Goal: Task Accomplishment & Management: Complete application form

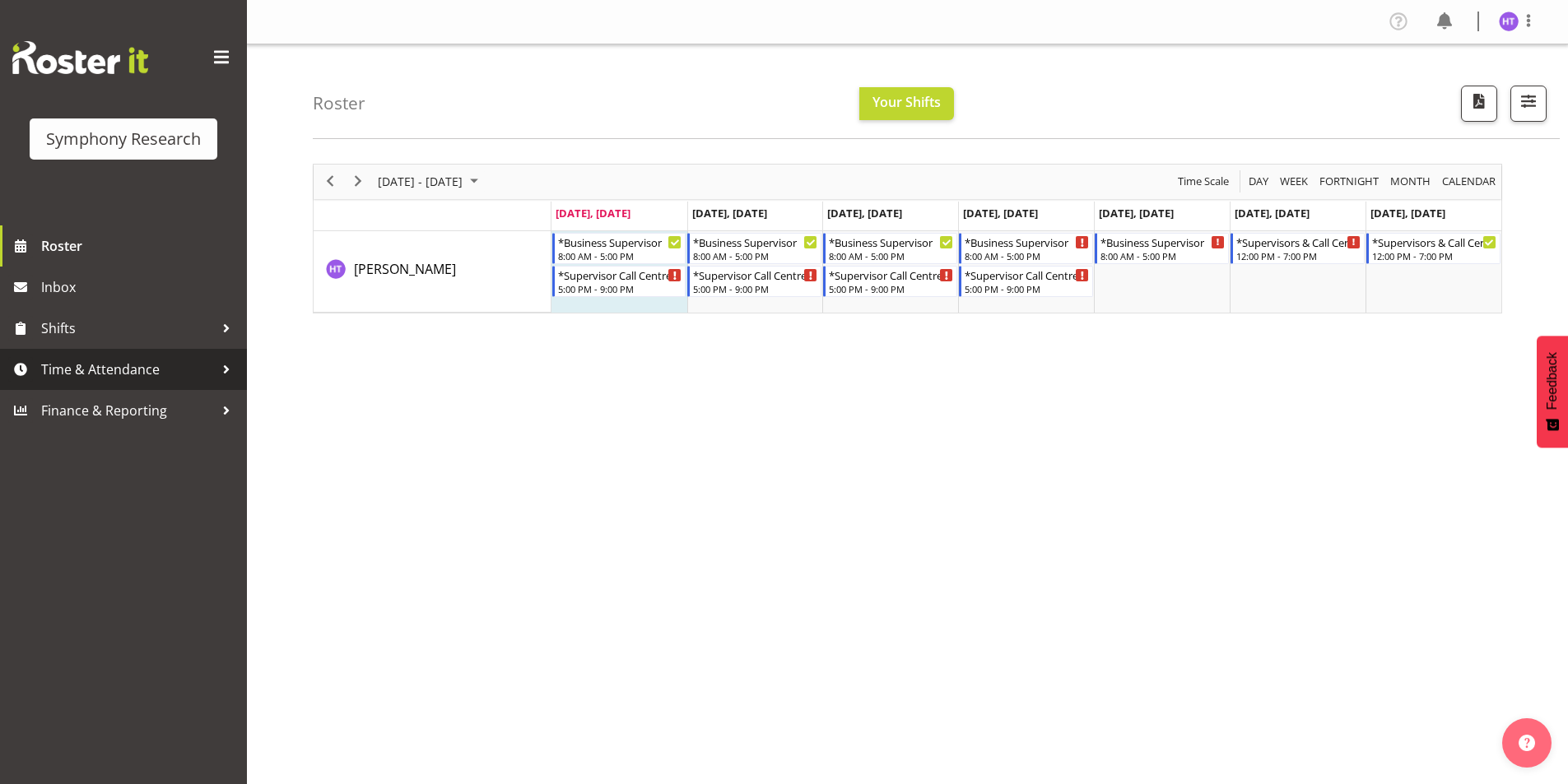
click at [153, 361] on span "Time & Attendance" at bounding box center [127, 369] width 172 height 24
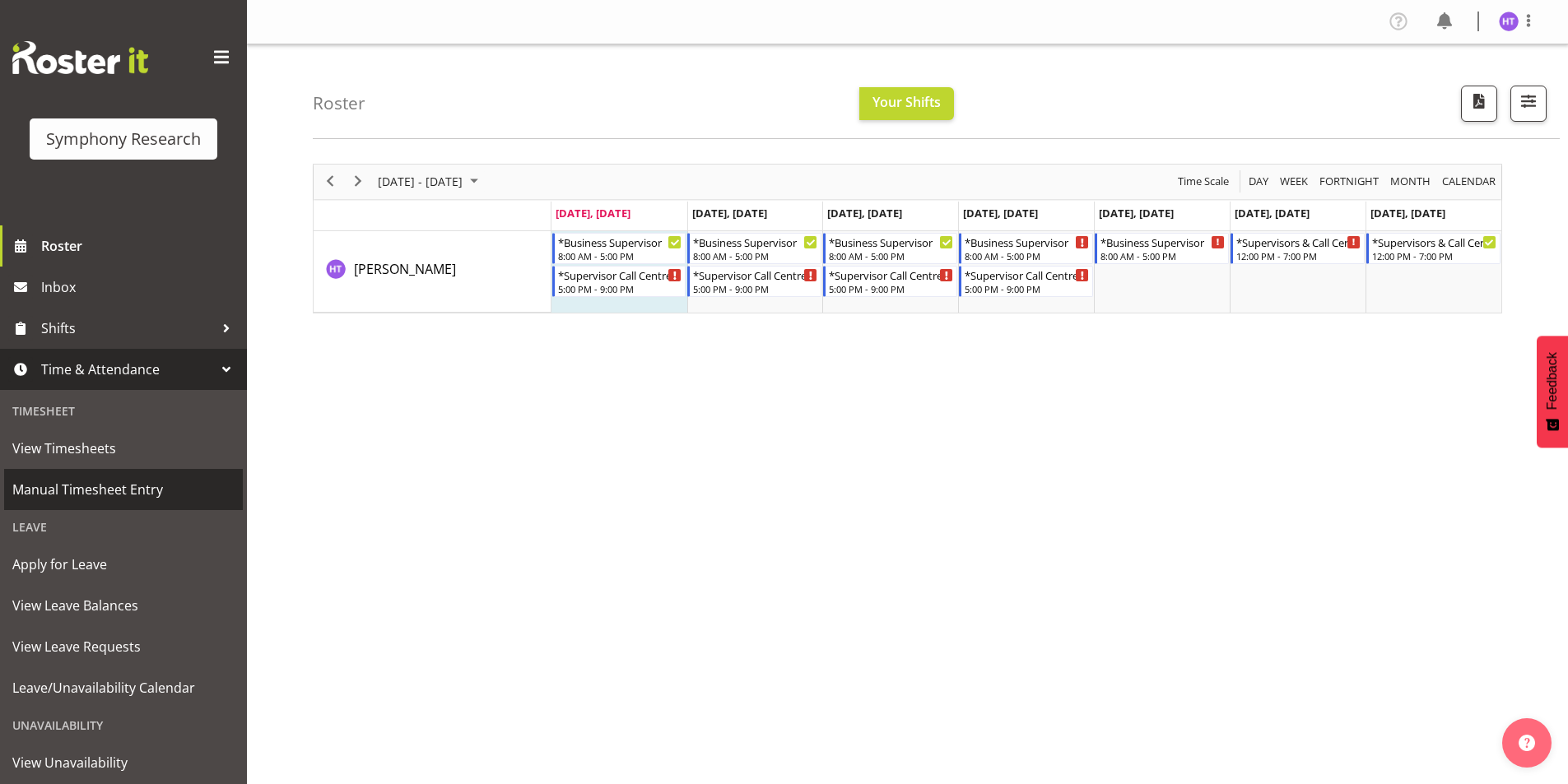
click at [124, 479] on span "Manual Timesheet Entry" at bounding box center [124, 489] width 222 height 24
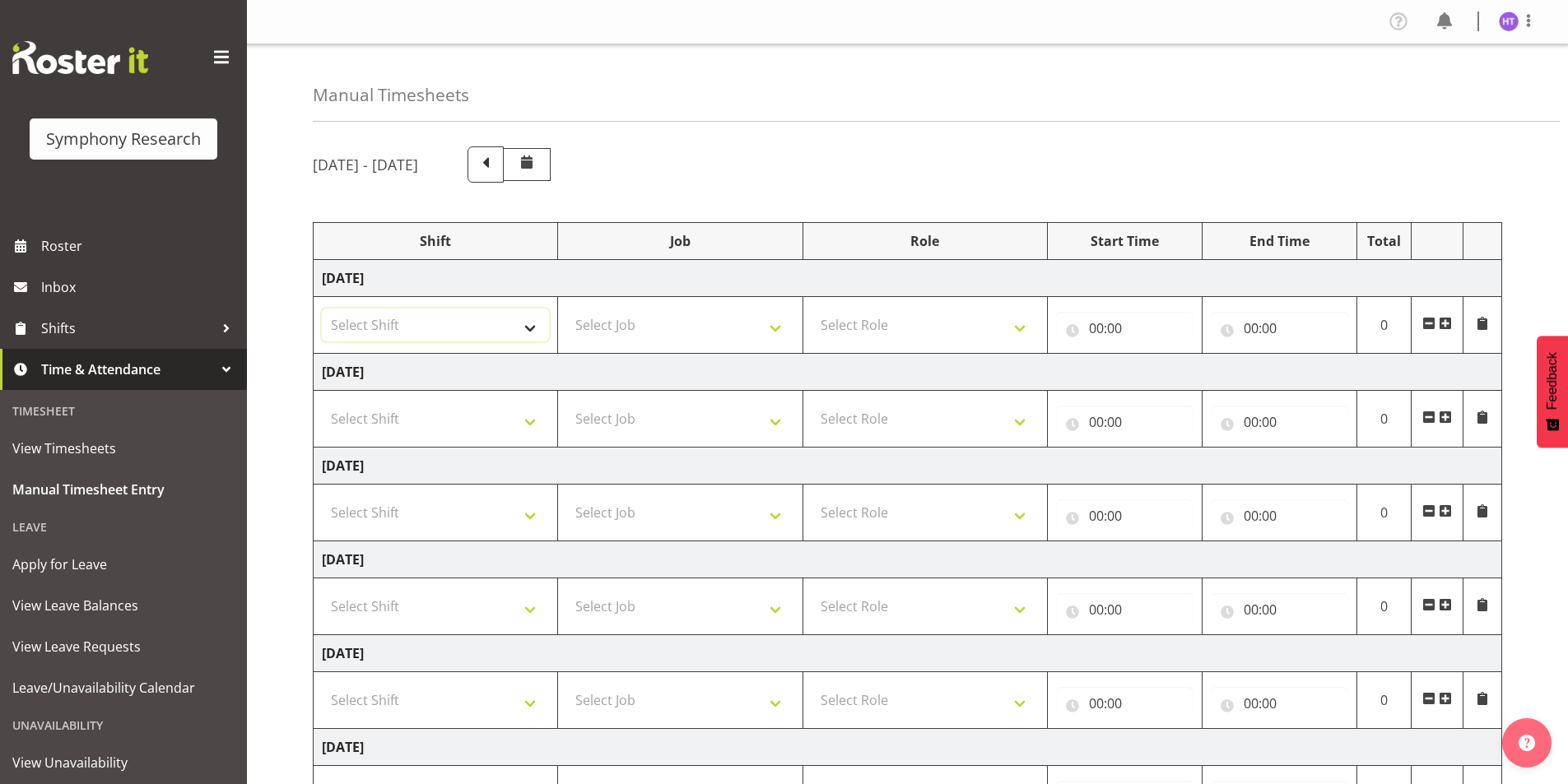
click at [439, 309] on select "Select Shift !!Weekend Residential (Roster IT Shift Label) *Business 9/10am ~ 4…" at bounding box center [435, 325] width 227 height 32
select select "26078"
click at [321, 309] on select "Select Shift !!Weekend Residential (Roster IT Shift Label) *Business 9/10am ~ 4…" at bounding box center [435, 325] width 227 height 32
click at [619, 322] on select "Select Job 550060 IF Admin 553492 World Poll Aus Wave 2 Main 2025 553493 World …" at bounding box center [680, 325] width 227 height 32
select select "10575"
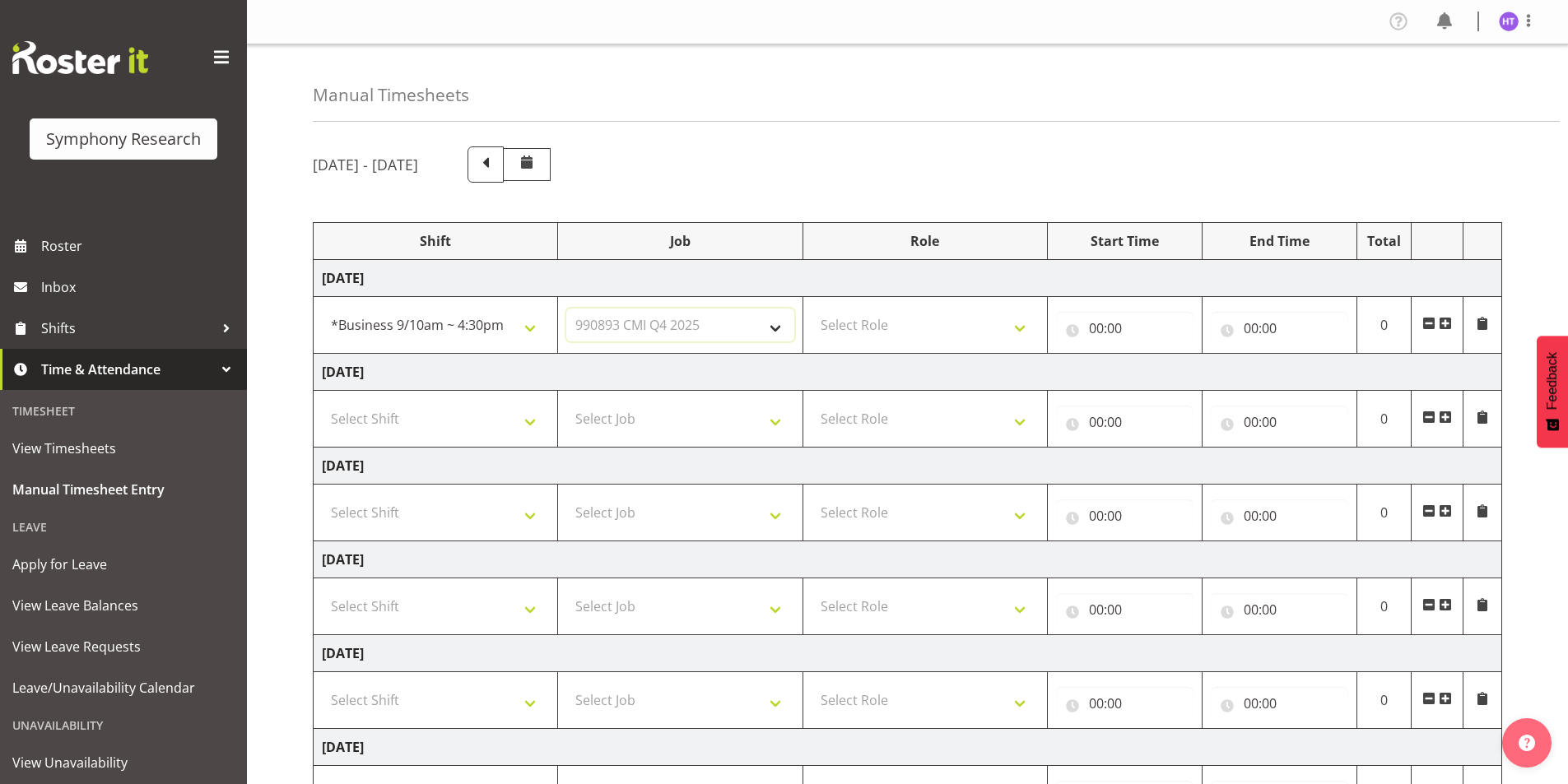
click at [566, 309] on select "Select Job 550060 IF Admin 553492 World Poll Aus Wave 2 Main 2025 553493 World …" at bounding box center [680, 325] width 227 height 32
click at [906, 318] on select "Select Role Interviewing Briefing Supervisor" at bounding box center [925, 325] width 227 height 32
select select "45"
click at [812, 309] on select "Select Role Interviewing Briefing Supervisor" at bounding box center [925, 325] width 227 height 32
click at [1100, 329] on input "00:00" at bounding box center [1125, 327] width 137 height 32
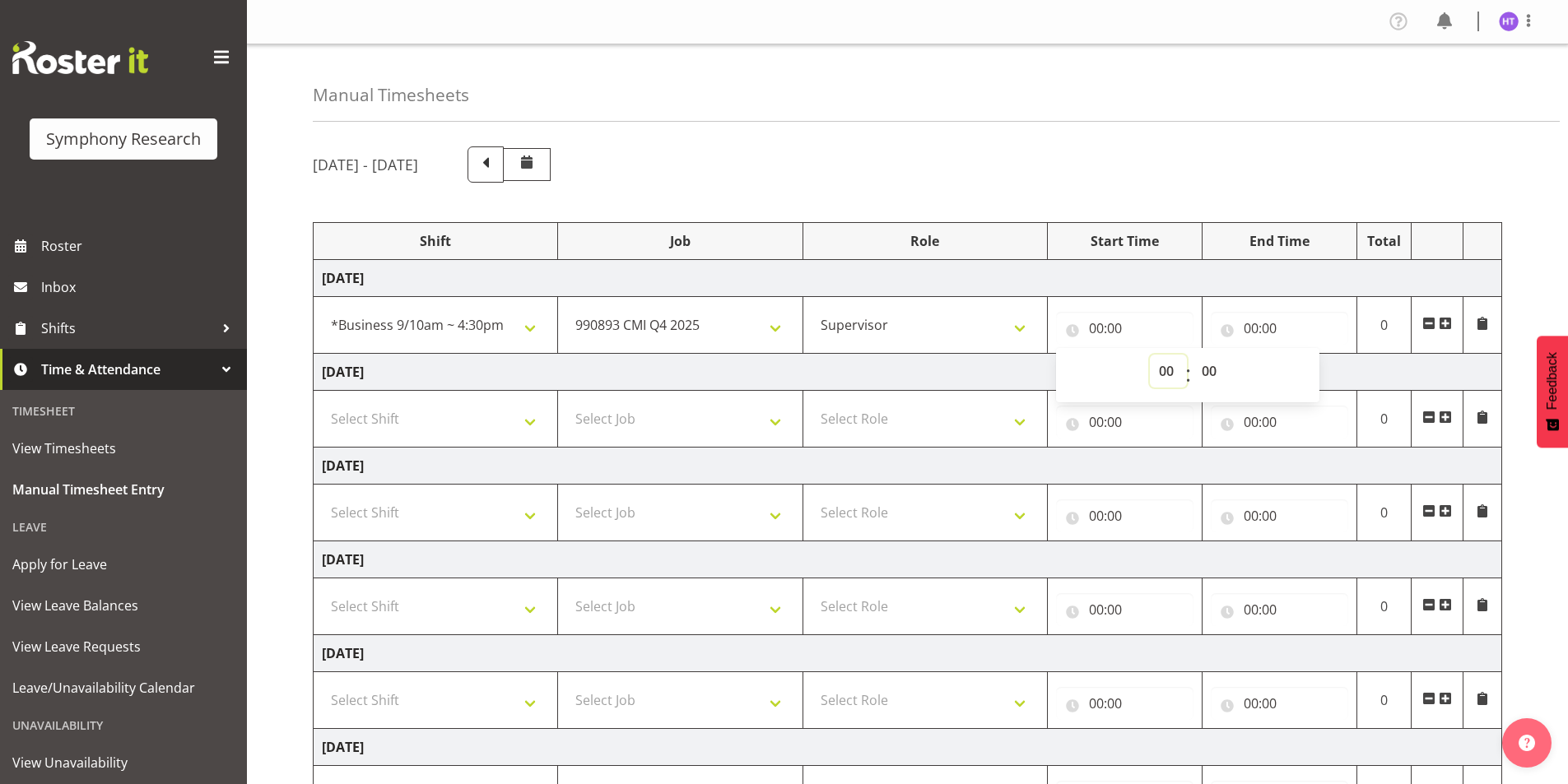
click at [1174, 375] on select "00 01 02 03 04 05 06 07 08 09 10 11 12 13 14 15 16 17 18 19 20 21 22 23" at bounding box center [1167, 371] width 37 height 32
select select "13"
click at [1149, 355] on select "00 01 02 03 04 05 06 07 08 09 10 11 12 13 14 15 16 17 18 19 20 21 22 23" at bounding box center [1167, 371] width 37 height 32
type input "13:00"
click at [1209, 377] on select "00 01 02 03 04 05 06 07 08 09 10 11 12 13 14 15 16 17 18 19 20 21 22 23 24 25 2…" at bounding box center [1211, 371] width 37 height 32
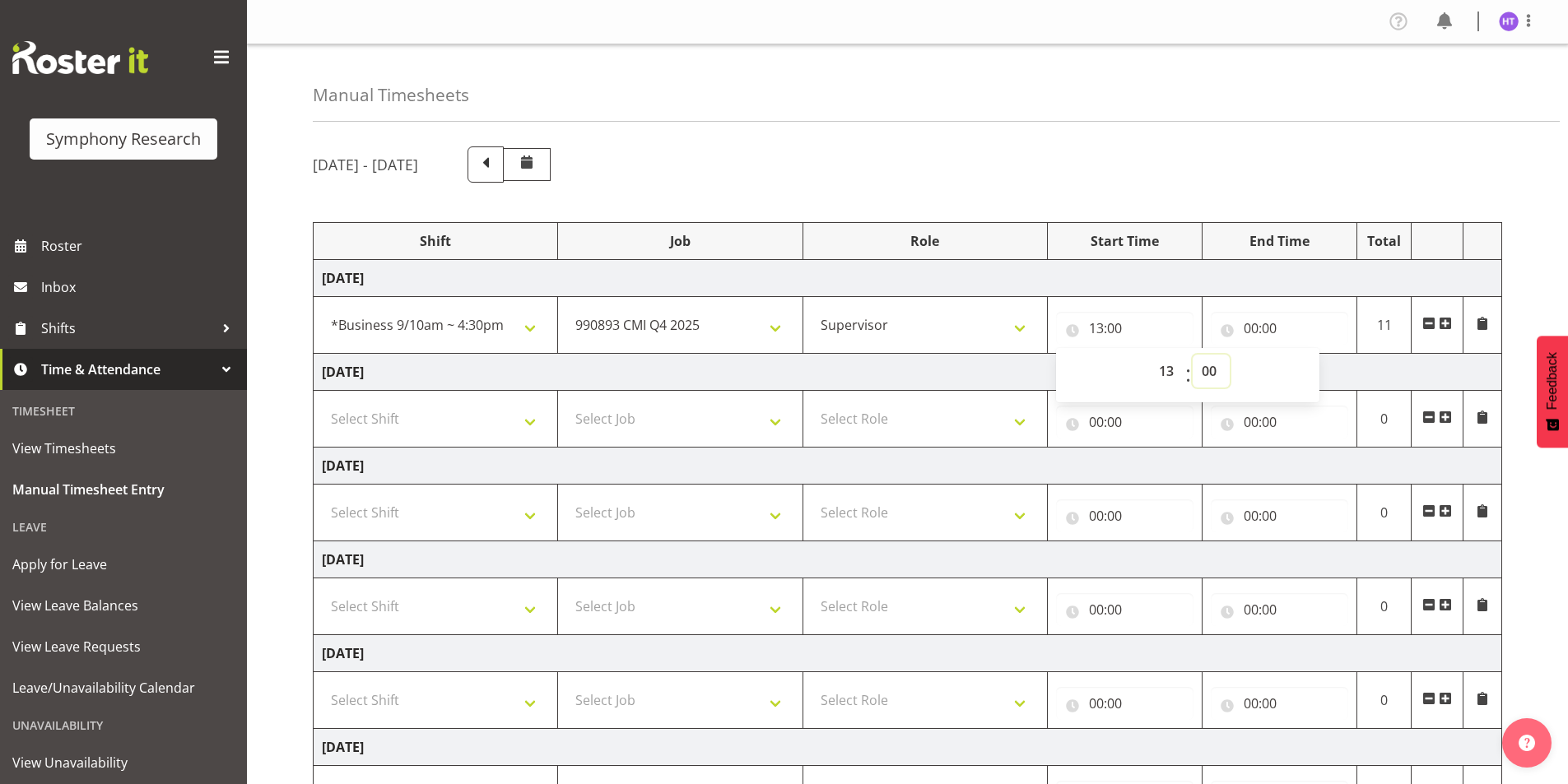
select select "30"
click at [1192, 355] on select "00 01 02 03 04 05 06 07 08 09 10 11 12 13 14 15 16 17 18 19 20 21 22 23 24 25 2…" at bounding box center [1211, 371] width 37 height 32
type input "13:30"
click at [1252, 328] on input "00:00" at bounding box center [1279, 327] width 137 height 32
click at [1304, 370] on select "00 01 02 03 04 05 06 07 08 09 10 11 12 13 14 15 16 17 18 19 20 21 22 23" at bounding box center [1322, 371] width 37 height 32
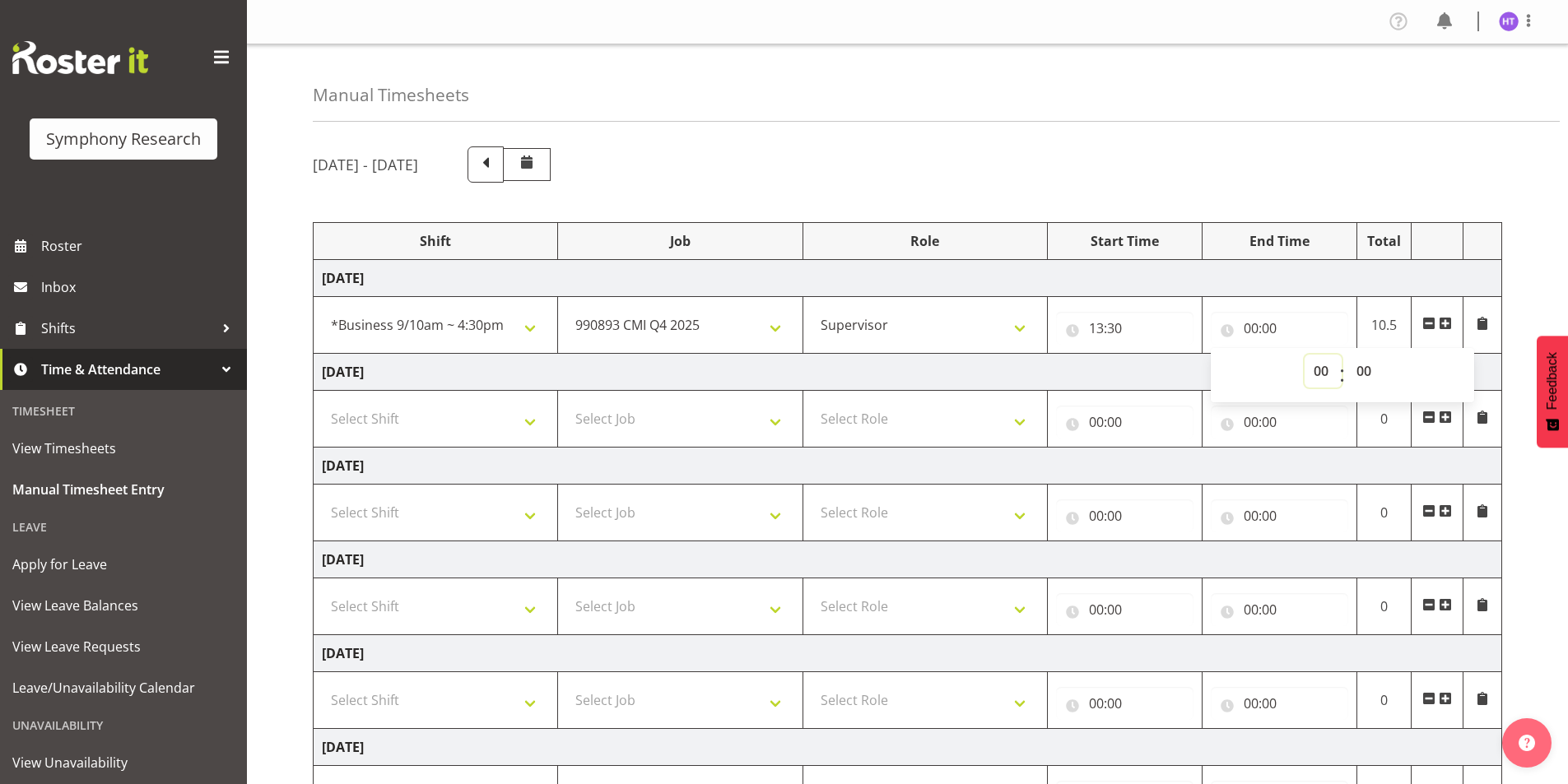
select select "14"
click at [1304, 355] on select "00 01 02 03 04 05 06 07 08 09 10 11 12 13 14 15 16 17 18 19 20 21 22 23" at bounding box center [1322, 371] width 37 height 32
type input "14:00"
click at [1363, 372] on select "00 01 02 03 04 05 06 07 08 09 10 11 12 13 14 15 16 17 18 19 20 21 22 23 24 25 2…" at bounding box center [1365, 371] width 37 height 32
select select "15"
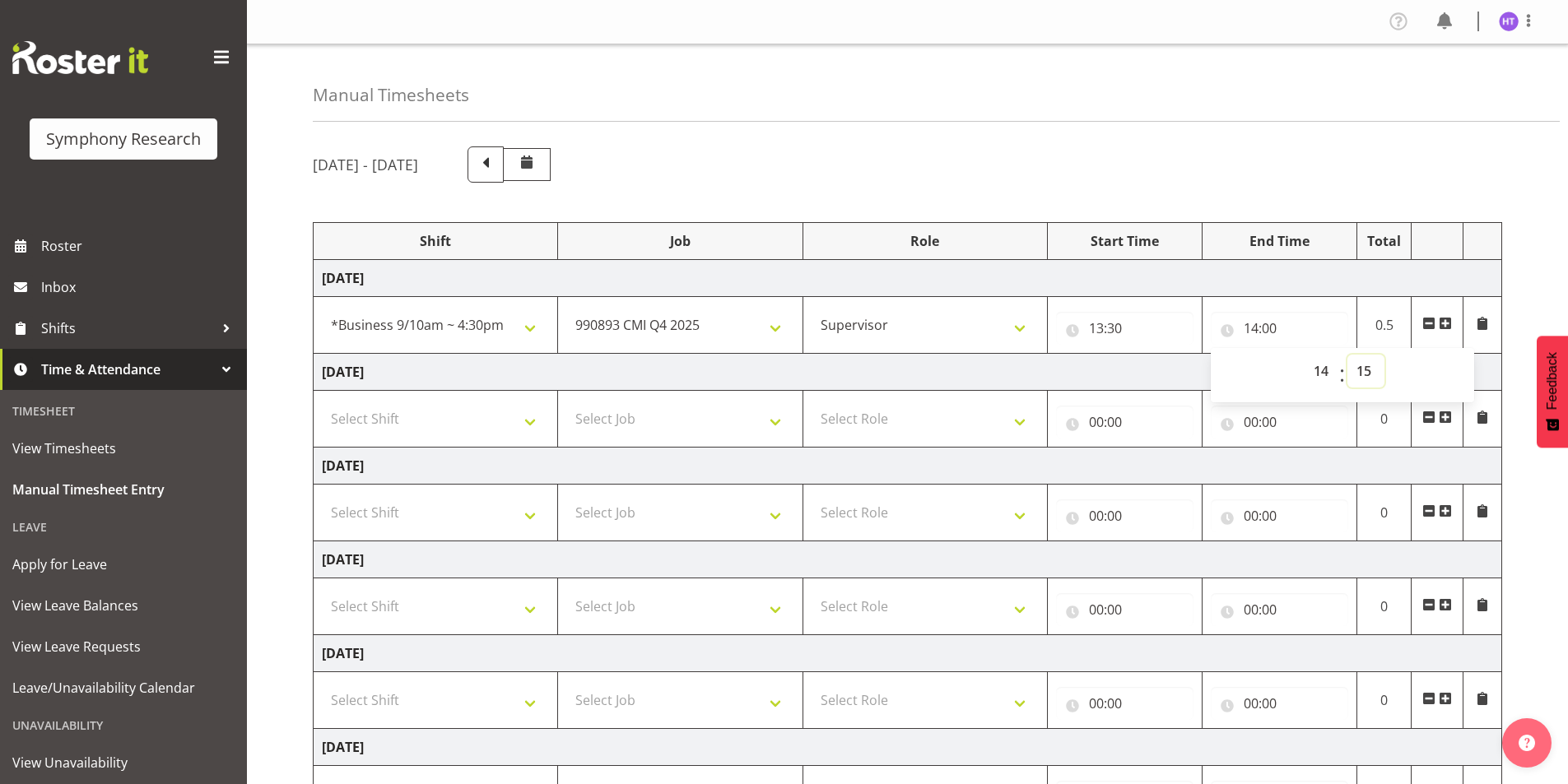
click at [1347, 355] on select "00 01 02 03 04 05 06 07 08 09 10 11 12 13 14 15 16 17 18 19 20 21 22 23 24 25 2…" at bounding box center [1365, 371] width 37 height 32
type input "14:15"
click at [1443, 323] on span at bounding box center [1444, 323] width 14 height 14
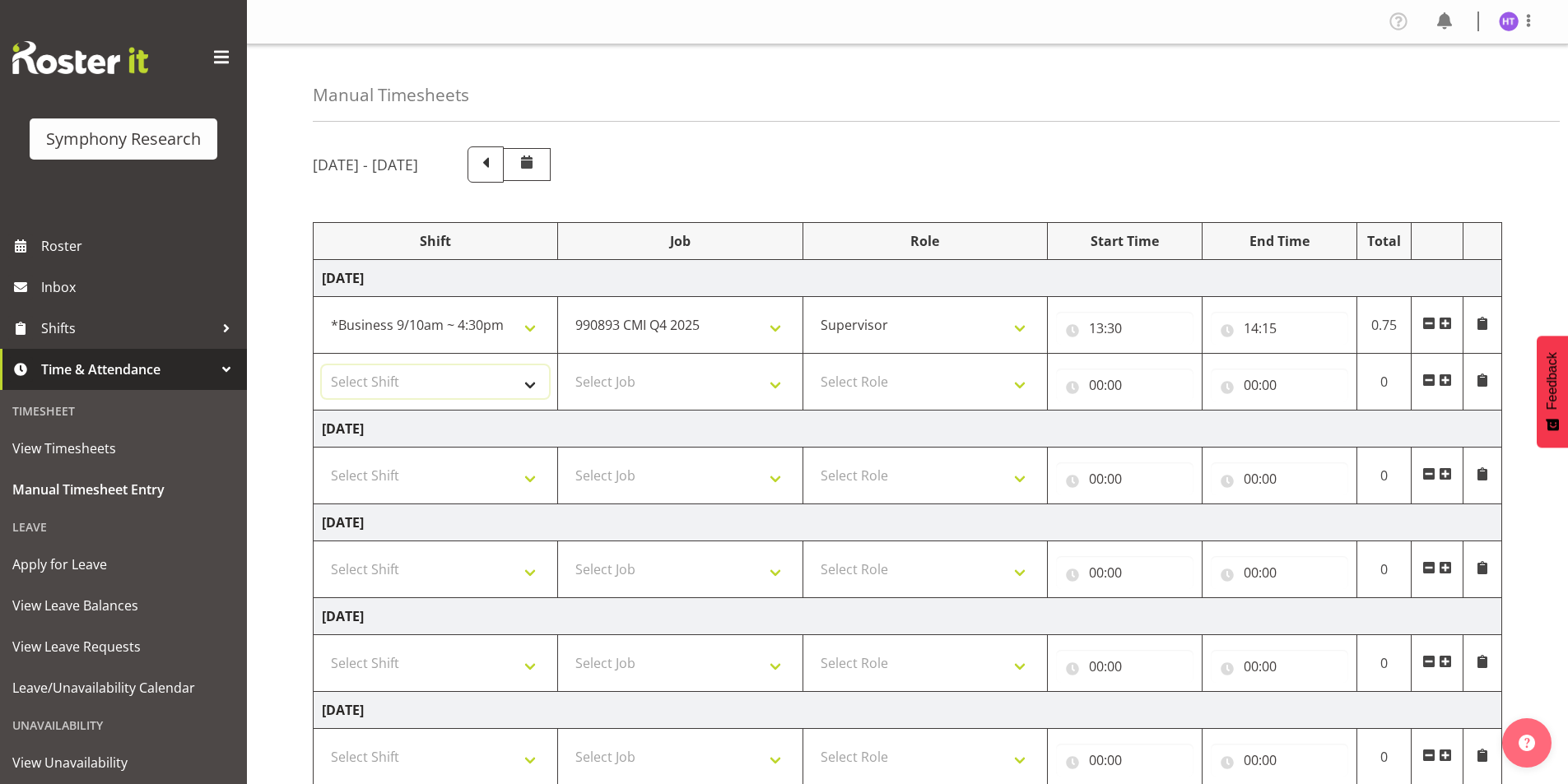
click at [431, 390] on select "Select Shift !!Weekend Residential (Roster IT Shift Label) *Business 9/10am ~ 4…" at bounding box center [435, 382] width 227 height 32
select select "56692"
click at [321, 365] on select "Select Shift !!Weekend Residential (Roster IT Shift Label) *Business 9/10am ~ 4…" at bounding box center [435, 382] width 227 height 32
click at [603, 383] on select "Select Job 550060 IF Admin 553492 World Poll Aus Wave 2 Main 2025 553493 World …" at bounding box center [680, 382] width 227 height 32
select select "10499"
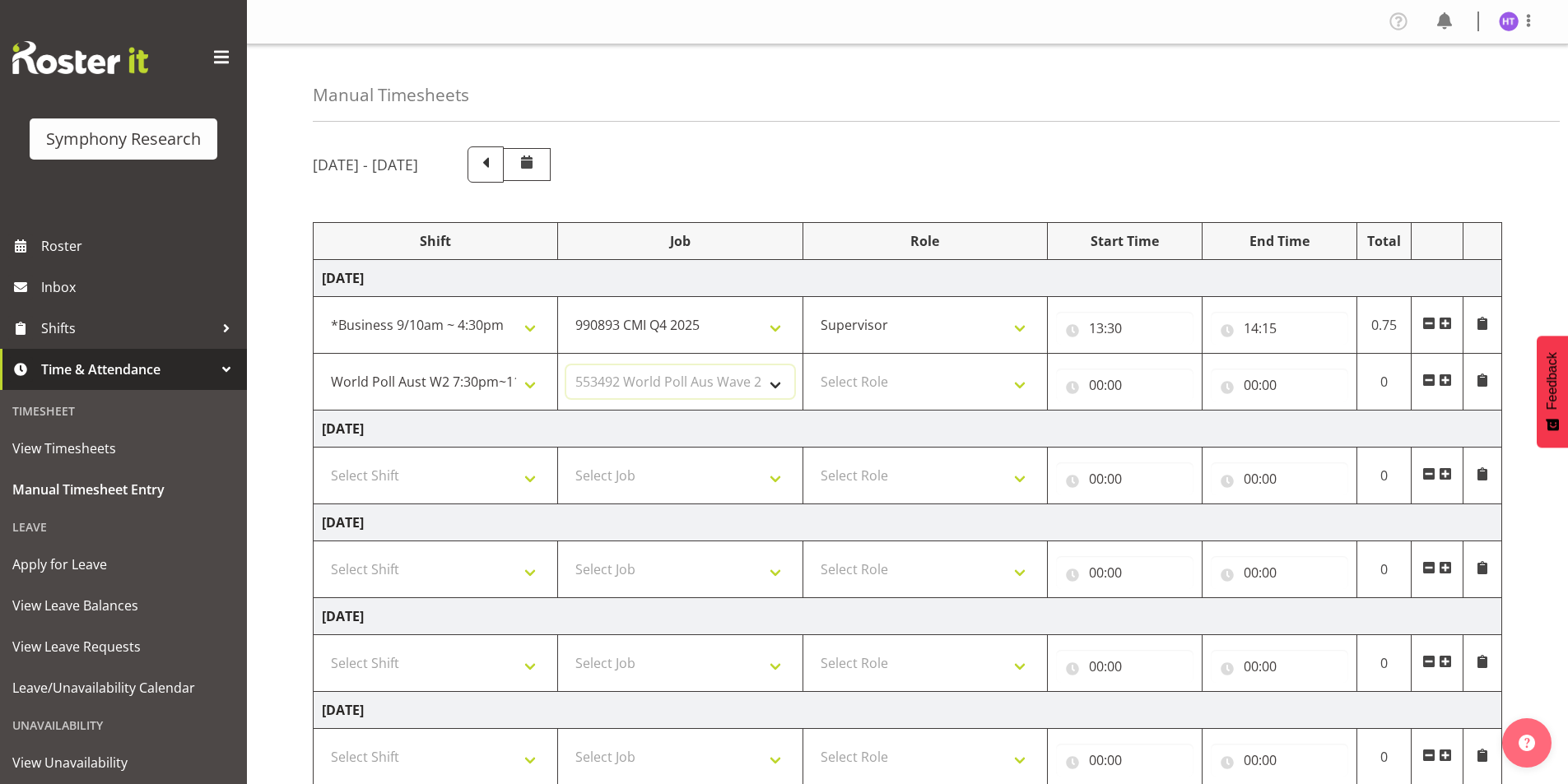
click at [566, 365] on select "Select Job 550060 IF Admin 553492 World Poll Aus Wave 2 Main 2025 553493 World …" at bounding box center [680, 382] width 227 height 32
click at [879, 374] on select "Select Role Interviewing Briefing Supervisor" at bounding box center [925, 382] width 227 height 32
select select "45"
click at [812, 365] on select "Select Role Interviewing Briefing Supervisor" at bounding box center [925, 382] width 227 height 32
click at [1101, 381] on input "00:00" at bounding box center [1125, 384] width 137 height 32
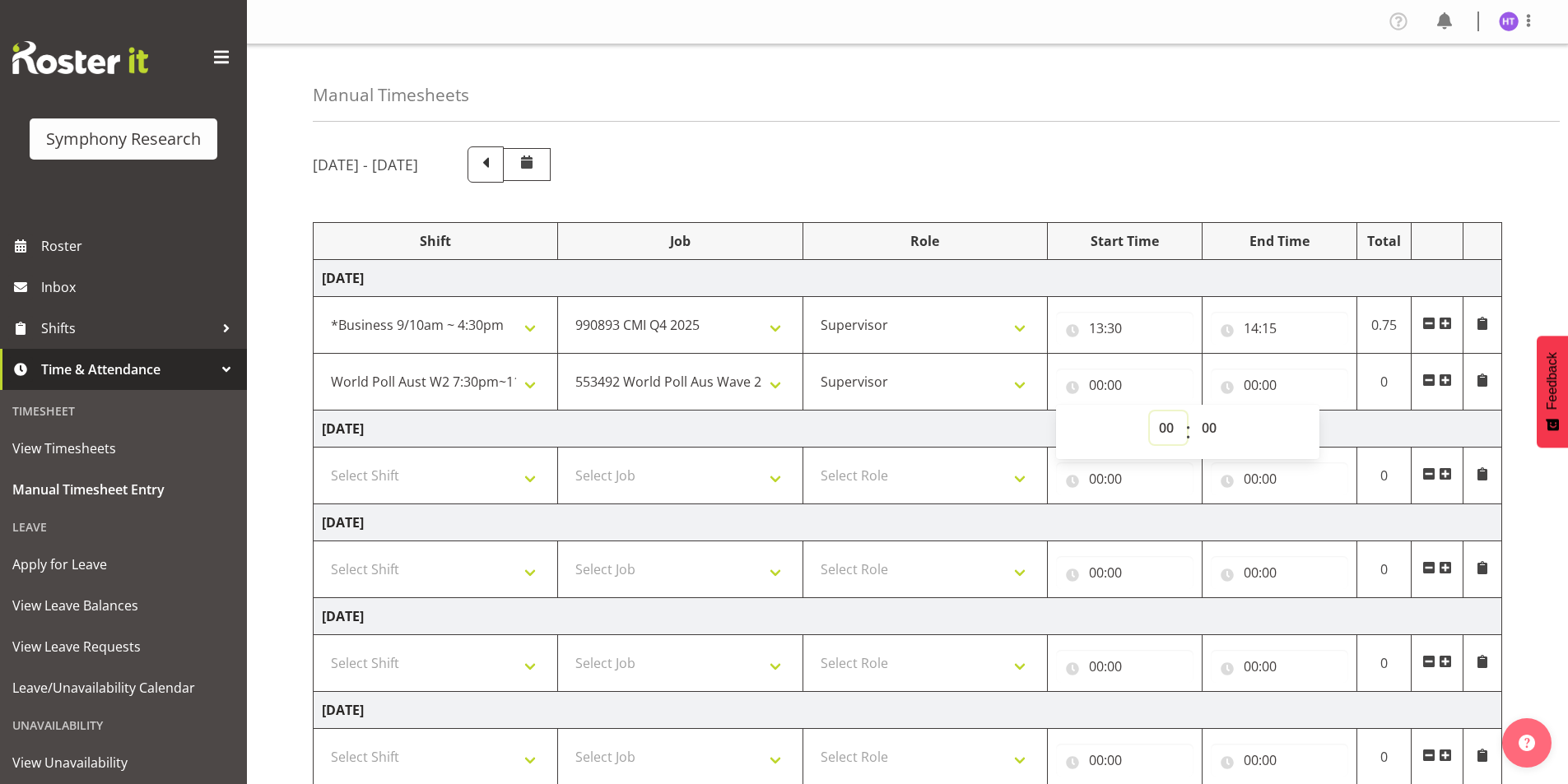
click at [1156, 431] on select "00 01 02 03 04 05 06 07 08 09 10 11 12 13 14 15 16 17 18 19 20 21 22 23" at bounding box center [1167, 428] width 37 height 32
select select "14"
click at [1149, 411] on select "00 01 02 03 04 05 06 07 08 09 10 11 12 13 14 15 16 17 18 19 20 21 22 23" at bounding box center [1167, 428] width 37 height 32
type input "14:00"
click at [1211, 427] on select "00 01 02 03 04 05 06 07 08 09 10 11 12 13 14 15 16 17 18 19 20 21 22 23 24 25 2…" at bounding box center [1211, 428] width 37 height 32
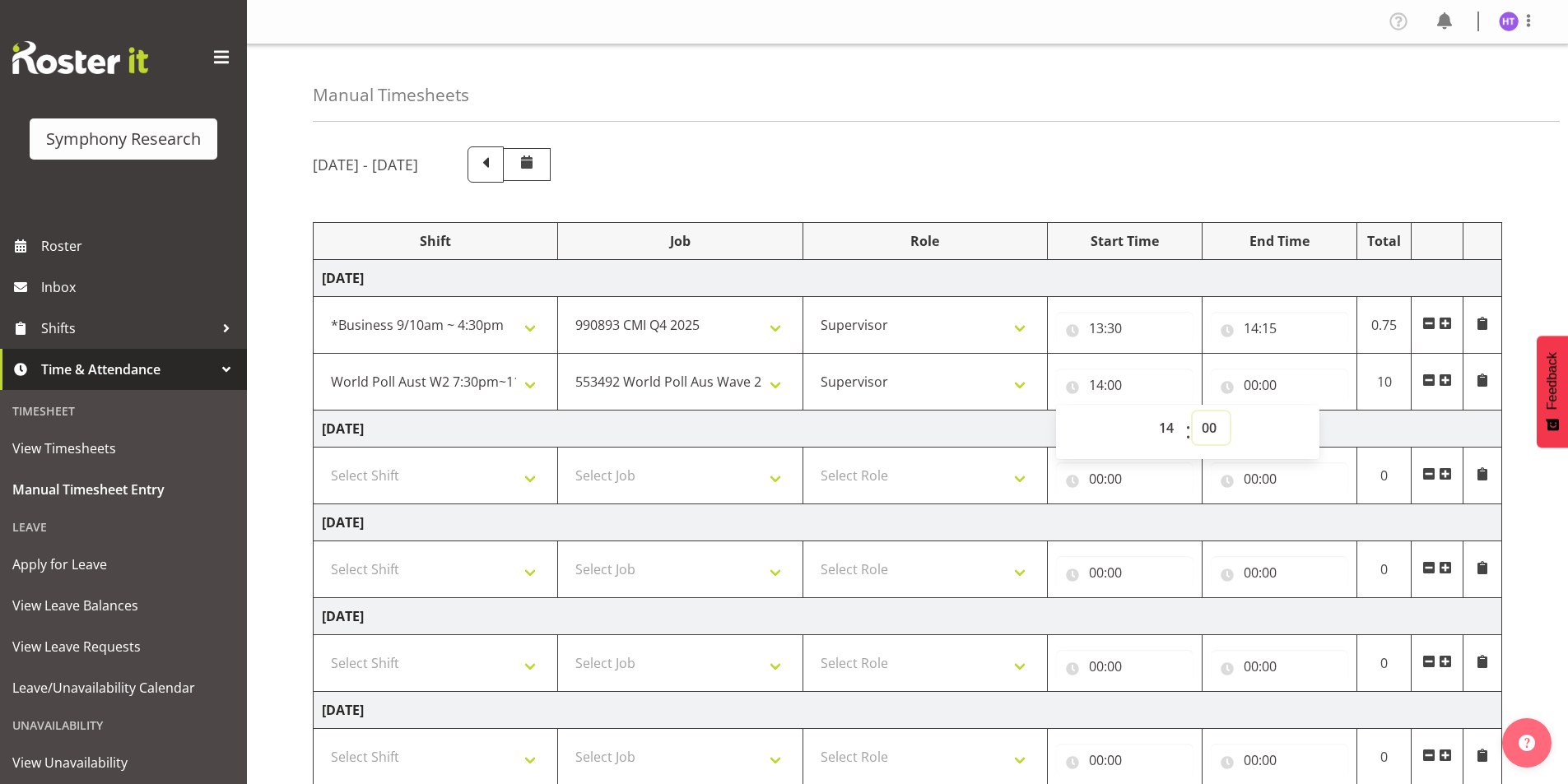
select select "15"
click at [1192, 411] on select "00 01 02 03 04 05 06 07 08 09 10 11 12 13 14 15 16 17 18 19 20 21 22 23 24 25 2…" at bounding box center [1211, 428] width 37 height 32
type input "14:15"
click at [1251, 386] on input "00:00" at bounding box center [1279, 384] width 137 height 32
click at [1322, 432] on select "00 01 02 03 04 05 06 07 08 09 10 11 12 13 14 15 16 17 18 19 20 21 22 23" at bounding box center [1322, 428] width 37 height 32
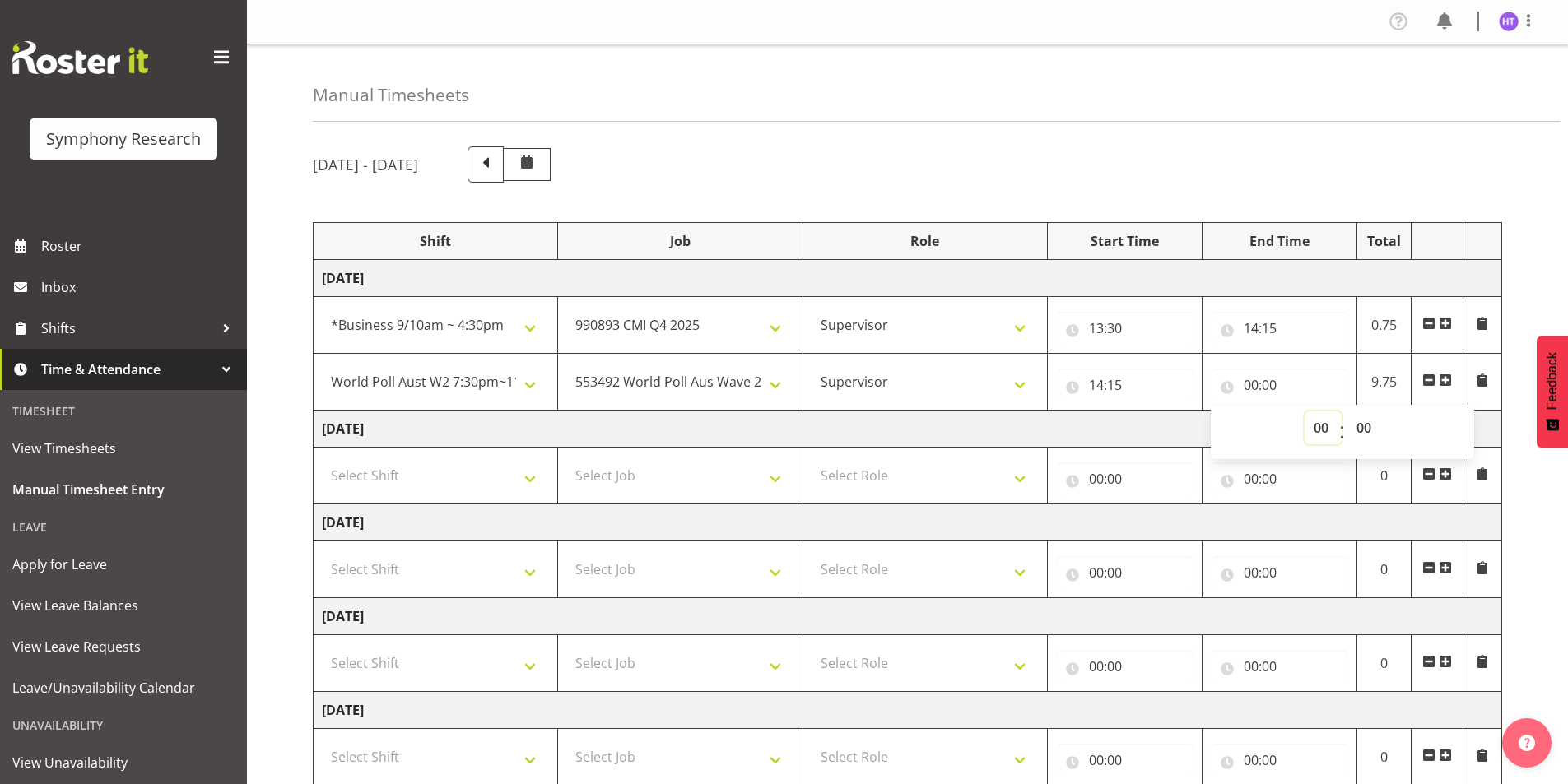
select select "15"
click at [1304, 411] on select "00 01 02 03 04 05 06 07 08 09 10 11 12 13 14 15 16 17 18 19 20 21 22 23" at bounding box center [1322, 428] width 37 height 32
type input "15:00"
click at [1363, 429] on select "00 01 02 03 04 05 06 07 08 09 10 11 12 13 14 15 16 17 18 19 20 21 22 23 24 25 2…" at bounding box center [1365, 428] width 37 height 32
select select "15"
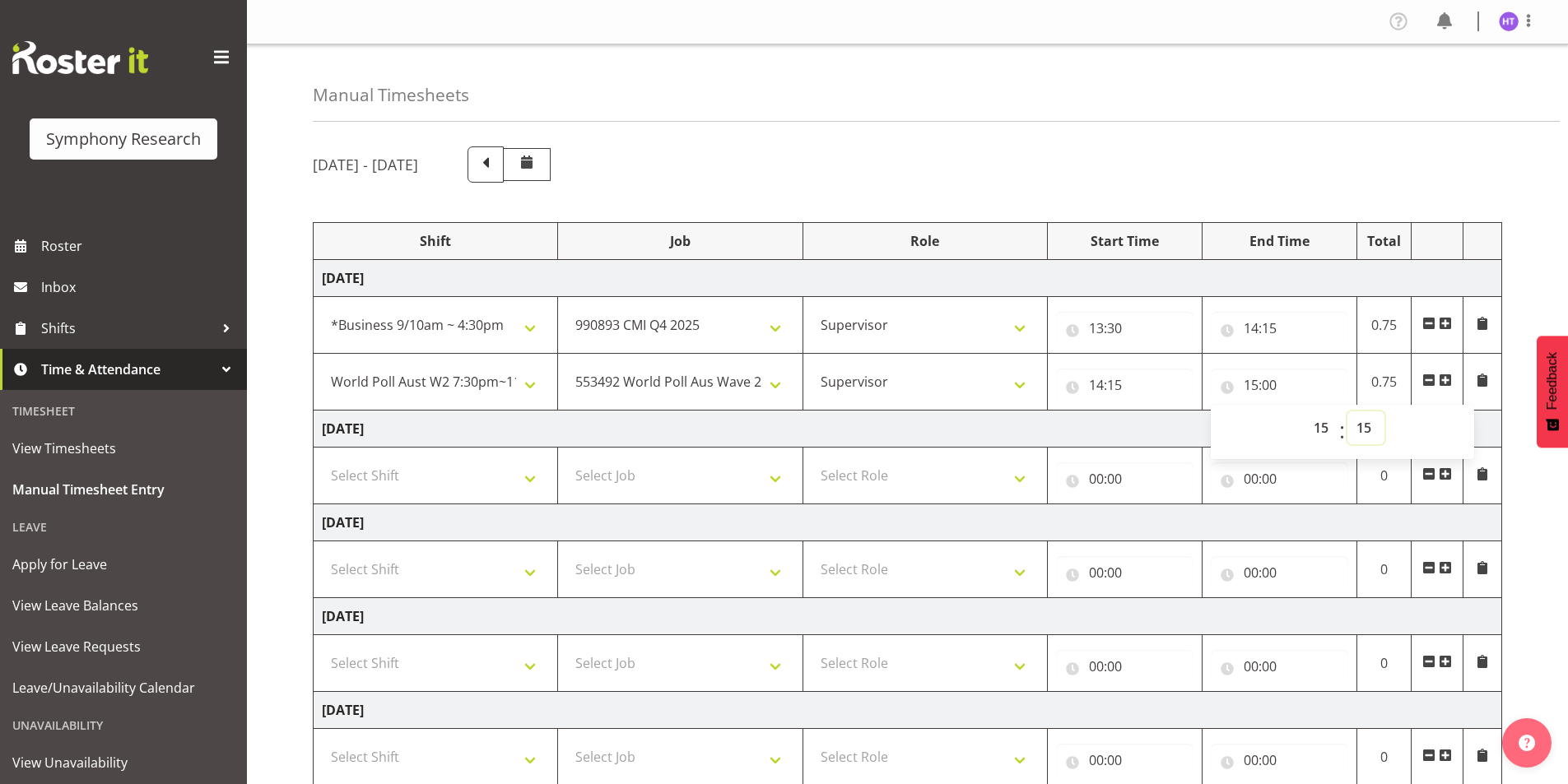
click at [1347, 411] on select "00 01 02 03 04 05 06 07 08 09 10 11 12 13 14 15 16 17 18 19 20 21 22 23 24 25 2…" at bounding box center [1365, 428] width 37 height 32
type input "15:15"
click at [1444, 376] on span at bounding box center [1444, 380] width 14 height 14
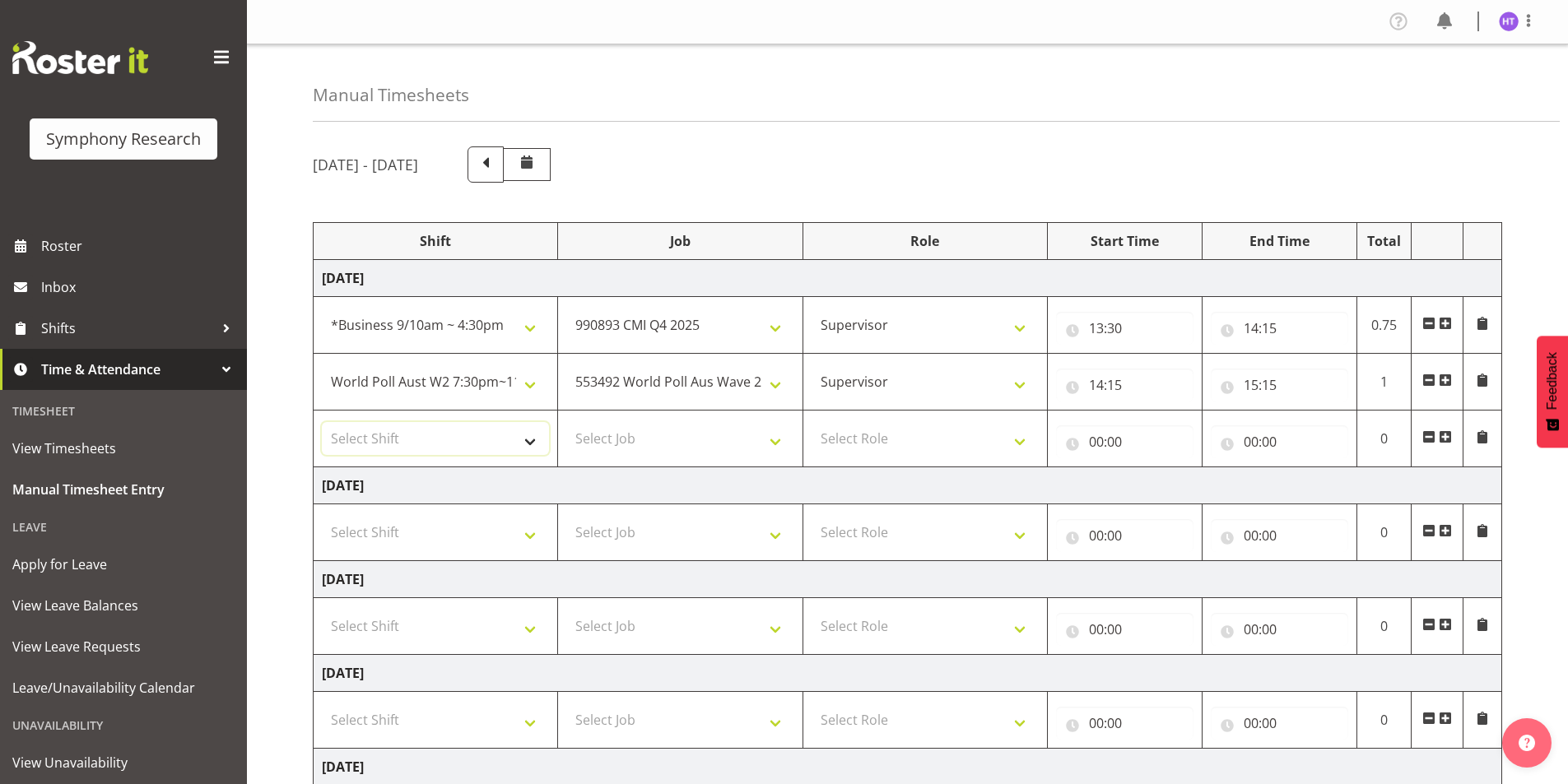
click at [454, 447] on select "Select Shift !!Weekend Residential (Roster IT Shift Label) *Business 9/10am ~ 4…" at bounding box center [435, 438] width 227 height 32
select select "11547"
click at [321, 422] on select "Select Shift !!Weekend Residential (Roster IT Shift Label) *Business 9/10am ~ 4…" at bounding box center [435, 438] width 227 height 32
click at [643, 431] on select "Select Job 550060 IF Admin 553492 World Poll Aus Wave 2 Main 2025 553493 World …" at bounding box center [680, 438] width 227 height 32
click at [640, 437] on select "Select Job 550060 IF Admin 553492 World Poll Aus Wave 2 Main 2025 553493 World …" at bounding box center [680, 438] width 227 height 32
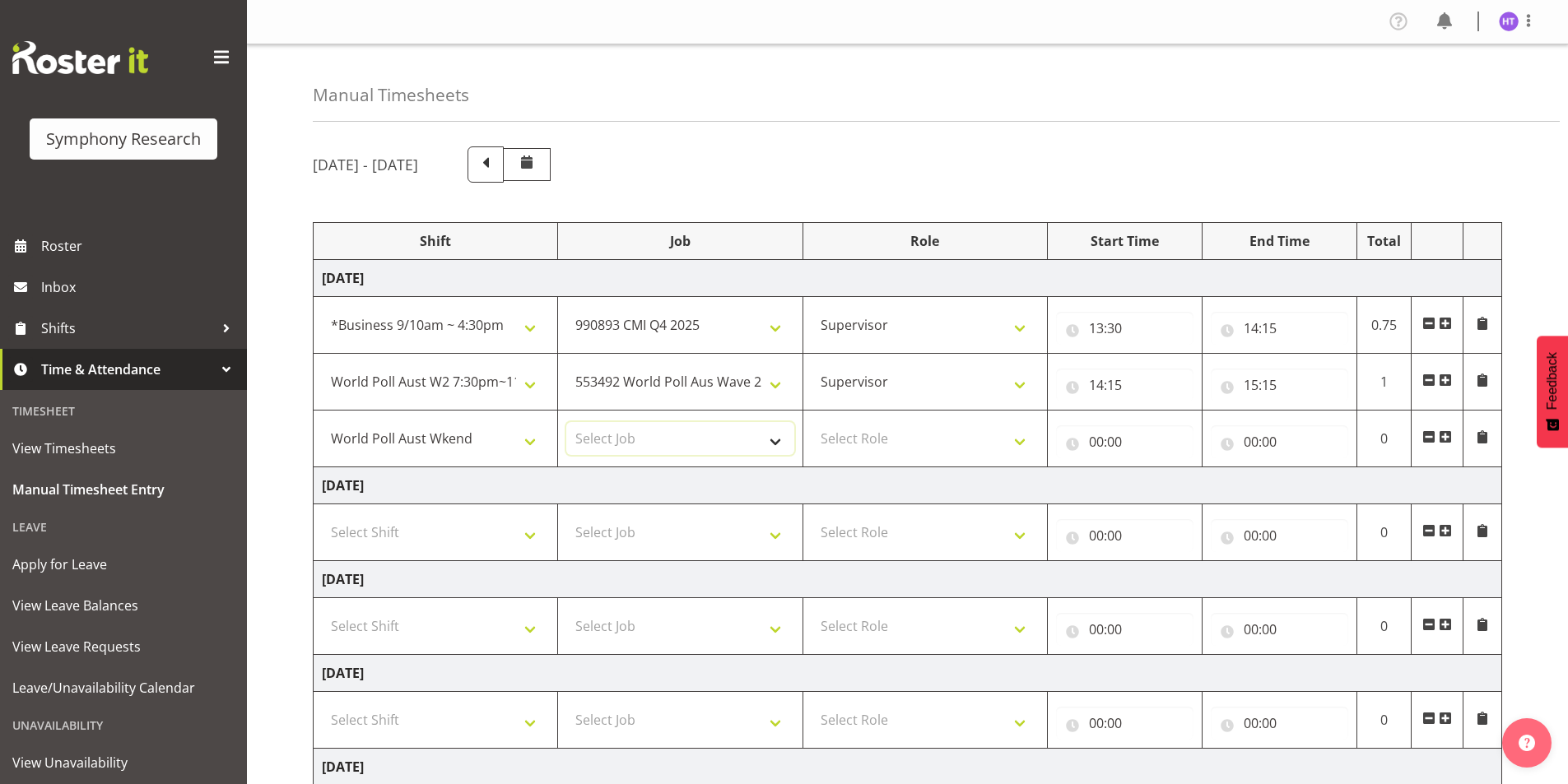
select select "743"
click at [566, 422] on select "Select Job 550060 IF Admin 553492 World Poll Aus Wave 2 Main 2025 553493 World …" at bounding box center [680, 438] width 227 height 32
click at [859, 429] on select "Select Role Interviewing Briefing Supervisor" at bounding box center [925, 438] width 227 height 32
select select "45"
click at [812, 422] on select "Select Role Interviewing Briefing Supervisor" at bounding box center [925, 438] width 227 height 32
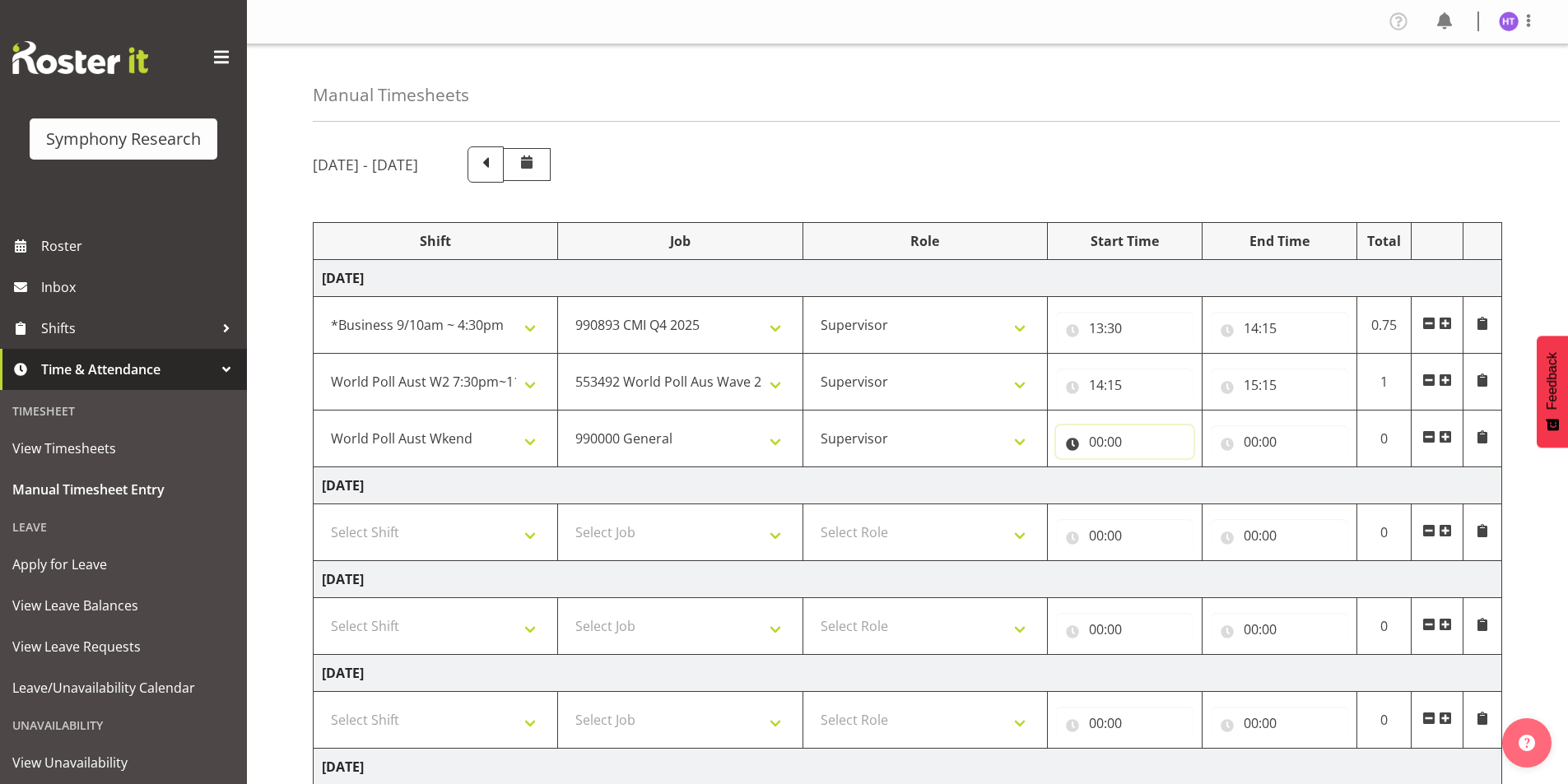
click at [1100, 441] on input "00:00" at bounding box center [1125, 441] width 137 height 32
click at [1162, 484] on select "00 01 02 03 04 05 06 07 08 09 10 11 12 13 14 15 16 17 18 19 20 21 22 23" at bounding box center [1167, 484] width 37 height 32
select select "15"
click at [1149, 468] on select "00 01 02 03 04 05 06 07 08 09 10 11 12 13 14 15 16 17 18 19 20 21 22 23" at bounding box center [1167, 484] width 37 height 32
type input "15:00"
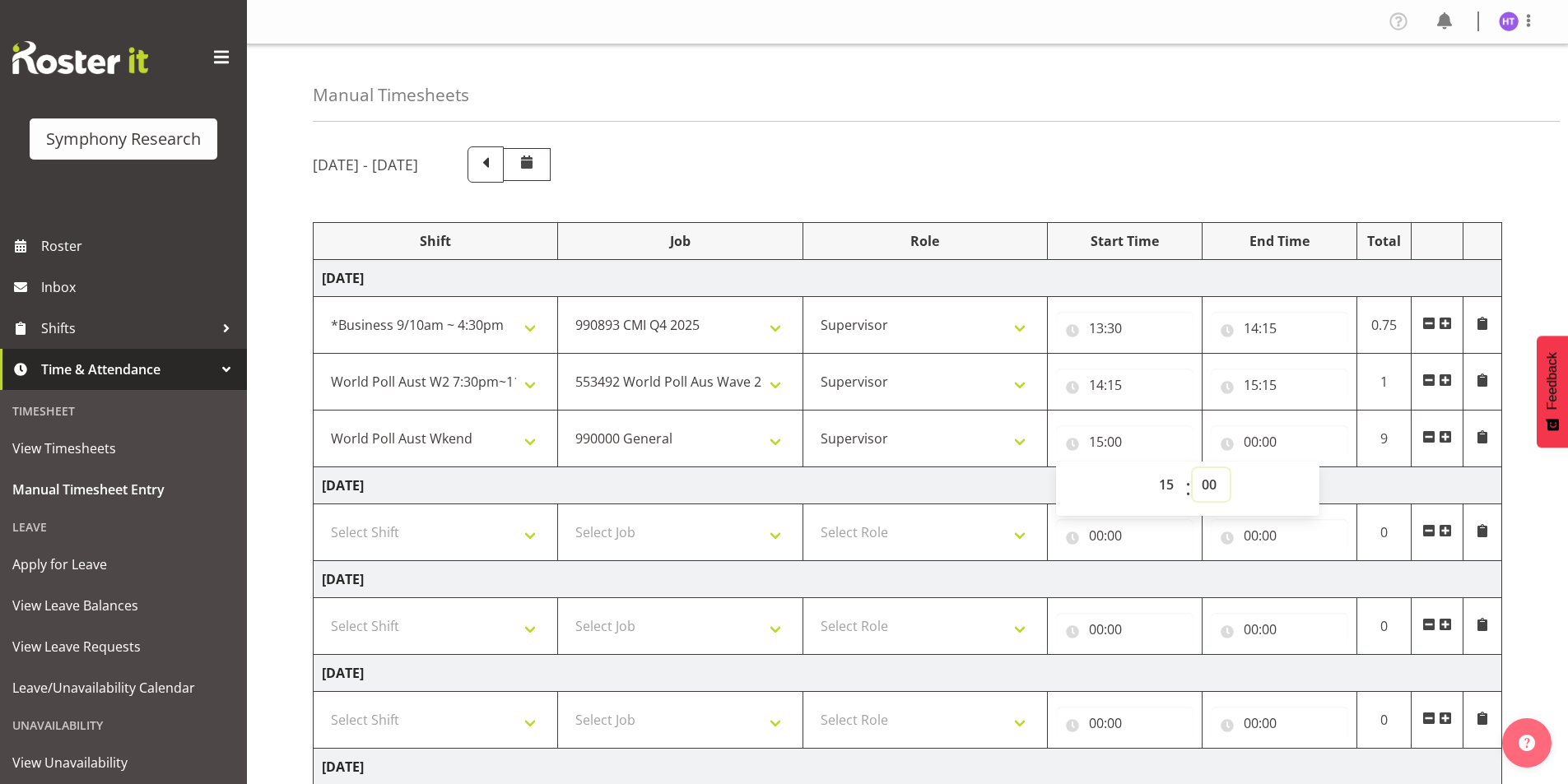
click at [1209, 489] on select "00 01 02 03 04 05 06 07 08 09 10 11 12 13 14 15 16 17 18 19 20 21 22 23 24 25 2…" at bounding box center [1211, 484] width 37 height 32
select select "15"
click at [1192, 468] on select "00 01 02 03 04 05 06 07 08 09 10 11 12 13 14 15 16 17 18 19 20 21 22 23 24 25 2…" at bounding box center [1211, 484] width 37 height 32
type input "15:15"
click at [1254, 447] on input "00:00" at bounding box center [1279, 441] width 137 height 32
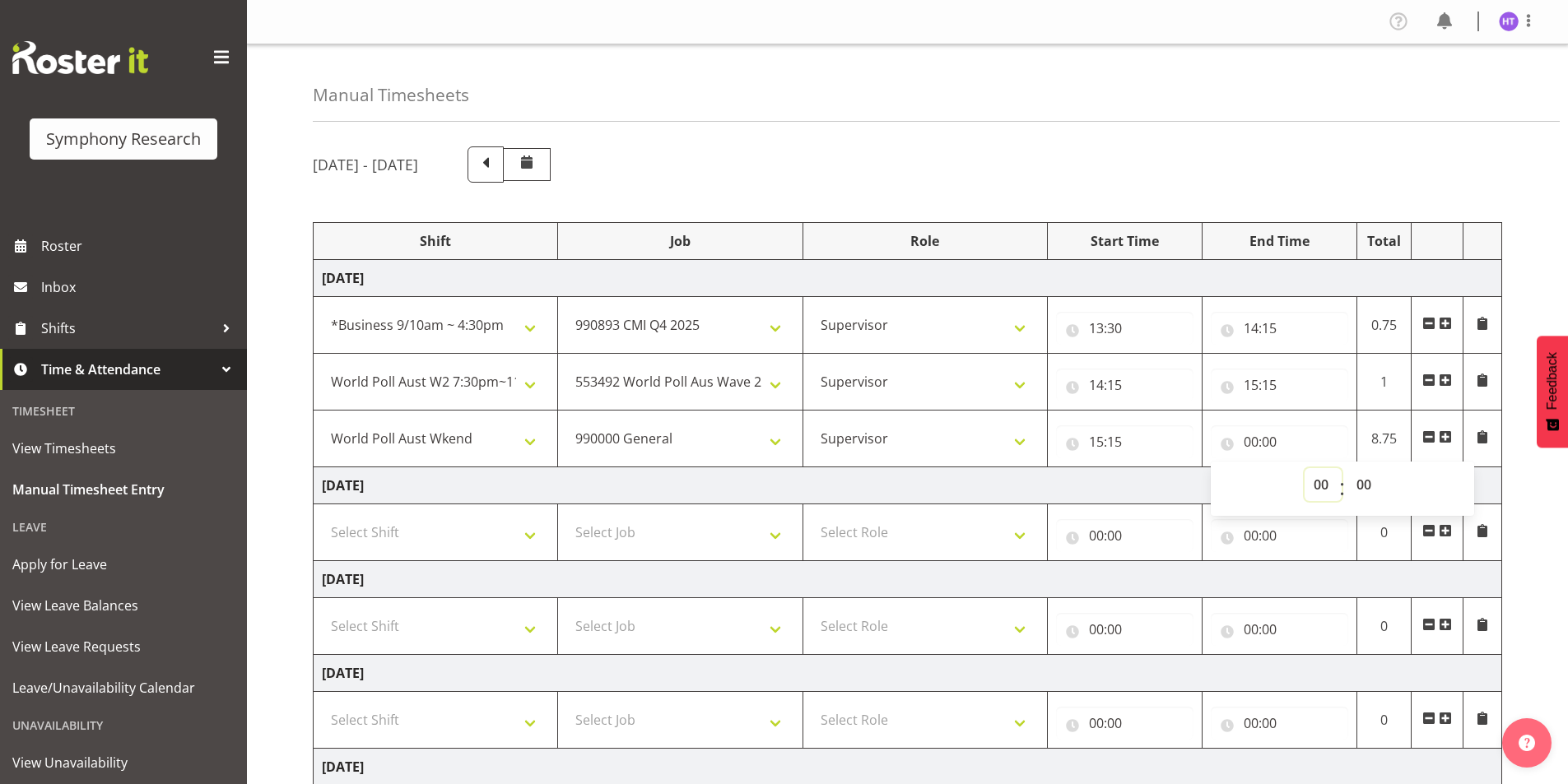
click at [1313, 485] on select "00 01 02 03 04 05 06 07 08 09 10 11 12 13 14 15 16 17 18 19 20 21 22 23" at bounding box center [1322, 484] width 37 height 32
select select "15"
click at [1304, 468] on select "00 01 02 03 04 05 06 07 08 09 10 11 12 13 14 15 16 17 18 19 20 21 22 23" at bounding box center [1322, 484] width 37 height 32
type input "15:00"
click at [1363, 486] on select "00 01 02 03 04 05 06 07 08 09 10 11 12 13 14 15 16 17 18 19 20 21 22 23 24 25 2…" at bounding box center [1365, 484] width 37 height 32
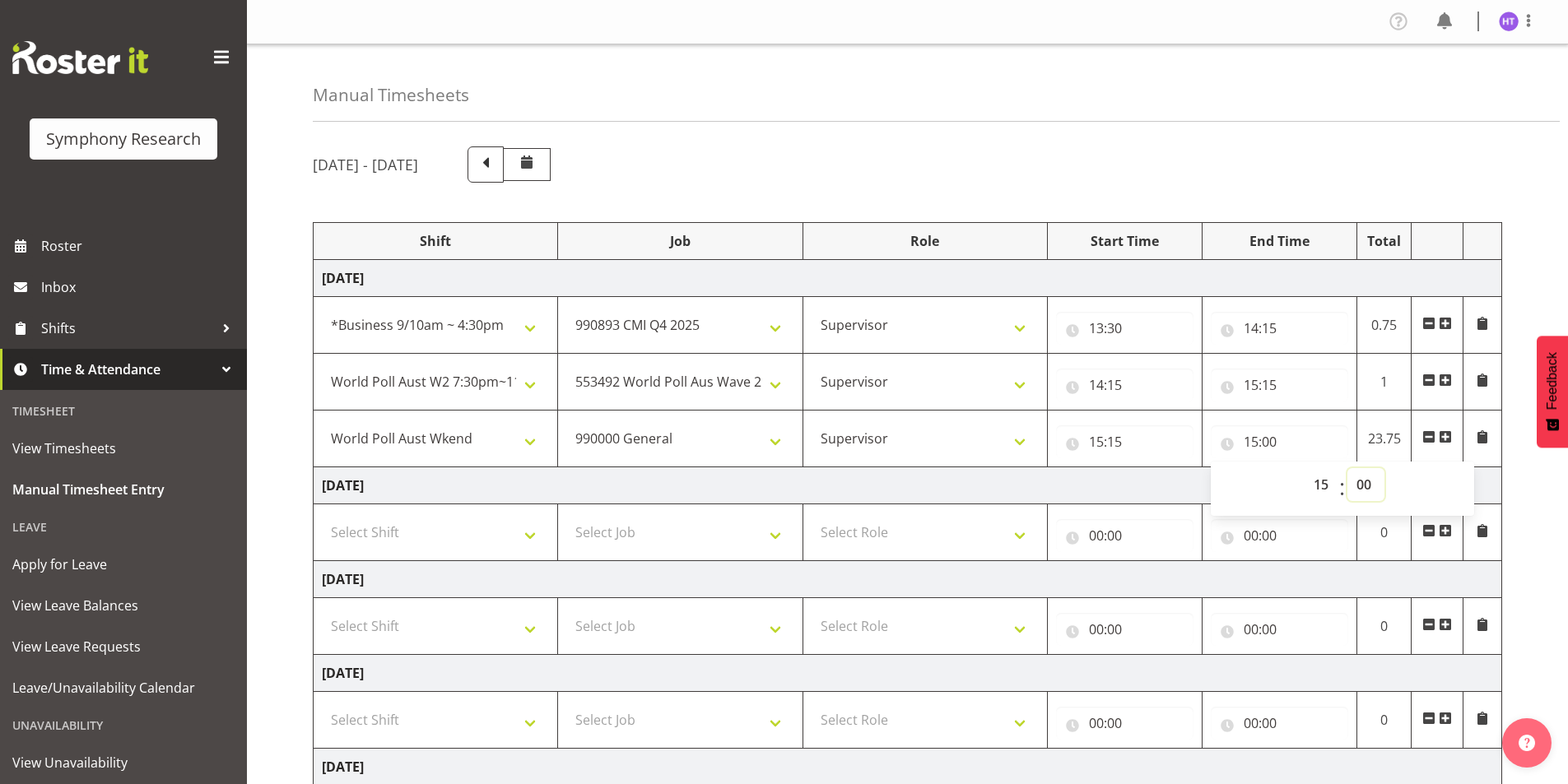
select select "30"
click at [1347, 468] on select "00 01 02 03 04 05 06 07 08 09 10 11 12 13 14 15 16 17 18 19 20 21 22 23 24 25 2…" at bounding box center [1365, 484] width 37 height 32
type input "15:30"
click at [1448, 439] on span at bounding box center [1444, 437] width 14 height 14
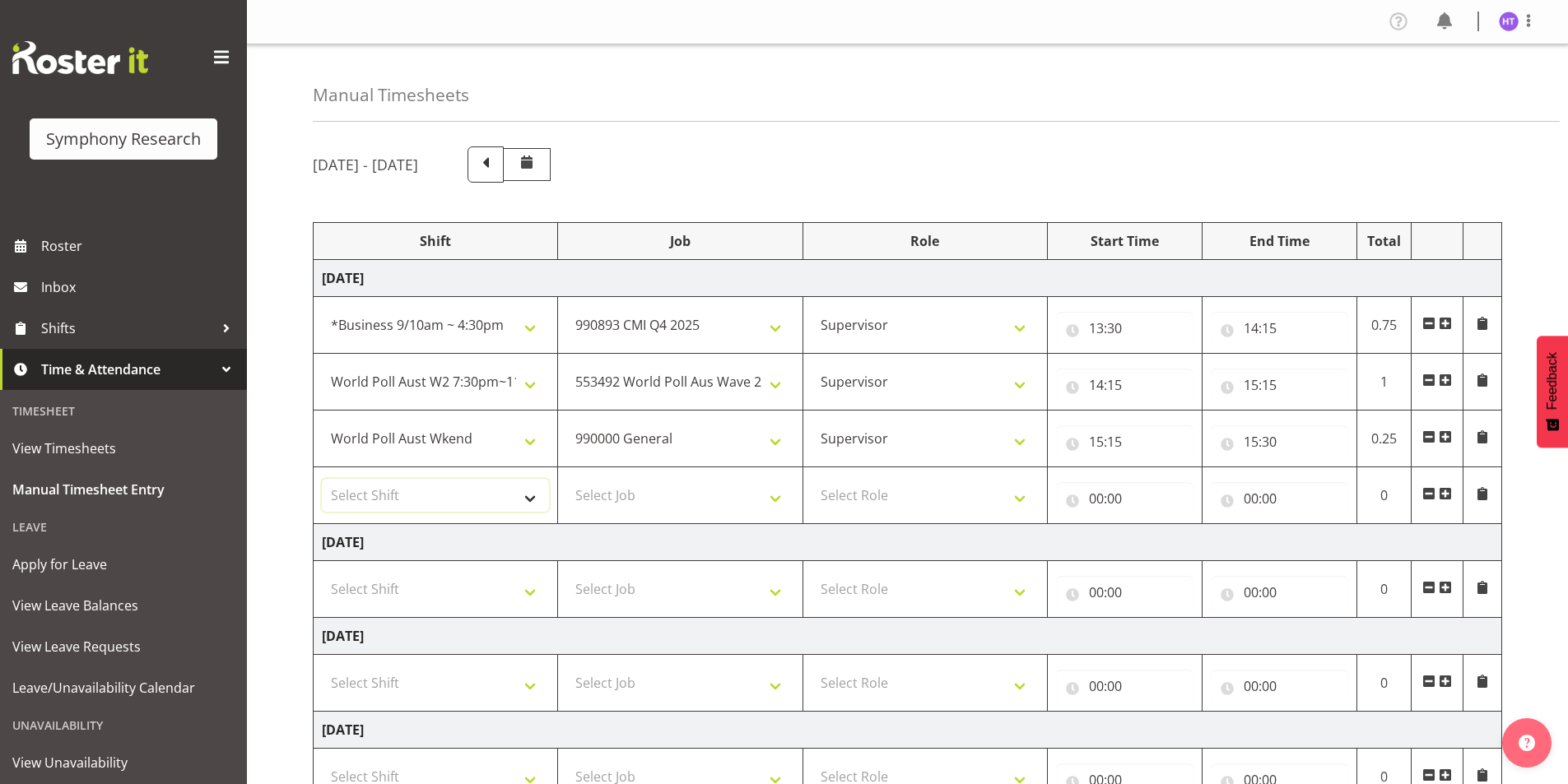
click at [397, 480] on select "Select Shift !!Weekend Residential (Roster IT Shift Label) *Business 9/10am ~ 4…" at bounding box center [435, 495] width 227 height 32
select select "11547"
click at [321, 479] on select "Select Shift !!Weekend Residential (Roster IT Shift Label) *Business 9/10am ~ 4…" at bounding box center [435, 495] width 227 height 32
click at [679, 495] on select "Select Job 550060 IF Admin 553492 World Poll Aus Wave 2 Main 2025 553493 World …" at bounding box center [680, 495] width 227 height 32
select select "10587"
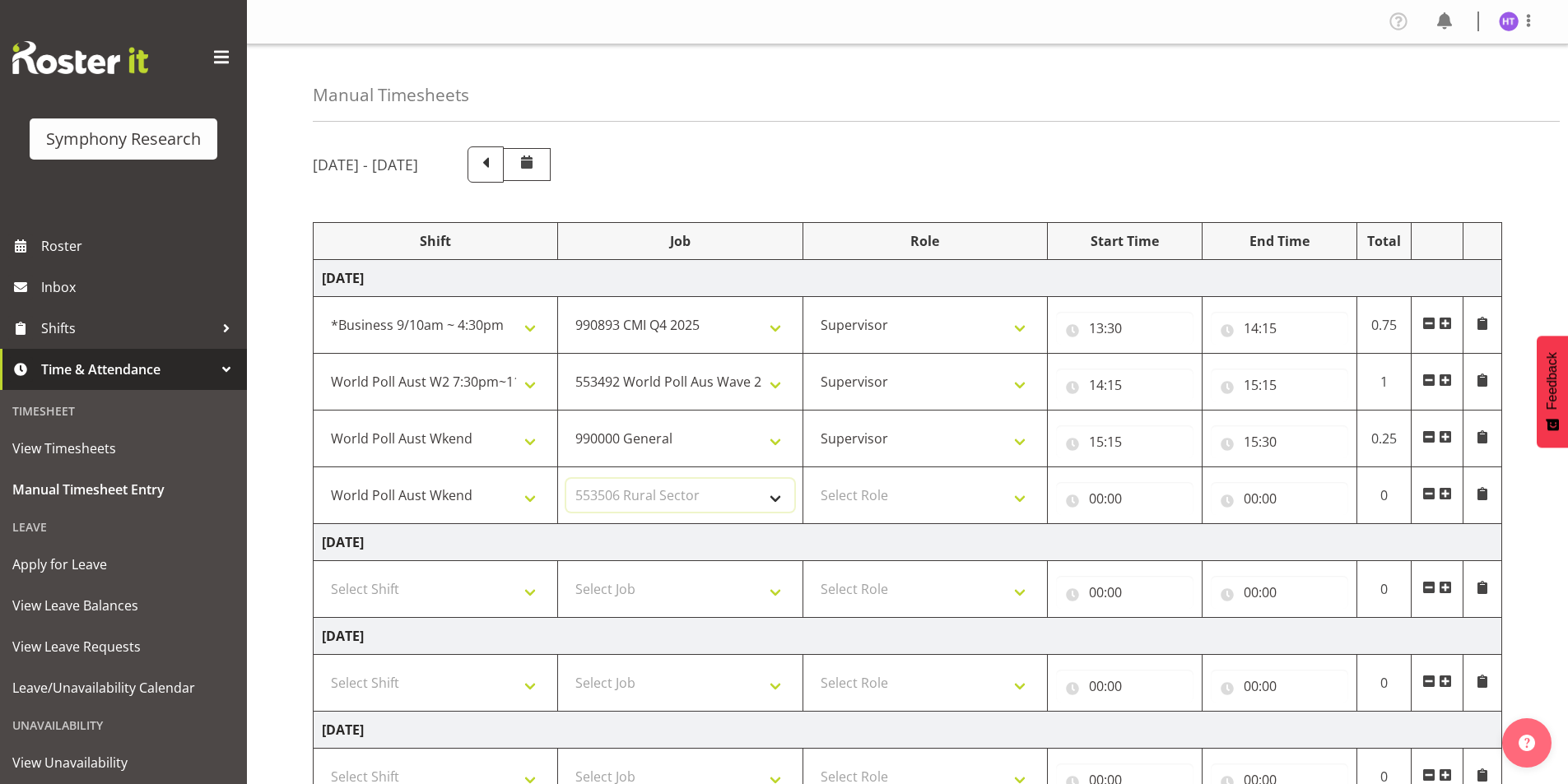
click at [566, 479] on select "Select Job 550060 IF Admin 553492 World Poll Aus Wave 2 Main 2025 553493 World …" at bounding box center [680, 495] width 227 height 32
click at [879, 503] on select "Select Role Interviewing Briefing Supervisor" at bounding box center [925, 495] width 227 height 32
select select "45"
click at [812, 479] on select "Select Role Interviewing Briefing Supervisor" at bounding box center [925, 495] width 227 height 32
click at [1103, 498] on input "00:00" at bounding box center [1125, 498] width 137 height 32
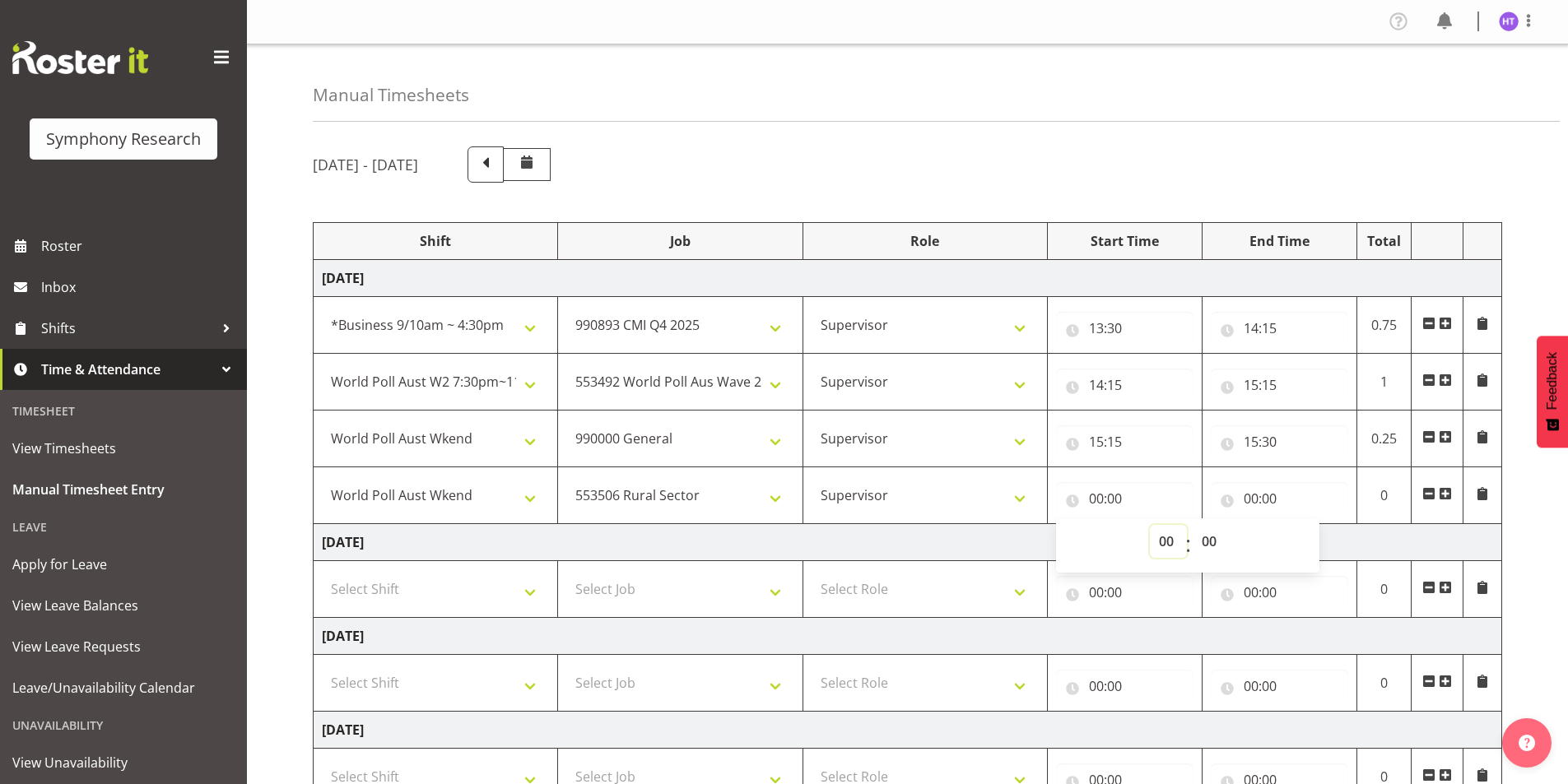
click at [1160, 538] on select "00 01 02 03 04 05 06 07 08 09 10 11 12 13 14 15 16 17 18 19 20 21 22 23" at bounding box center [1167, 541] width 37 height 32
select select "15"
click at [1149, 525] on select "00 01 02 03 04 05 06 07 08 09 10 11 12 13 14 15 16 17 18 19 20 21 22 23" at bounding box center [1167, 541] width 37 height 32
type input "15:00"
click at [1216, 542] on select "00 01 02 03 04 05 06 07 08 09 10 11 12 13 14 15 16 17 18 19 20 21 22 23 24 25 2…" at bounding box center [1211, 541] width 37 height 32
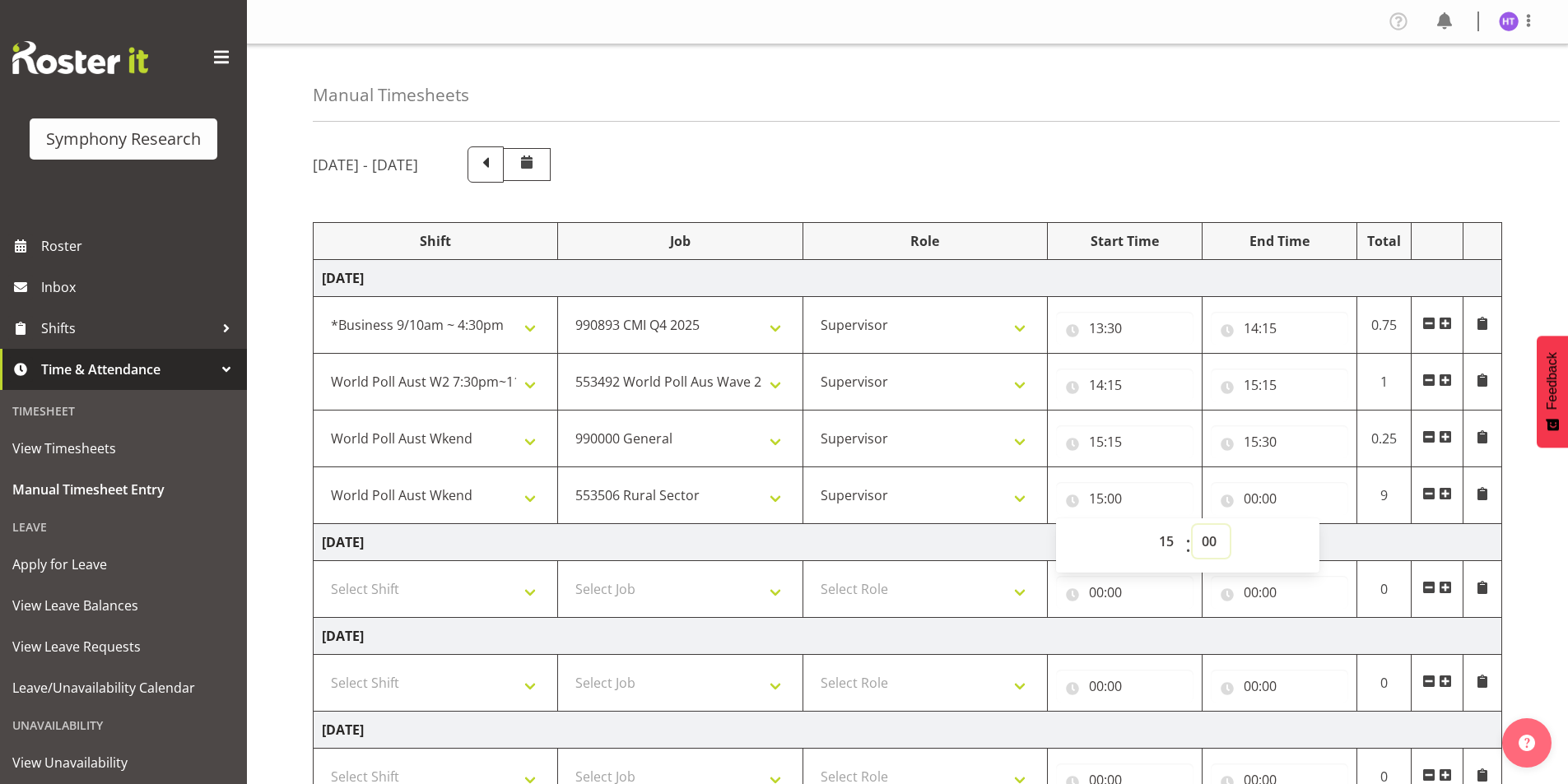
select select "30"
click at [1192, 525] on select "00 01 02 03 04 05 06 07 08 09 10 11 12 13 14 15 16 17 18 19 20 21 22 23 24 25 2…" at bounding box center [1211, 541] width 37 height 32
type input "15:30"
click at [1247, 497] on input "00:00" at bounding box center [1279, 498] width 137 height 32
click at [1308, 542] on select "00 01 02 03 04 05 06 07 08 09 10 11 12 13 14 15 16 17 18 19 20 21 22 23" at bounding box center [1322, 541] width 37 height 32
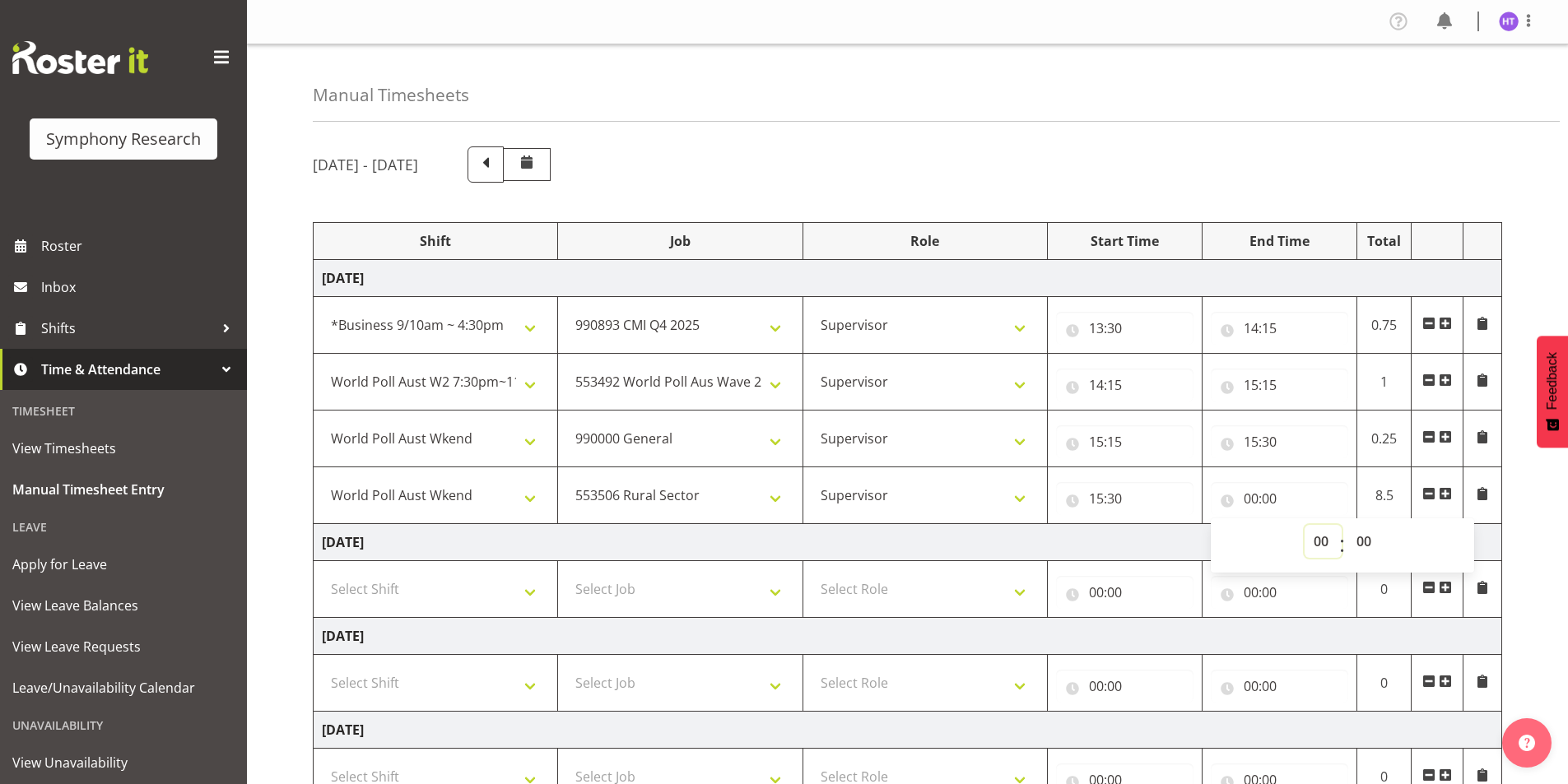
select select "16"
click at [1304, 525] on select "00 01 02 03 04 05 06 07 08 09 10 11 12 13 14 15 16 17 18 19 20 21 22 23" at bounding box center [1322, 541] width 37 height 32
type input "16:00"
click at [1445, 489] on span at bounding box center [1444, 493] width 14 height 14
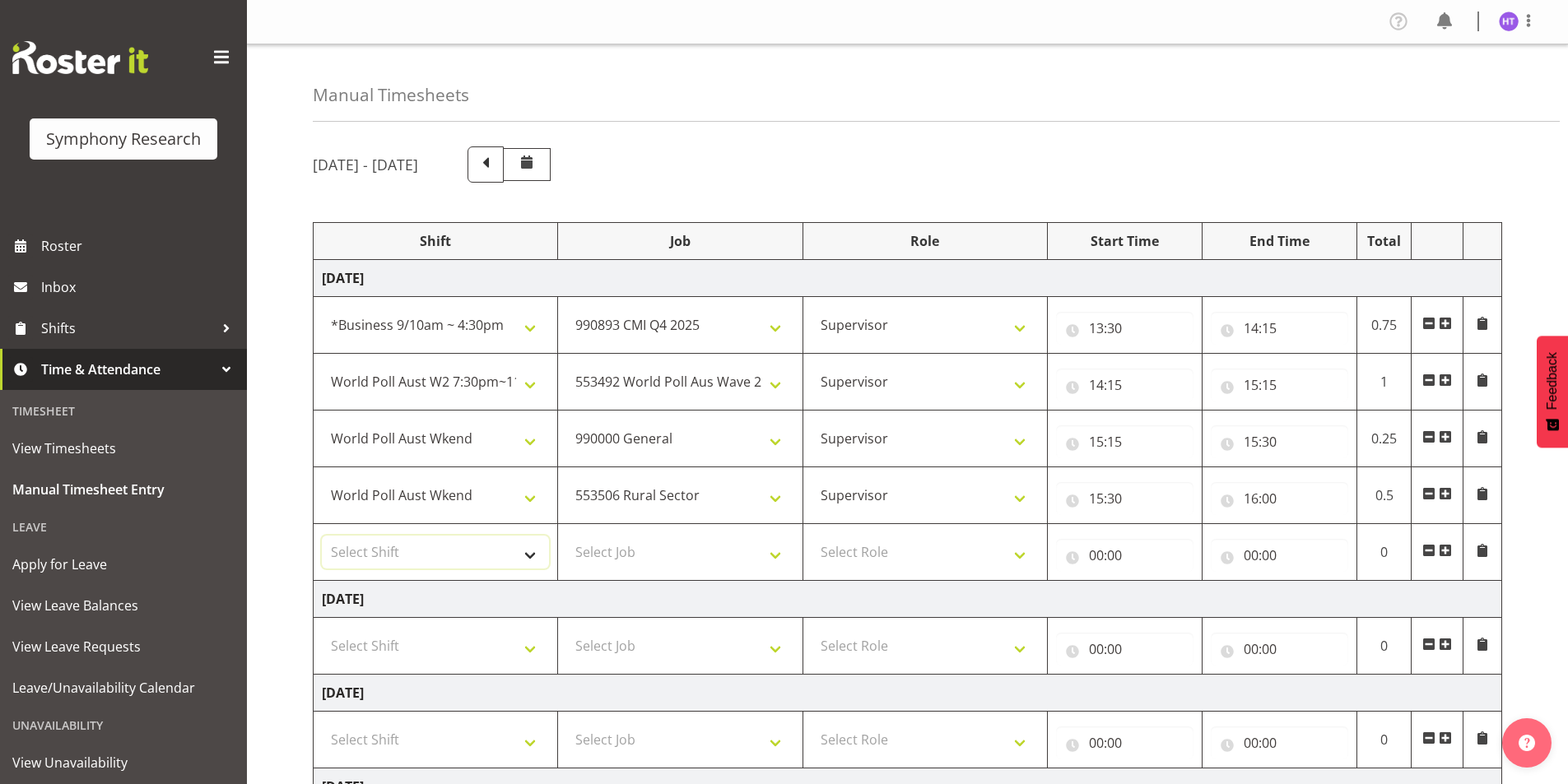
click at [438, 552] on select "Select Shift !!Weekend Residential (Roster IT Shift Label) *Business 9/10am ~ 4…" at bounding box center [435, 551] width 227 height 32
select select "11547"
click at [321, 535] on select "Select Shift !!Weekend Residential (Roster IT Shift Label) *Business 9/10am ~ 4…" at bounding box center [435, 551] width 227 height 32
click at [598, 548] on select "Select Job 550060 IF Admin 553492 World Poll Aus Wave 2 Main 2025 553493 World …" at bounding box center [680, 551] width 227 height 32
select select "10733"
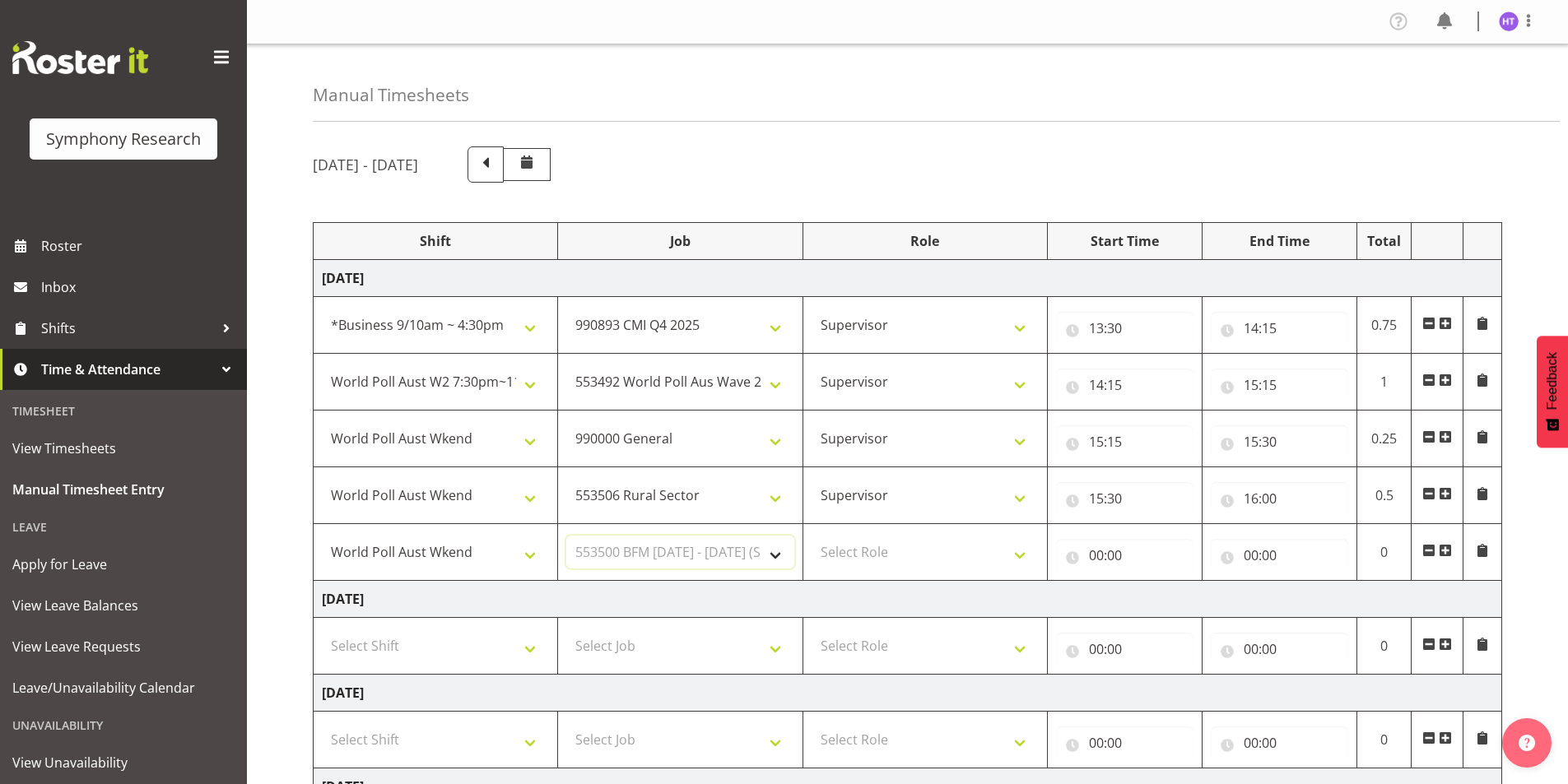
click at [566, 535] on select "Select Job 550060 IF Admin 553492 World Poll Aus Wave 2 Main 2025 553493 World …" at bounding box center [680, 551] width 227 height 32
click at [901, 548] on select "Select Role Interviewing Briefing Supervisor" at bounding box center [925, 551] width 227 height 32
select select "45"
click at [812, 535] on select "Select Role Interviewing Briefing Supervisor" at bounding box center [925, 551] width 227 height 32
click at [1103, 553] on input "00:00" at bounding box center [1125, 555] width 137 height 32
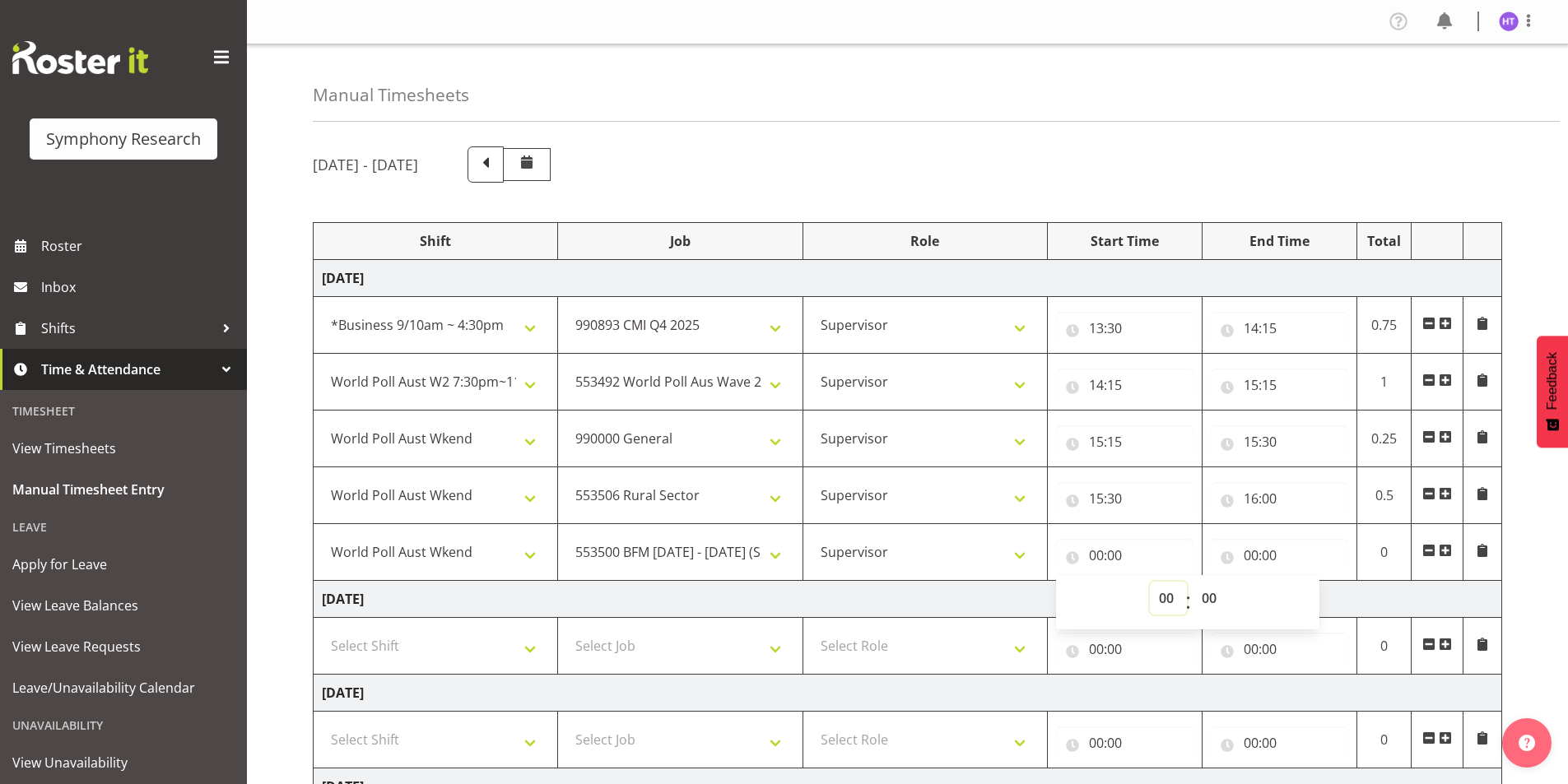
click at [1164, 598] on select "00 01 02 03 04 05 06 07 08 09 10 11 12 13 14 15 16 17 18 19 20 21 22 23" at bounding box center [1167, 597] width 37 height 32
select select "16"
click at [1149, 581] on select "00 01 02 03 04 05 06 07 08 09 10 11 12 13 14 15 16 17 18 19 20 21 22 23" at bounding box center [1167, 597] width 37 height 32
type input "16:00"
click at [1255, 551] on input "00:00" at bounding box center [1279, 555] width 137 height 32
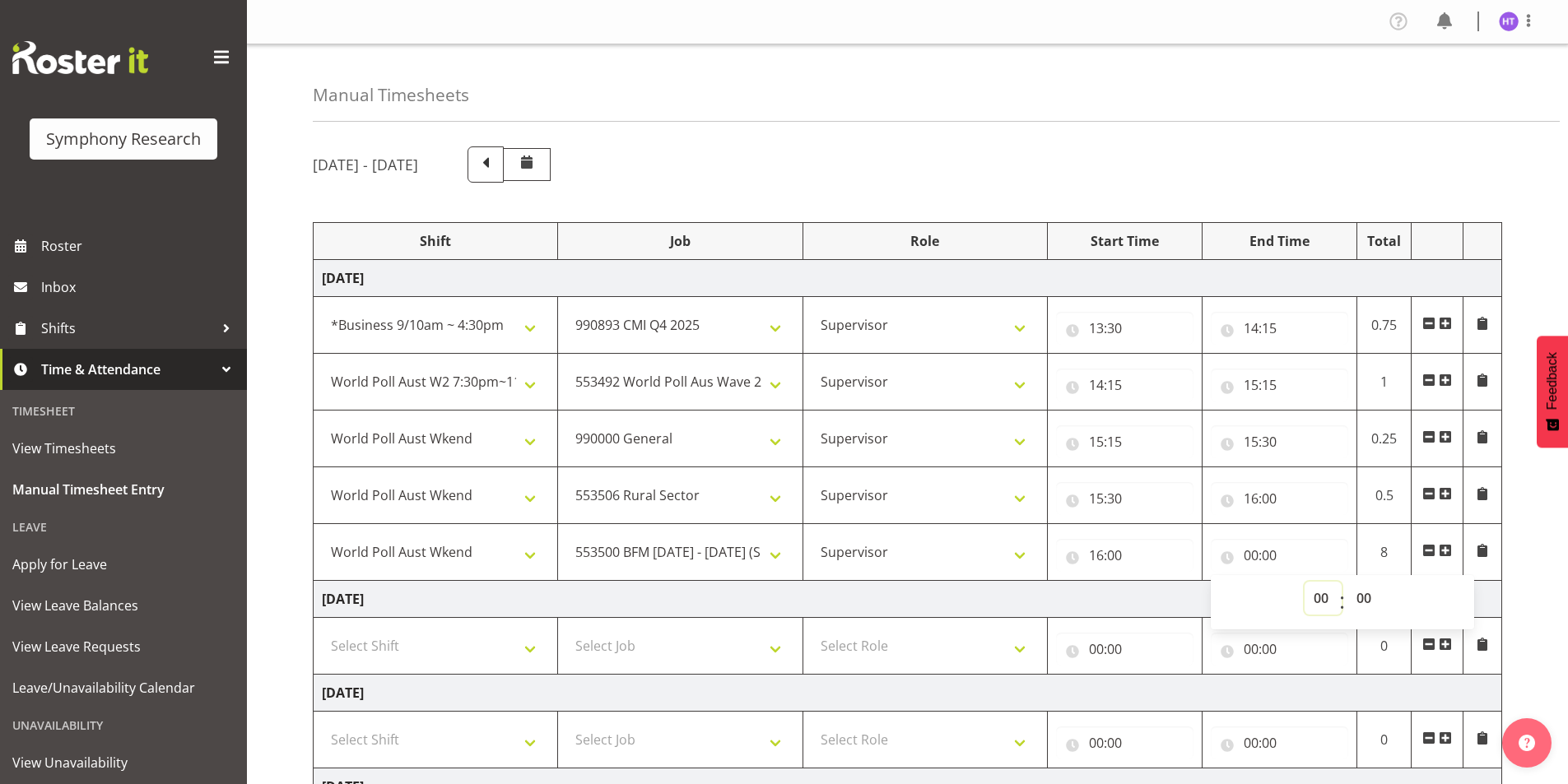
drag, startPoint x: 1317, startPoint y: 604, endPoint x: 1301, endPoint y: 604, distance: 16.0
click at [1317, 604] on select "00 01 02 03 04 05 06 07 08 09 10 11 12 13 14 15 16 17 18 19 20 21 22 23" at bounding box center [1322, 597] width 37 height 32
select select "16"
click at [1304, 581] on select "00 01 02 03 04 05 06 07 08 09 10 11 12 13 14 15 16 17 18 19 20 21 22 23" at bounding box center [1322, 597] width 37 height 32
type input "16:00"
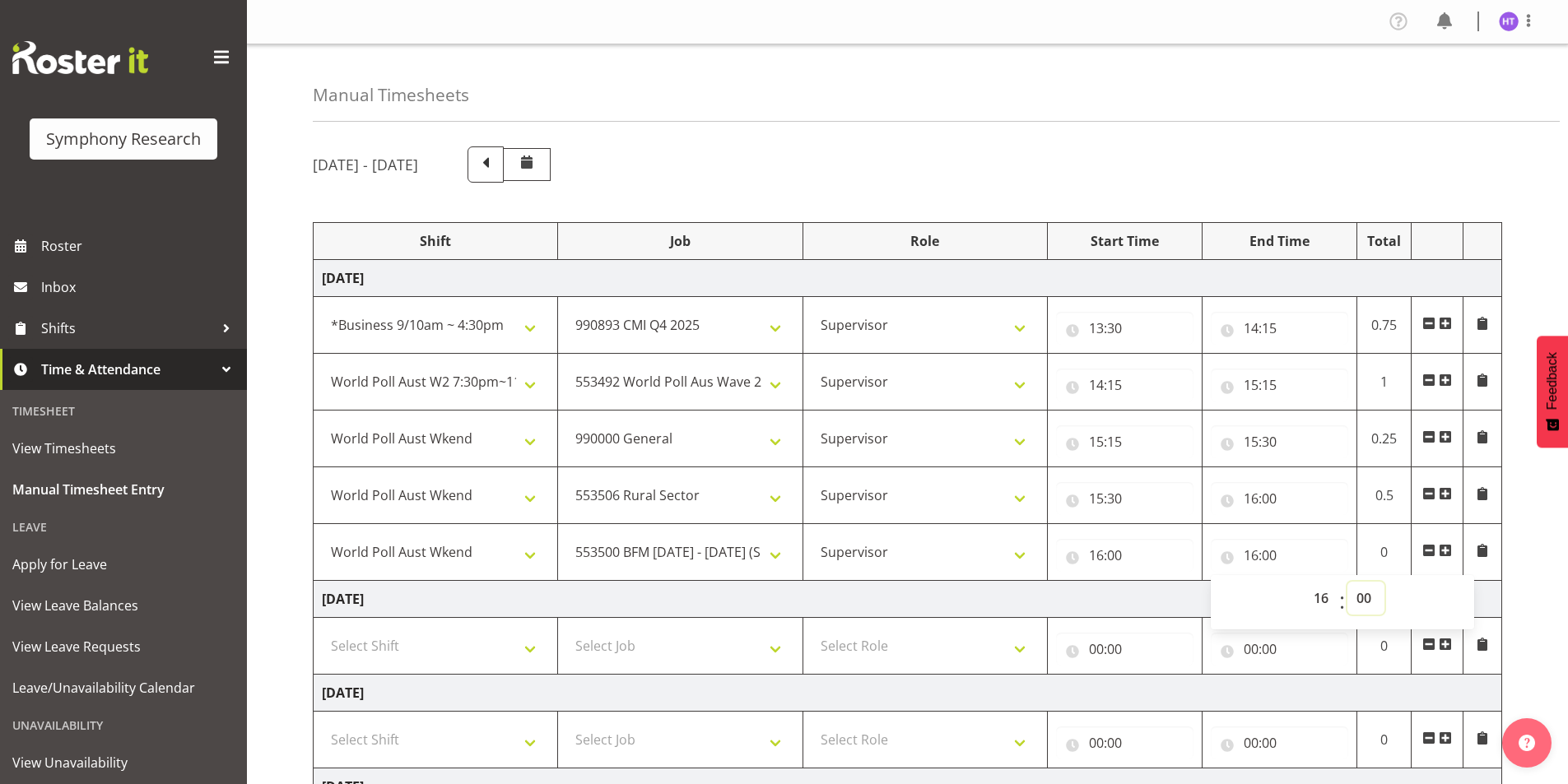
click at [1370, 600] on select "00 01 02 03 04 05 06 07 08 09 10 11 12 13 14 15 16 17 18 19 20 21 22 23 24 25 2…" at bounding box center [1365, 597] width 37 height 32
select select "35"
click at [1347, 581] on select "00 01 02 03 04 05 06 07 08 09 10 11 12 13 14 15 16 17 18 19 20 21 22 23 24 25 2…" at bounding box center [1365, 597] width 37 height 32
type input "16:35"
click at [1451, 552] on span at bounding box center [1444, 550] width 14 height 14
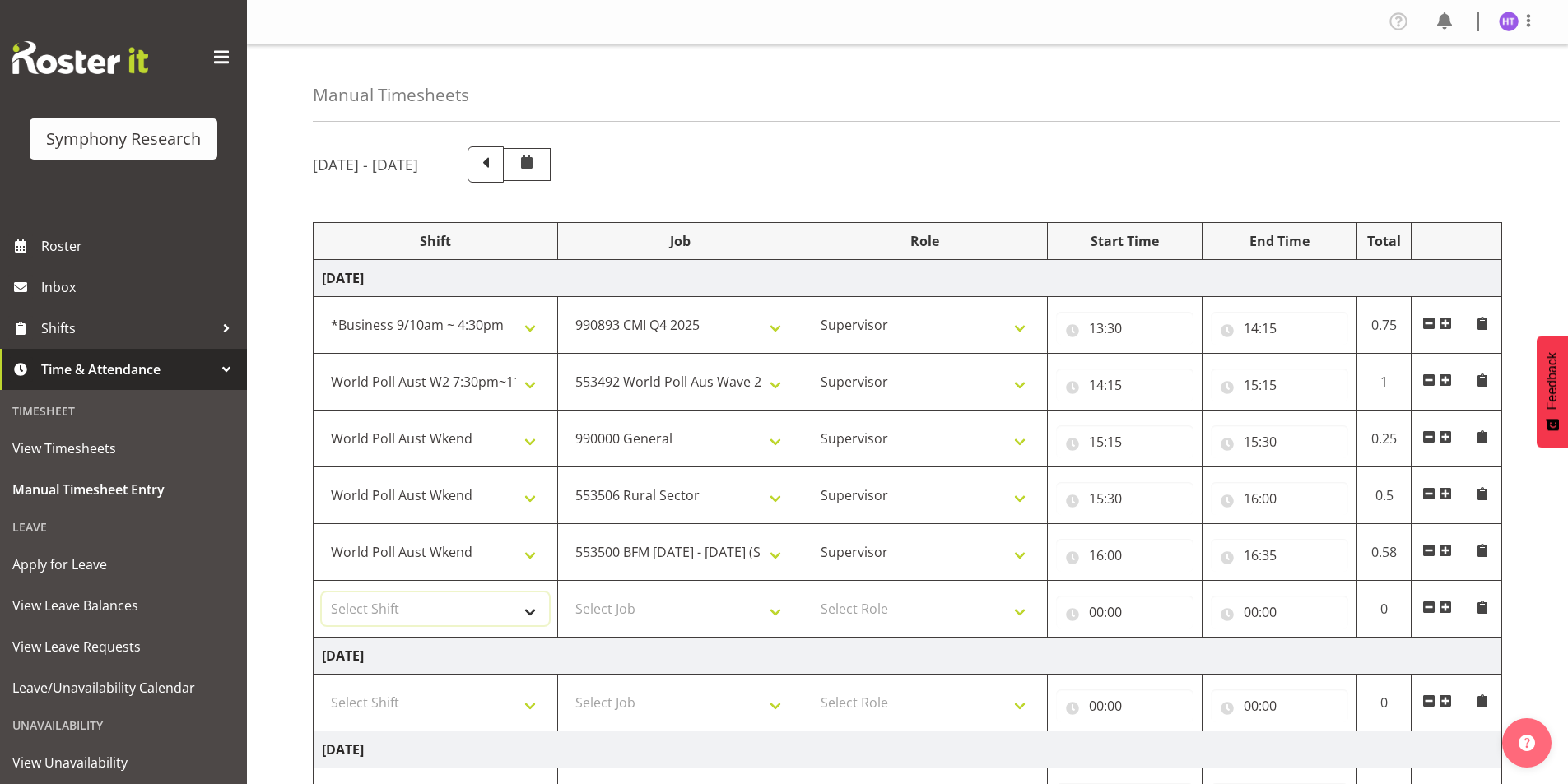
click at [468, 603] on select "Select Shift !!Weekend Residential (Roster IT Shift Label) *Business 9/10am ~ 4…" at bounding box center [435, 608] width 227 height 32
select select "57511"
click at [321, 592] on select "Select Shift !!Weekend Residential (Roster IT Shift Label) *Business 9/10am ~ 4…" at bounding box center [435, 608] width 227 height 32
click at [631, 600] on select "Select Job 550060 IF Admin 553492 World Poll Aus Wave 2 Main 2025 553493 World …" at bounding box center [680, 608] width 227 height 32
select select "10587"
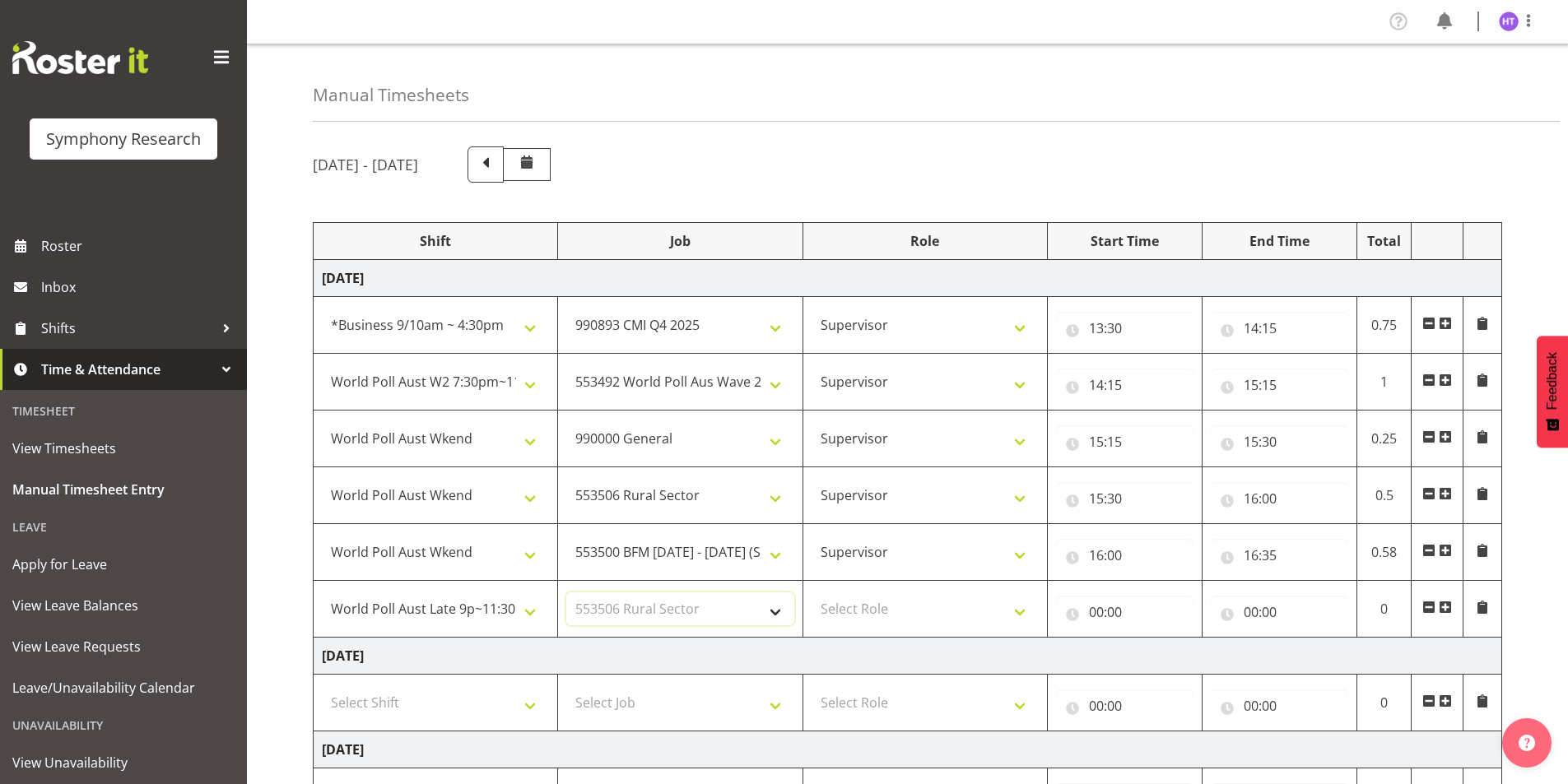
click at [566, 592] on select "Select Job 550060 IF Admin 553492 World Poll Aus Wave 2 Main 2025 553493 World …" at bounding box center [680, 608] width 227 height 32
click at [874, 595] on select "Select Role Interviewing Briefing Supervisor" at bounding box center [925, 608] width 227 height 32
select select "45"
click at [812, 592] on select "Select Role Interviewing Briefing Supervisor" at bounding box center [925, 608] width 227 height 32
click at [1099, 613] on input "00:00" at bounding box center [1125, 612] width 137 height 32
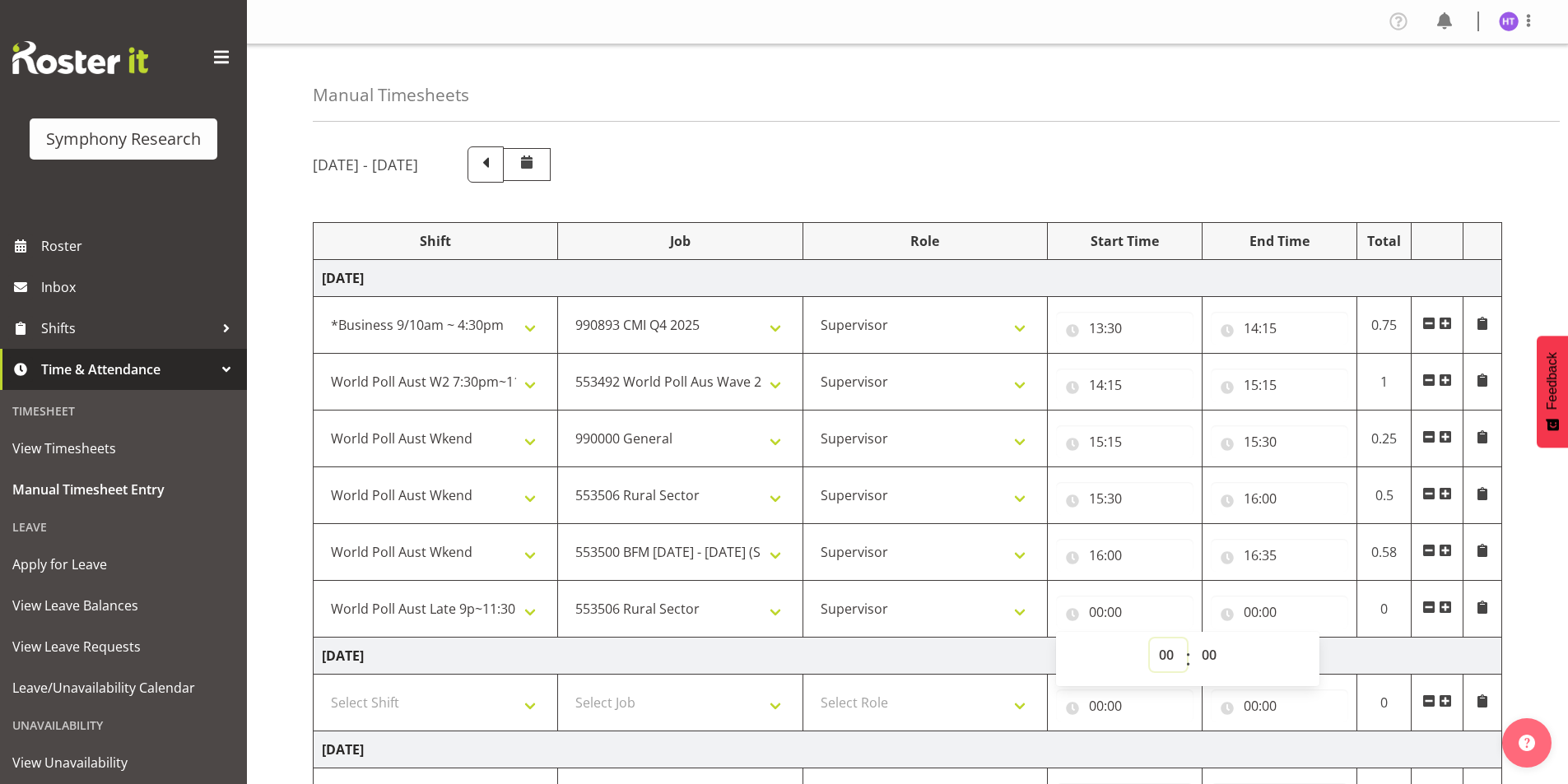
click at [1169, 657] on select "00 01 02 03 04 05 06 07 08 09 10 11 12 13 14 15 16 17 18 19 20 21 22 23" at bounding box center [1167, 654] width 37 height 32
select select "16"
click at [1149, 638] on select "00 01 02 03 04 05 06 07 08 09 10 11 12 13 14 15 16 17 18 19 20 21 22 23" at bounding box center [1167, 654] width 37 height 32
type input "16:00"
click at [1215, 659] on select "00 01 02 03 04 05 06 07 08 09 10 11 12 13 14 15 16 17 18 19 20 21 22 23 24 25 2…" at bounding box center [1211, 654] width 37 height 32
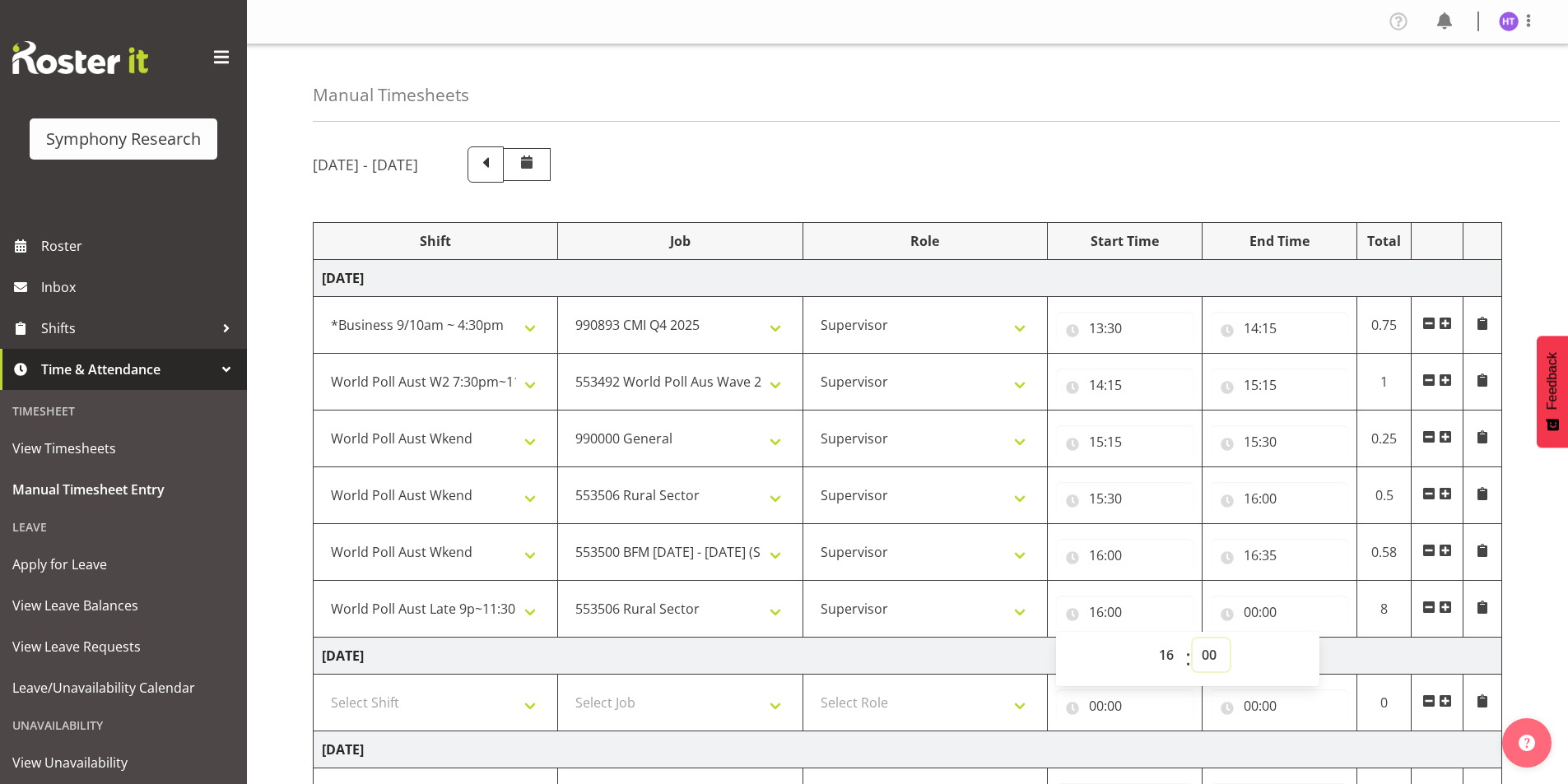
select select "35"
click at [1192, 638] on select "00 01 02 03 04 05 06 07 08 09 10 11 12 13 14 15 16 17 18 19 20 21 22 23 24 25 2…" at bounding box center [1211, 654] width 37 height 32
type input "16:35"
click at [1251, 609] on input "00:00" at bounding box center [1279, 612] width 137 height 32
click at [1317, 655] on select "00 01 02 03 04 05 06 07 08 09 10 11 12 13 14 15 16 17 18 19 20 21 22 23" at bounding box center [1322, 654] width 37 height 32
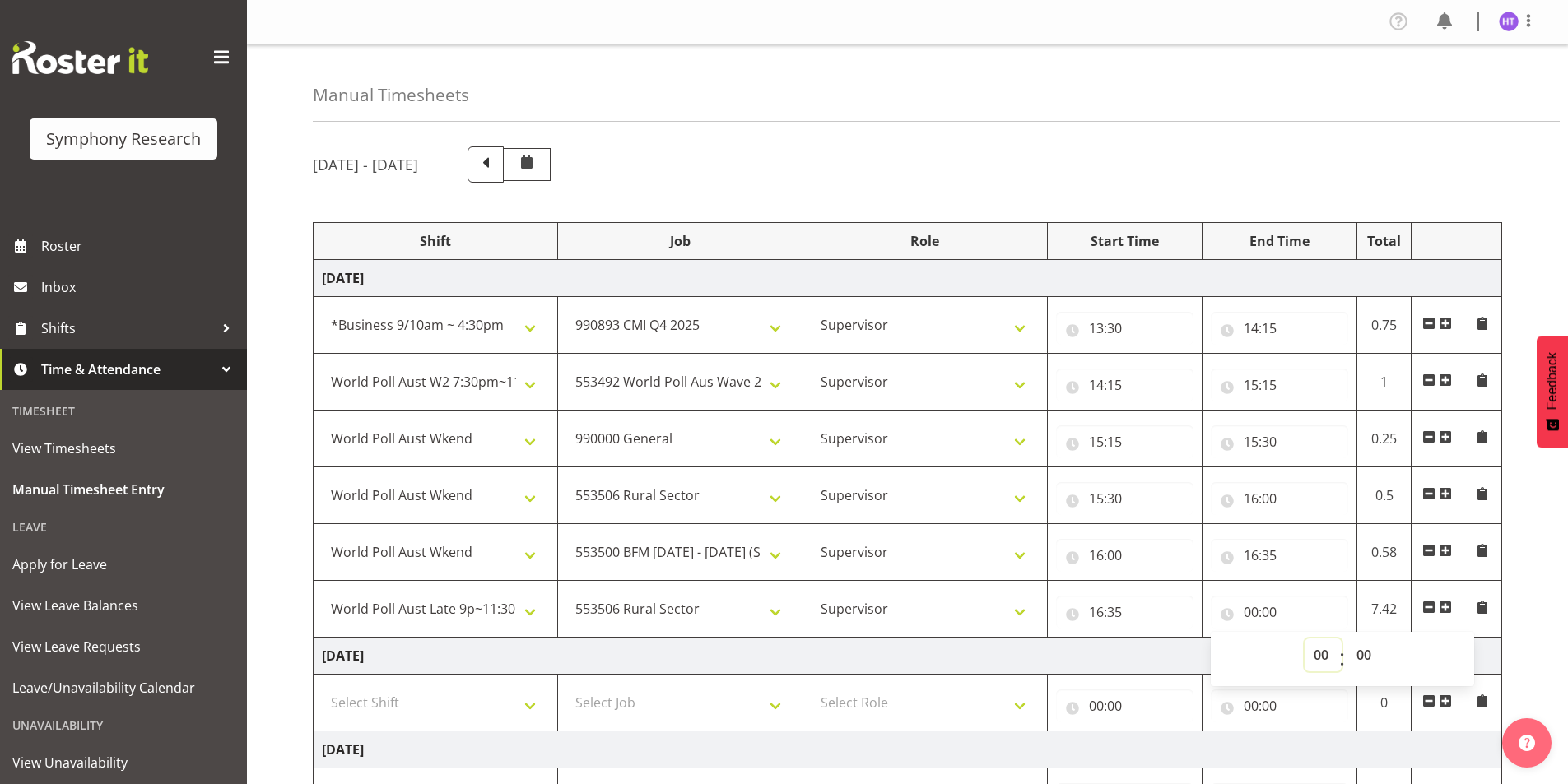
select select "20"
click at [1304, 638] on select "00 01 02 03 04 05 06 07 08 09 10 11 12 13 14 15 16 17 18 19 20 21 22 23" at bounding box center [1322, 654] width 37 height 32
type input "20:00"
click at [1365, 656] on select "00 01 02 03 04 05 06 07 08 09 10 11 12 13 14 15 16 17 18 19 20 21 22 23 24 25 2…" at bounding box center [1365, 654] width 37 height 32
select select "5"
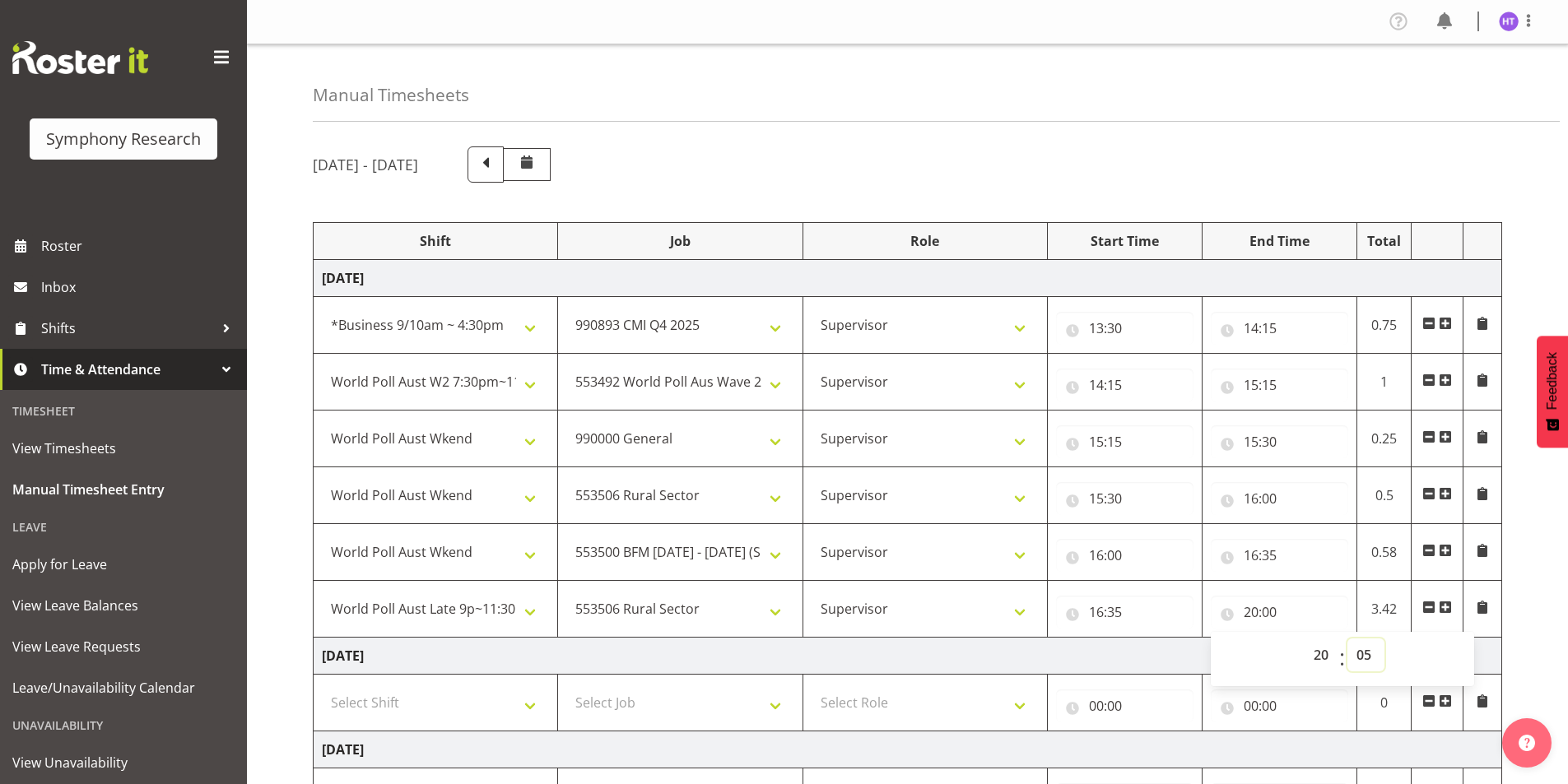
click at [1347, 638] on select "00 01 02 03 04 05 06 07 08 09 10 11 12 13 14 15 16 17 18 19 20 21 22 23 24 25 2…" at bounding box center [1365, 654] width 37 height 32
type input "20:05"
click at [1491, 153] on div "[DATE] - [DATE]" at bounding box center [906, 164] width 1189 height 36
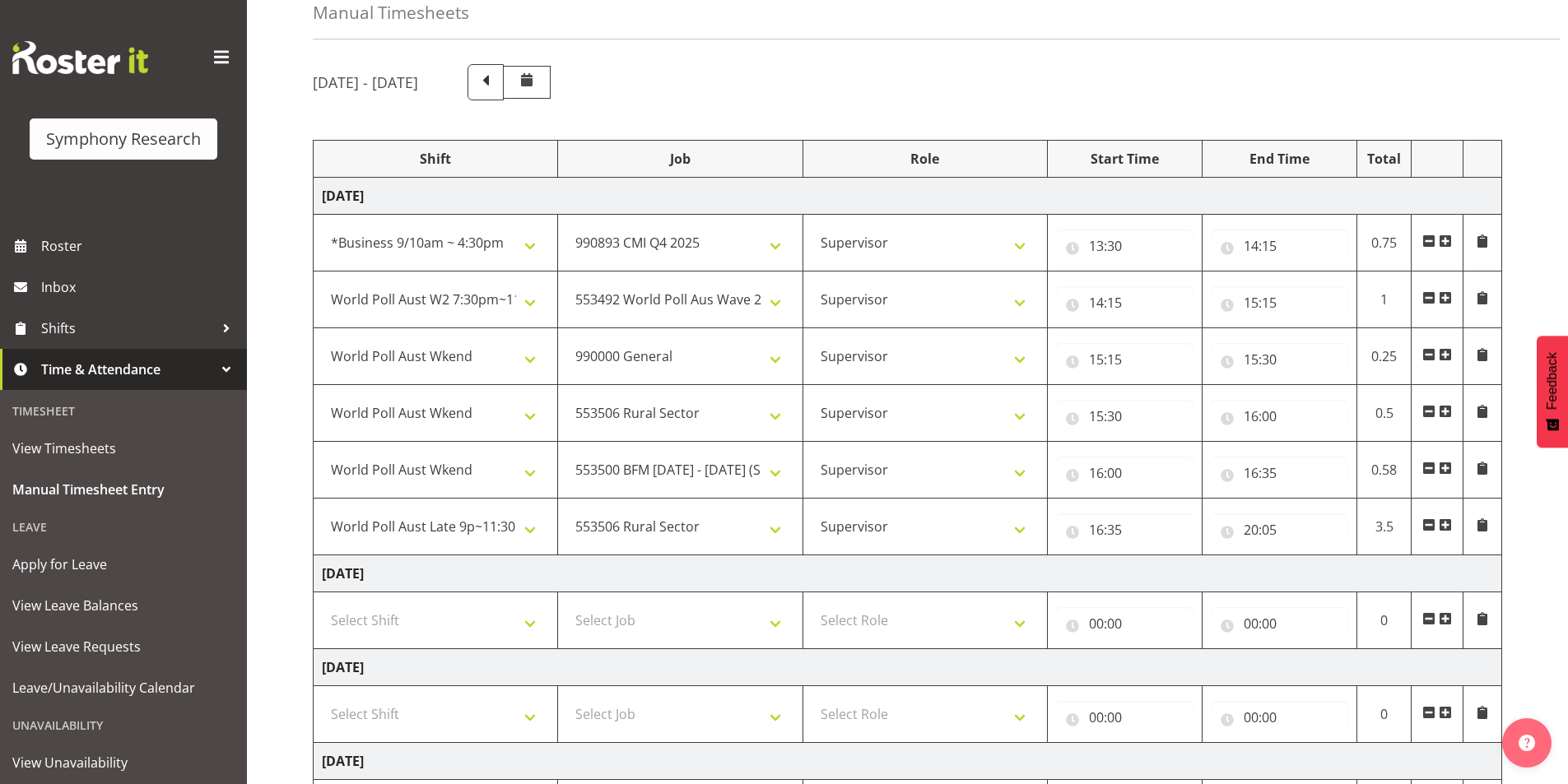
click at [1448, 521] on span at bounding box center [1444, 524] width 14 height 14
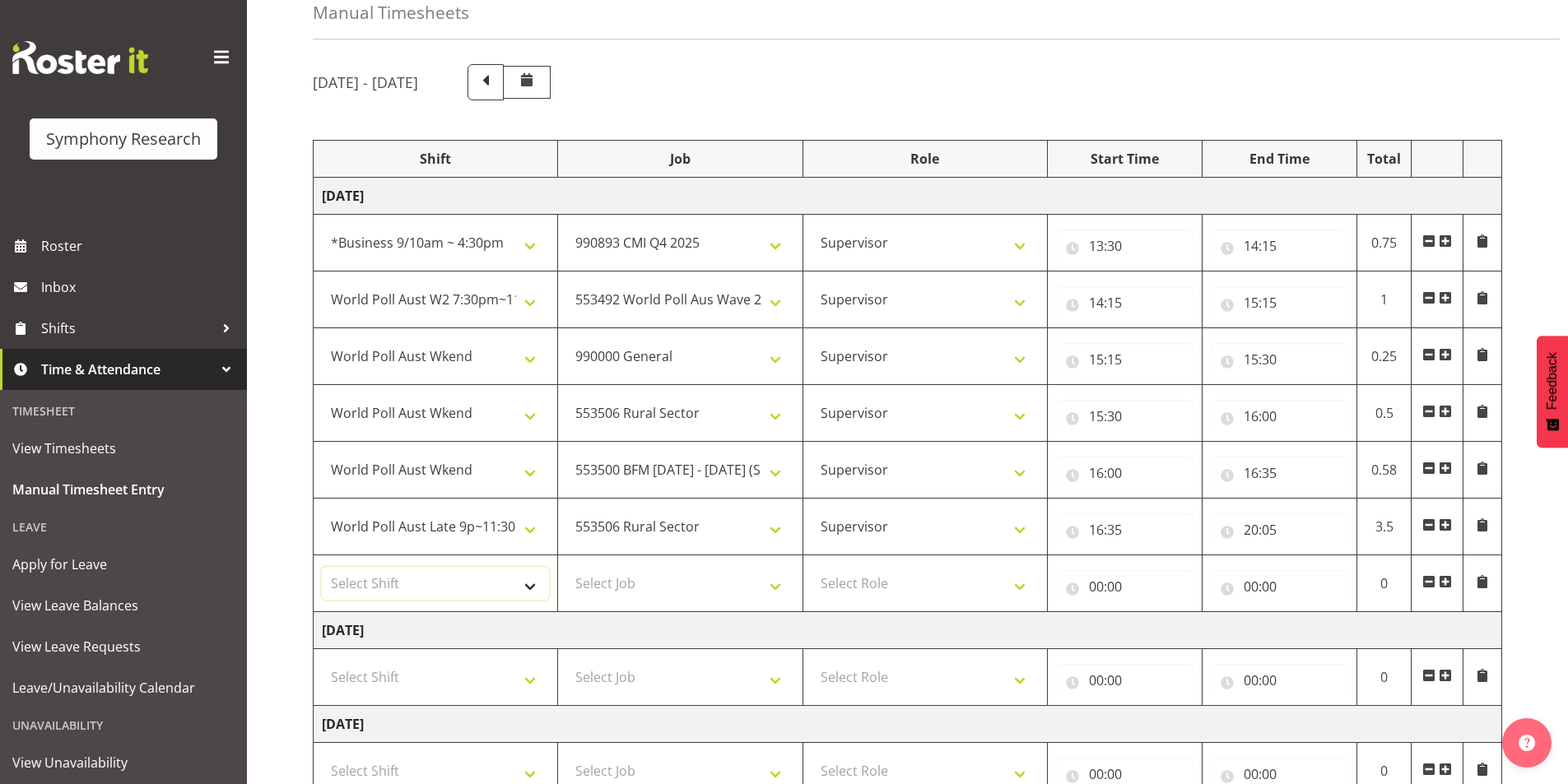
click at [405, 586] on select "Select Shift !!Weekend Residential (Roster IT Shift Label) *Business 9/10am ~ 4…" at bounding box center [435, 583] width 227 height 32
select select "11547"
click at [321, 567] on select "Select Shift !!Weekend Residential (Roster IT Shift Label) *Business 9/10am ~ 4…" at bounding box center [435, 583] width 227 height 32
click at [632, 575] on select "Select Job 550060 IF Admin 553492 World Poll Aus Wave 2 Main 2025 553493 World …" at bounding box center [680, 583] width 227 height 32
select select "10575"
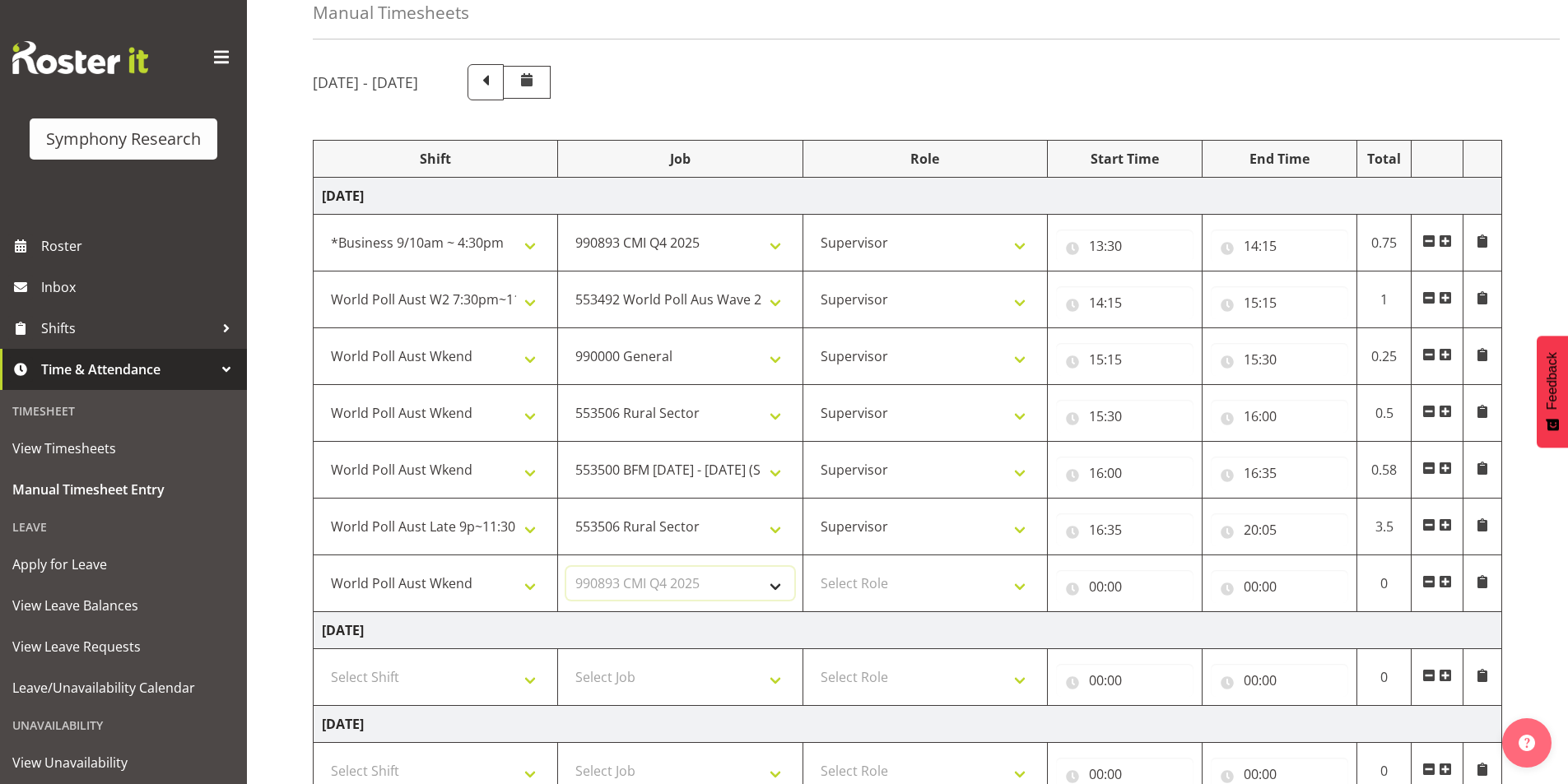
click at [566, 567] on select "Select Job 550060 IF Admin 553492 World Poll Aus Wave 2 Main 2025 553493 World …" at bounding box center [680, 583] width 227 height 32
click at [879, 581] on select "Select Role Interviewing Briefing Supervisor" at bounding box center [925, 583] width 227 height 32
select select "45"
click at [812, 567] on select "Select Role Interviewing Briefing Supervisor" at bounding box center [925, 583] width 227 height 32
click at [1093, 589] on input "00:00" at bounding box center [1125, 586] width 137 height 32
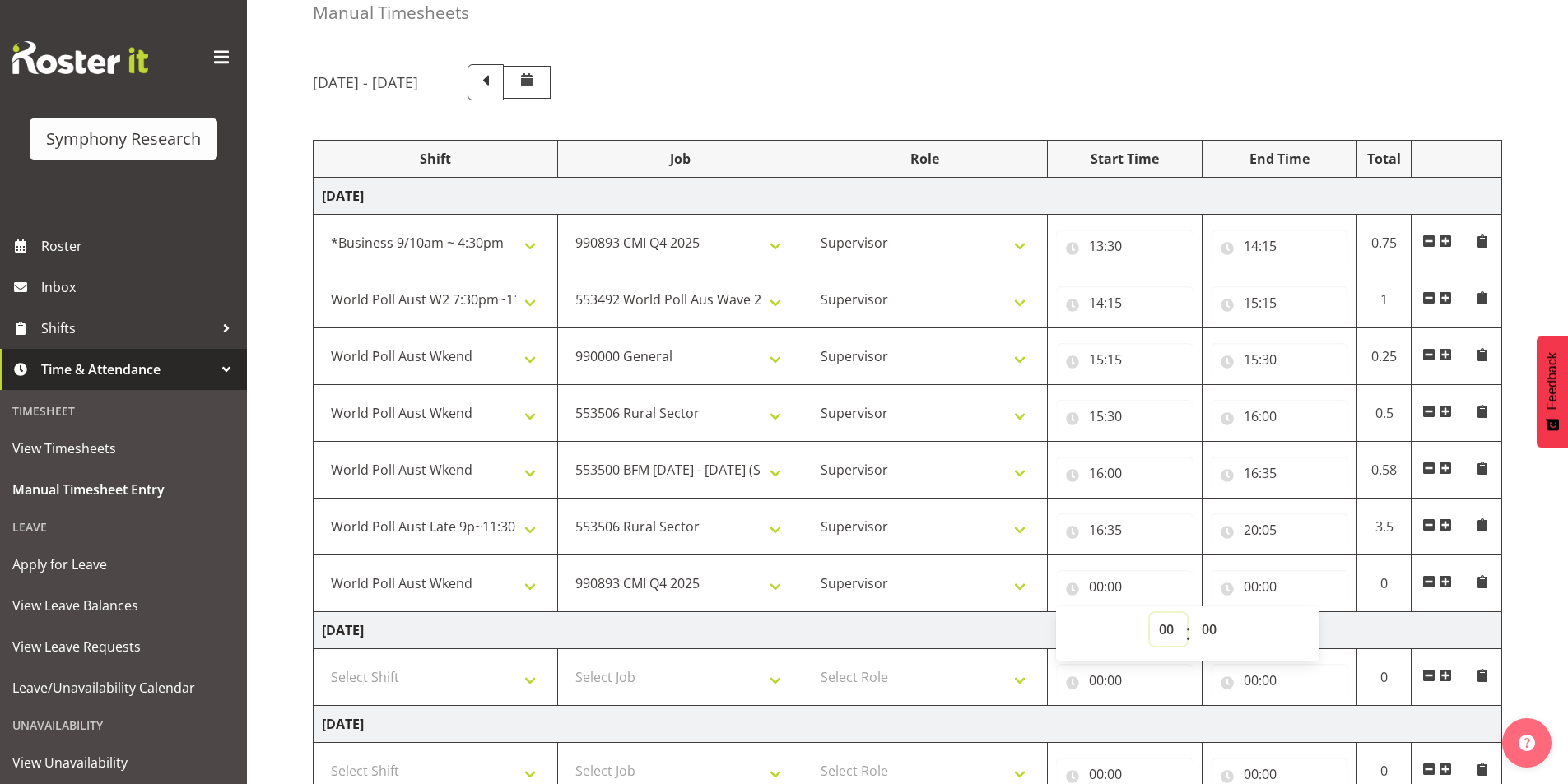
click at [1164, 631] on select "00 01 02 03 04 05 06 07 08 09 10 11 12 13 14 15 16 17 18 19 20 21 22 23" at bounding box center [1167, 629] width 37 height 32
select select "20"
click at [1149, 613] on select "00 01 02 03 04 05 06 07 08 09 10 11 12 13 14 15 16 17 18 19 20 21 22 23" at bounding box center [1167, 629] width 37 height 32
type input "20:00"
click at [1207, 629] on select "00 01 02 03 04 05 06 07 08 09 10 11 12 13 14 15 16 17 18 19 20 21 22 23 24 25 2…" at bounding box center [1211, 629] width 37 height 32
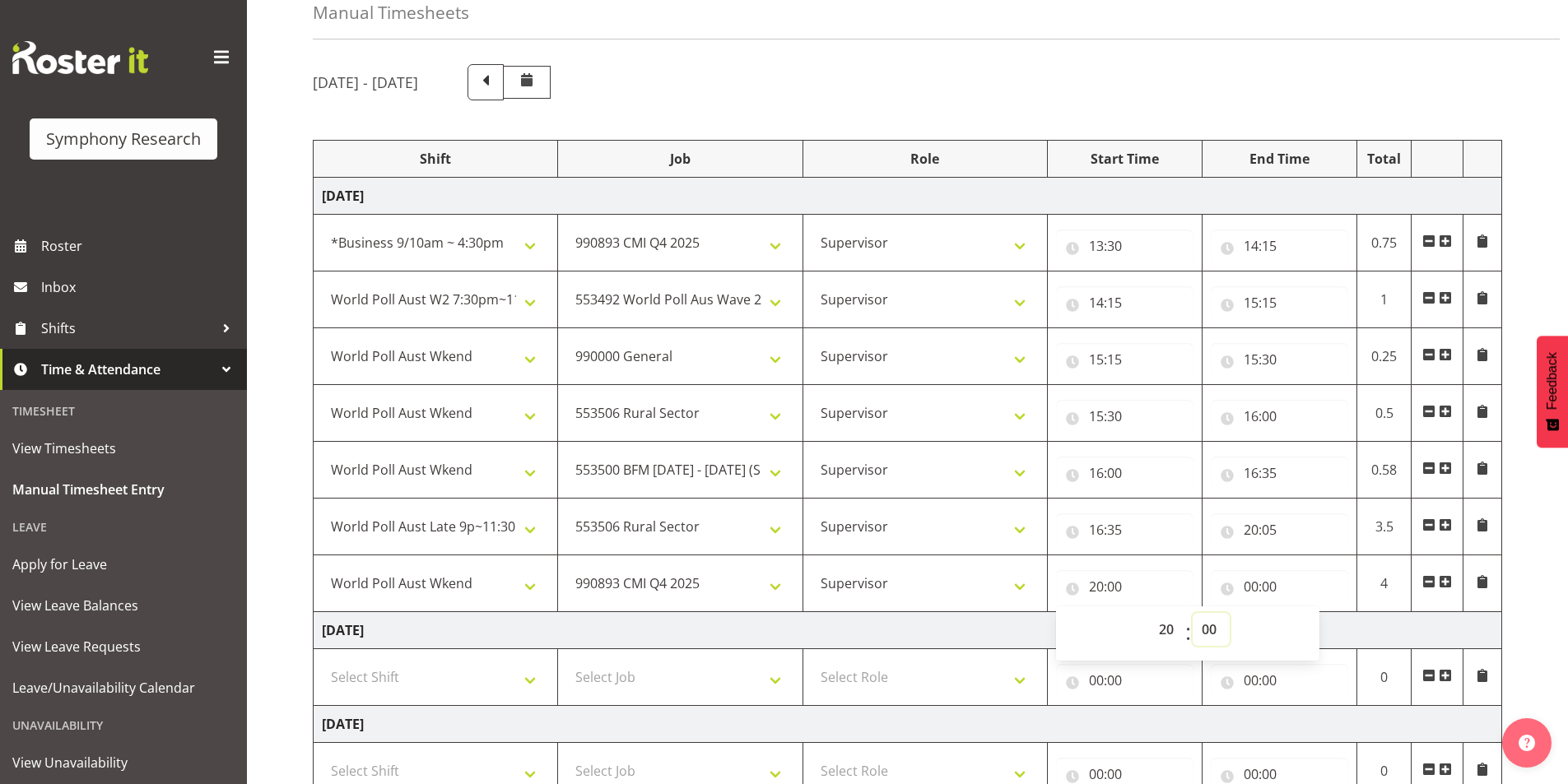
select select "5"
click at [1192, 613] on select "00 01 02 03 04 05 06 07 08 09 10 11 12 13 14 15 16 17 18 19 20 21 22 23 24 25 2…" at bounding box center [1211, 629] width 37 height 32
type input "20:05"
click at [1248, 594] on input "00:00" at bounding box center [1279, 586] width 137 height 32
click at [1324, 628] on select "00 01 02 03 04 05 06 07 08 09 10 11 12 13 14 15 16 17 18 19 20 21 22 23" at bounding box center [1322, 629] width 37 height 32
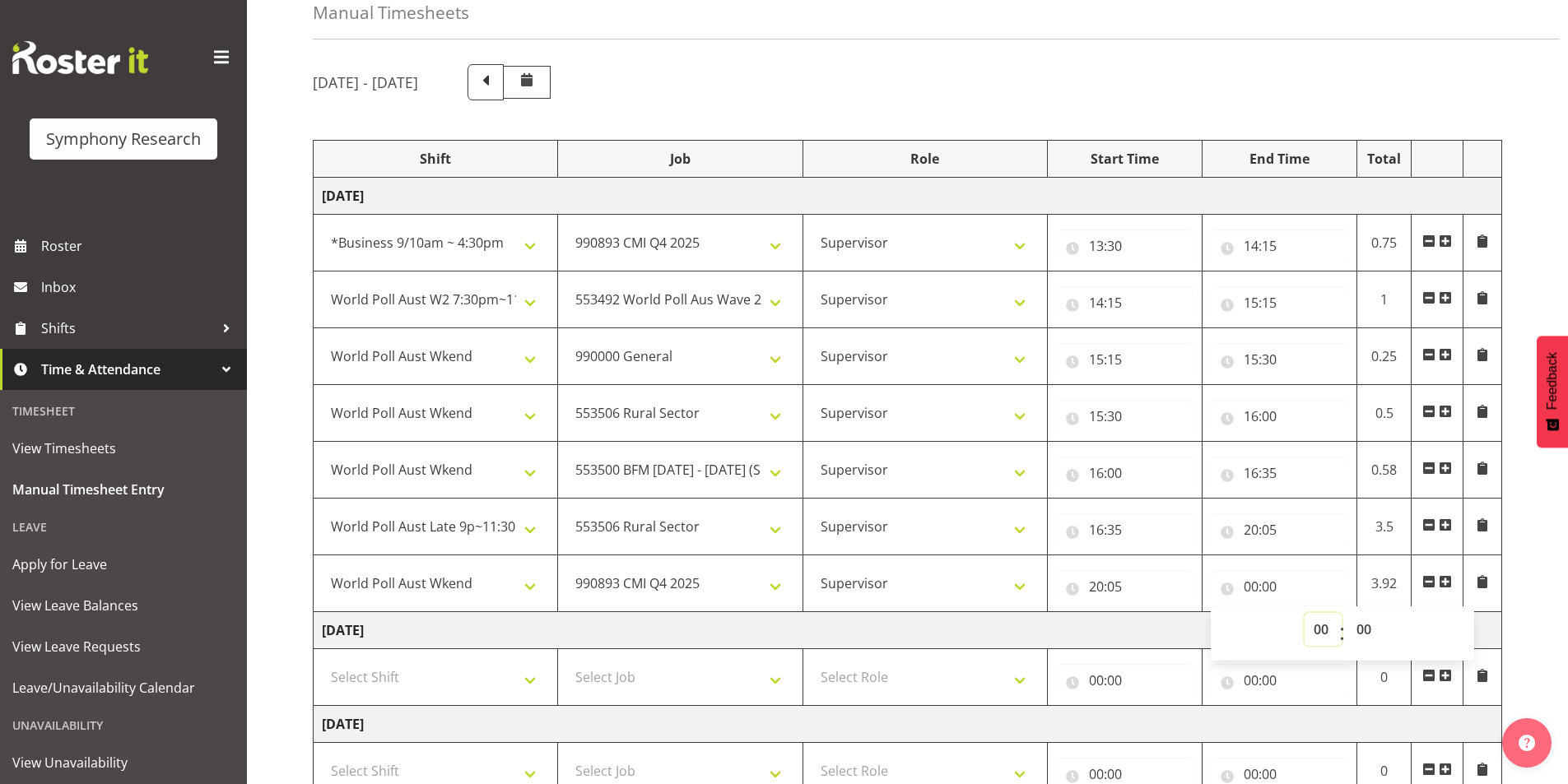
select select "22"
click at [1304, 613] on select "00 01 02 03 04 05 06 07 08 09 10 11 12 13 14 15 16 17 18 19 20 21 22 23" at bounding box center [1322, 629] width 37 height 32
type input "22:00"
click at [1363, 628] on select "00 01 02 03 04 05 06 07 08 09 10 11 12 13 14 15 16 17 18 19 20 21 22 23 24 25 2…" at bounding box center [1365, 629] width 37 height 32
select select "5"
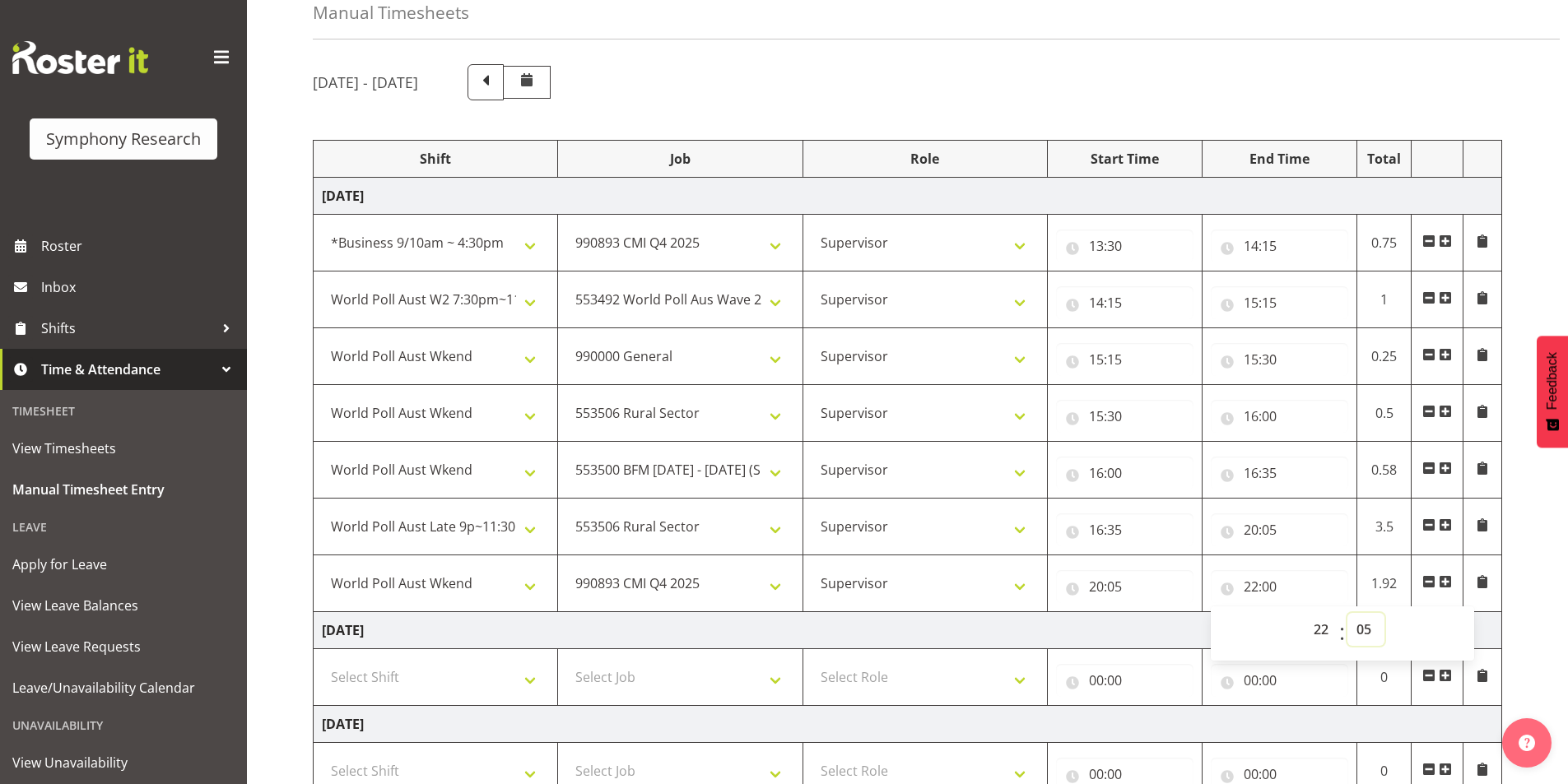
click at [1347, 613] on select "00 01 02 03 04 05 06 07 08 09 10 11 12 13 14 15 16 17 18 19 20 21 22 23 24 25 2…" at bounding box center [1365, 629] width 37 height 32
type input "22:05"
click at [1526, 533] on div "[DATE] - [DATE] Shift Job Role Start Time End Time Total [DATE] !!Weekend Resid…" at bounding box center [940, 659] width 1255 height 1214
click at [1447, 583] on span at bounding box center [1444, 581] width 14 height 14
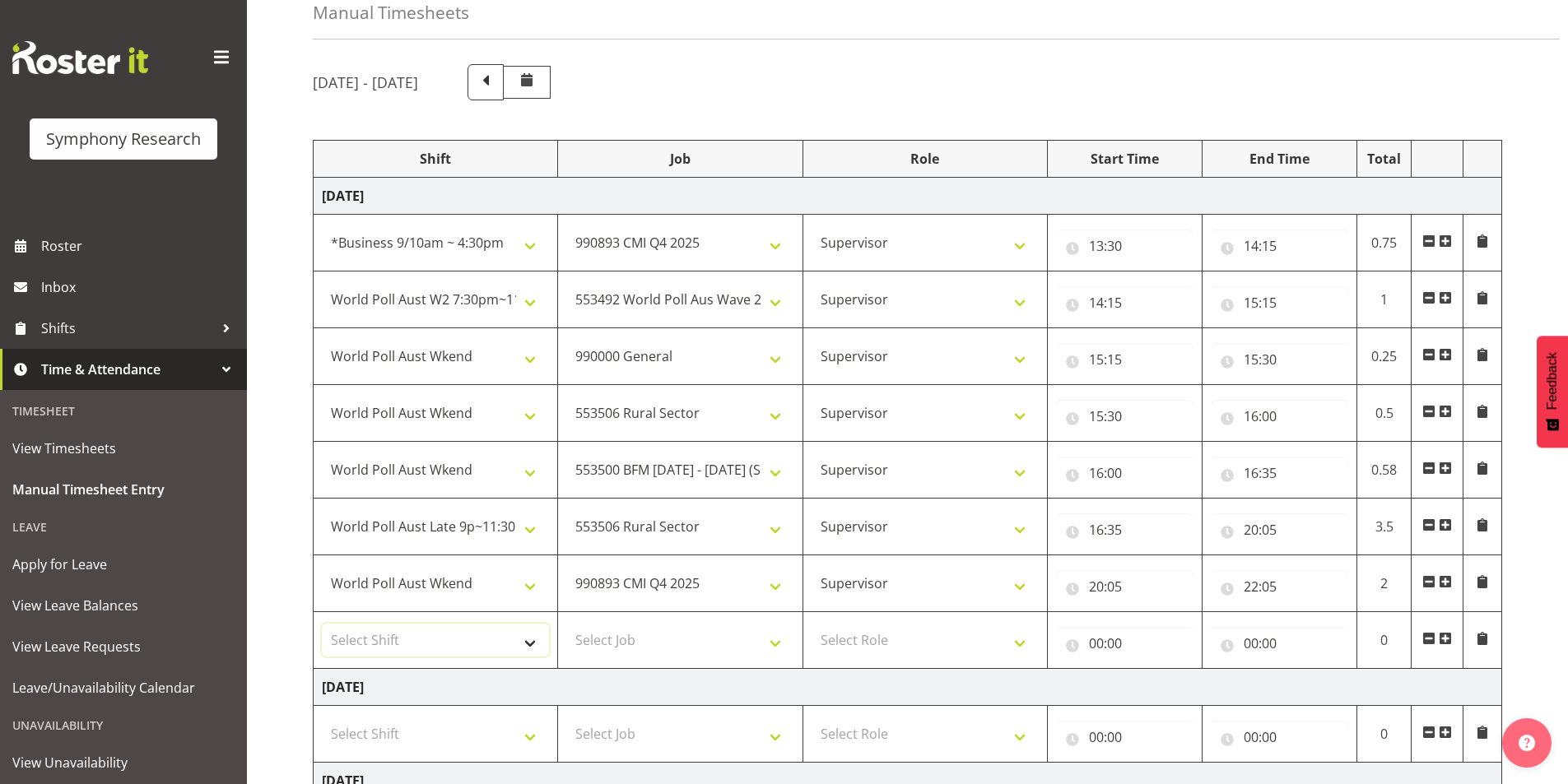
click at [452, 636] on select "Select Shift !!Weekend Residential (Roster IT Shift Label) *Business 9/10am ~ 4…" at bounding box center [435, 640] width 227 height 32
select select "11547"
click at [321, 623] on select "Select Shift !!Weekend Residential (Roster IT Shift Label) *Business 9/10am ~ 4…" at bounding box center [435, 640] width 227 height 32
click at [600, 638] on select "Select Job 550060 IF Admin 553492 World Poll Aus Wave 2 Main 2025 553493 World …" at bounding box center [680, 640] width 227 height 32
select select "10633"
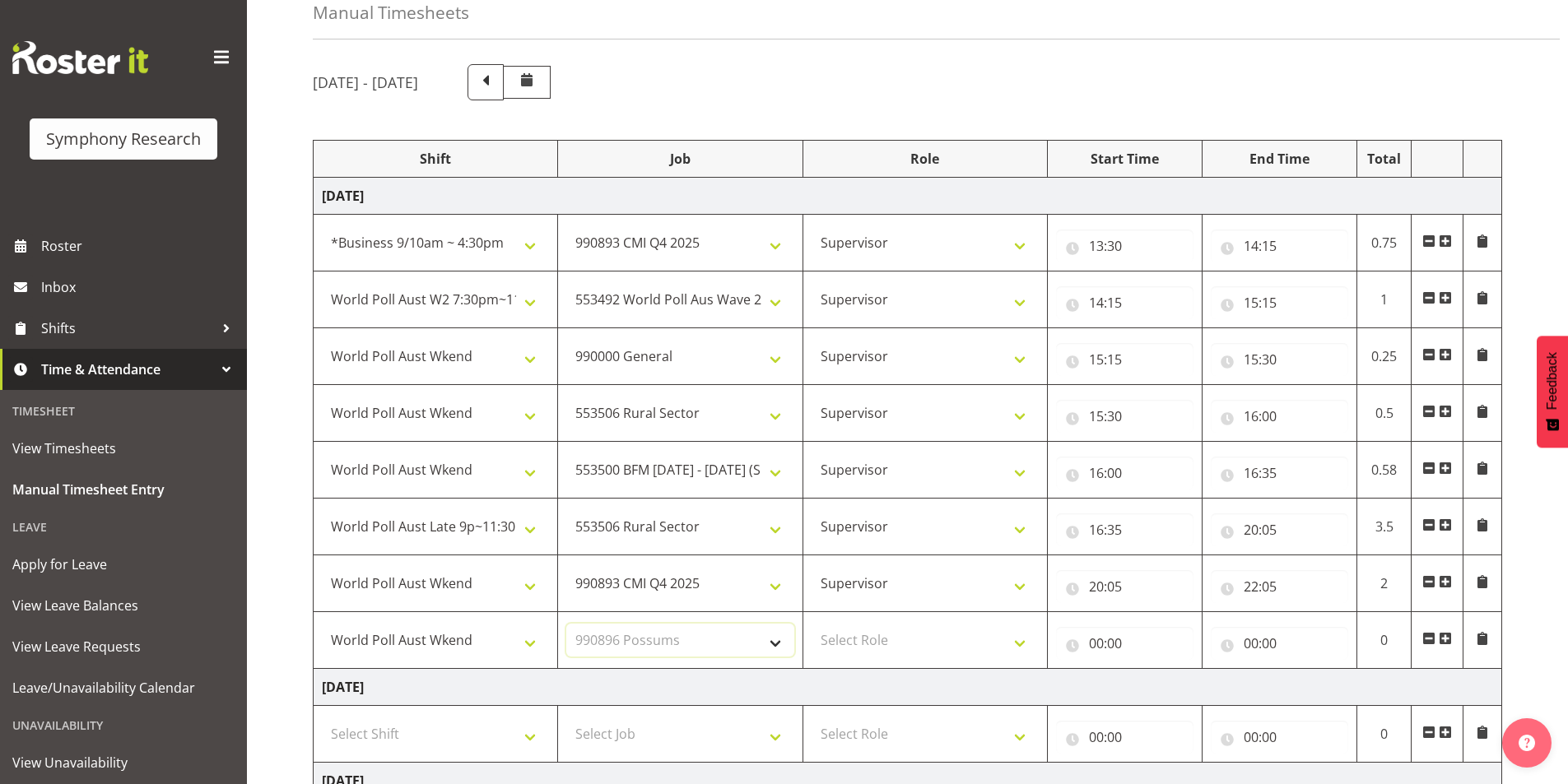
click at [566, 623] on select "Select Job 550060 IF Admin 553492 World Poll Aus Wave 2 Main 2025 553493 World …" at bounding box center [680, 640] width 227 height 32
click at [916, 632] on select "Select Role Interviewing Briefing Supervisor" at bounding box center [925, 640] width 227 height 32
select select "45"
click at [812, 623] on select "Select Role Interviewing Briefing Supervisor" at bounding box center [925, 640] width 227 height 32
click at [1099, 639] on input "00:00" at bounding box center [1125, 643] width 137 height 32
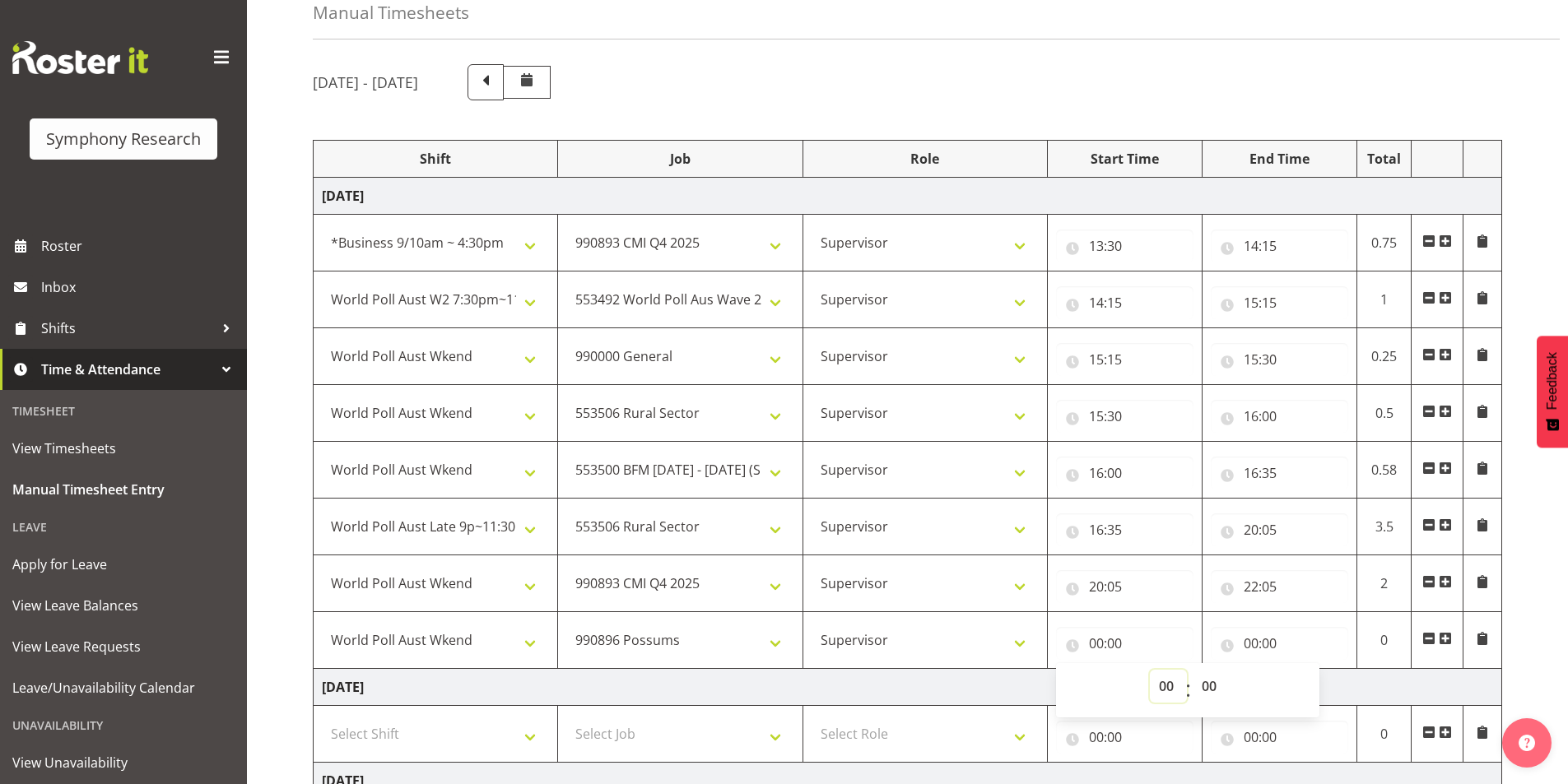
click at [1156, 686] on select "00 01 02 03 04 05 06 07 08 09 10 11 12 13 14 15 16 17 18 19 20 21 22 23" at bounding box center [1167, 686] width 37 height 32
select select "22"
click at [1149, 669] on select "00 01 02 03 04 05 06 07 08 09 10 11 12 13 14 15 16 17 18 19 20 21 22 23" at bounding box center [1167, 686] width 37 height 32
type input "22:00"
click at [1205, 684] on select "00 01 02 03 04 05 06 07 08 09 10 11 12 13 14 15 16 17 18 19 20 21 22 23 24 25 2…" at bounding box center [1211, 686] width 37 height 32
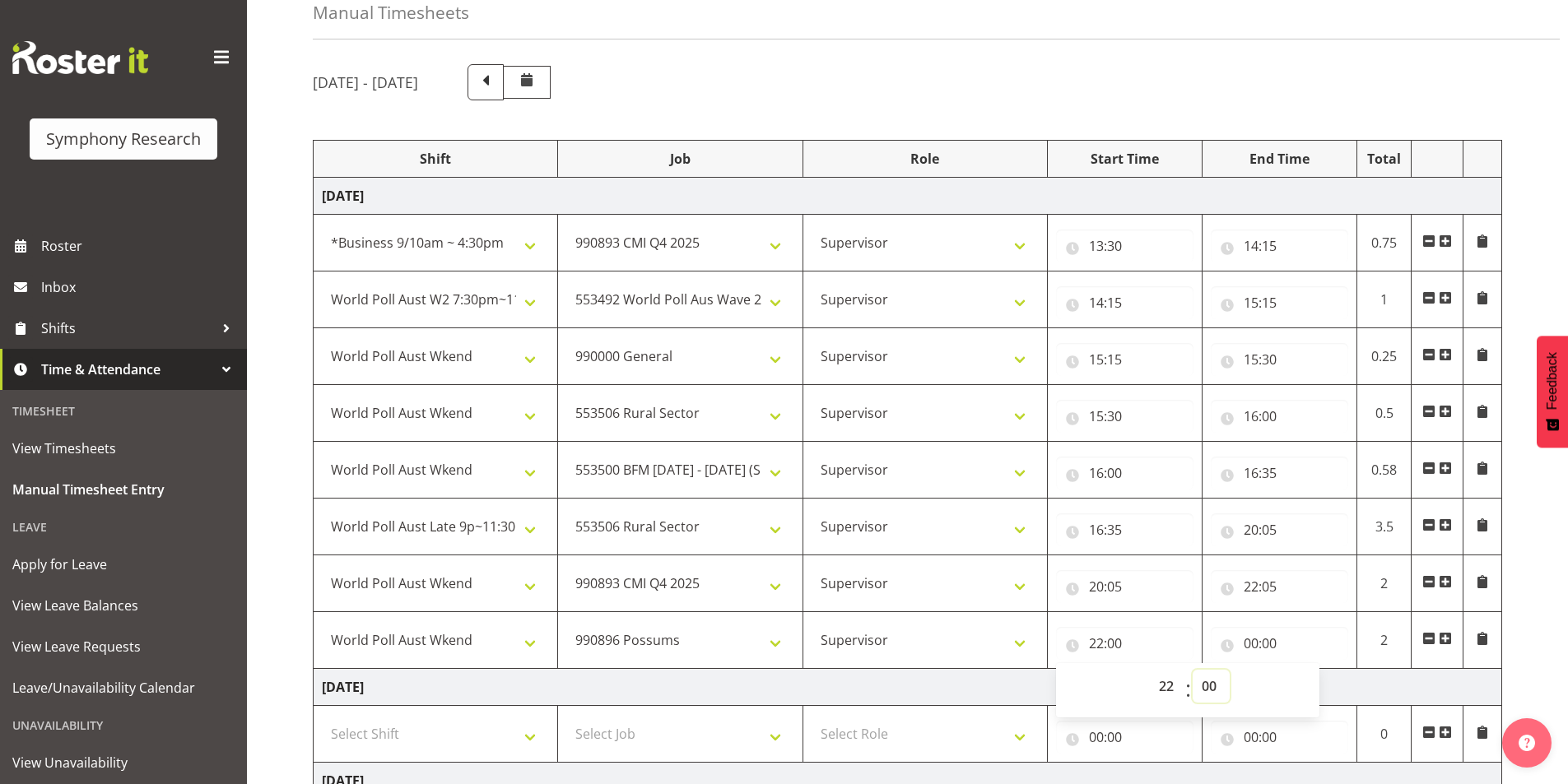
select select "5"
click at [1192, 669] on select "00 01 02 03 04 05 06 07 08 09 10 11 12 13 14 15 16 17 18 19 20 21 22 23 24 25 2…" at bounding box center [1211, 686] width 37 height 32
type input "22:05"
click at [1251, 639] on input "00:00" at bounding box center [1279, 643] width 137 height 32
click at [1313, 685] on select "00 01 02 03 04 05 06 07 08 09 10 11 12 13 14 15 16 17 18 19 20 21 22 23" at bounding box center [1322, 686] width 37 height 32
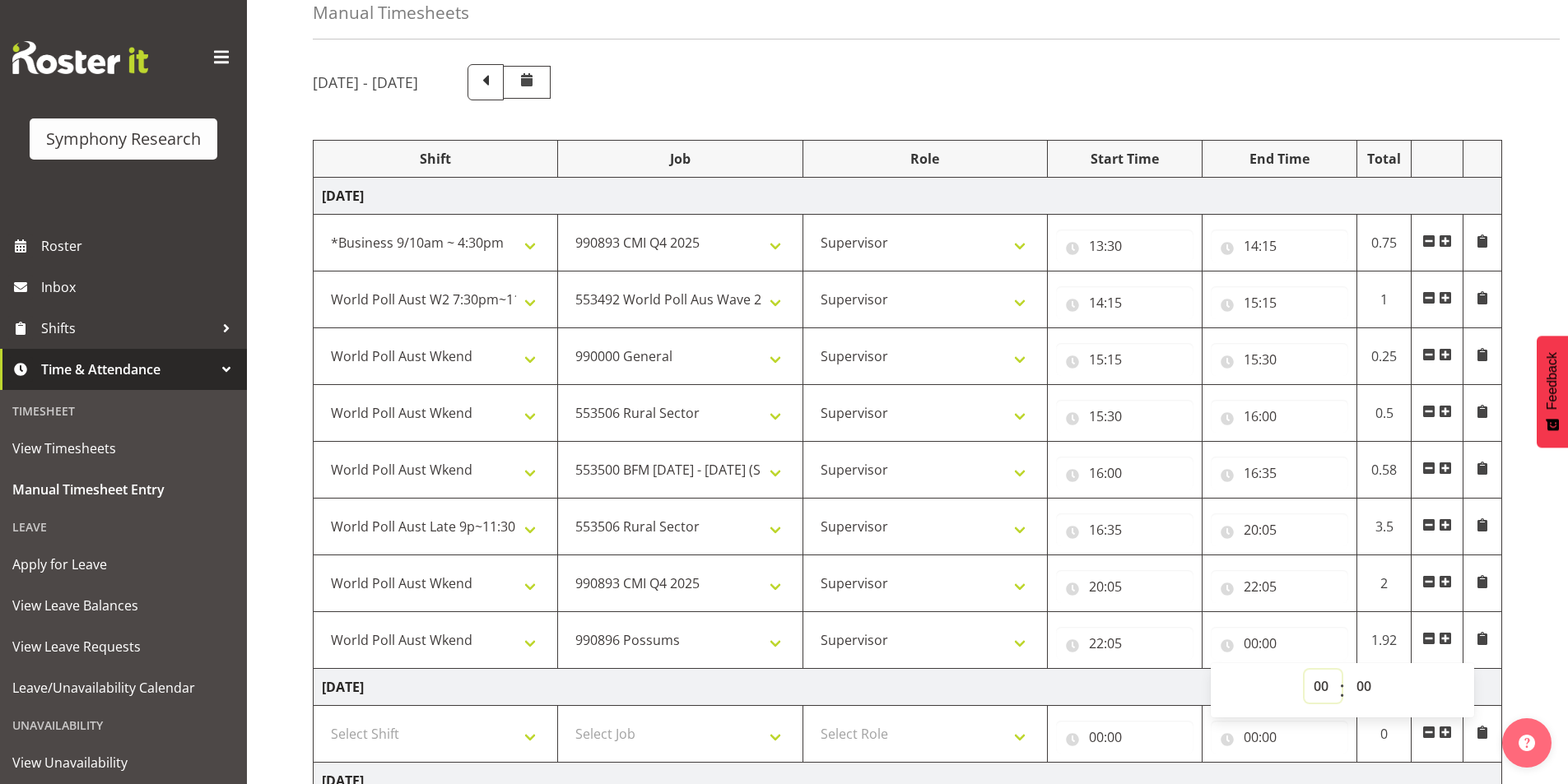
select select "22"
click at [1304, 669] on select "00 01 02 03 04 05 06 07 08 09 10 11 12 13 14 15 16 17 18 19 20 21 22 23" at bounding box center [1322, 686] width 37 height 32
type input "22:00"
click at [1374, 691] on select "00 01 02 03 04 05 06 07 08 09 10 11 12 13 14 15 16 17 18 19 20 21 22 23 24 25 2…" at bounding box center [1365, 686] width 37 height 32
select select "35"
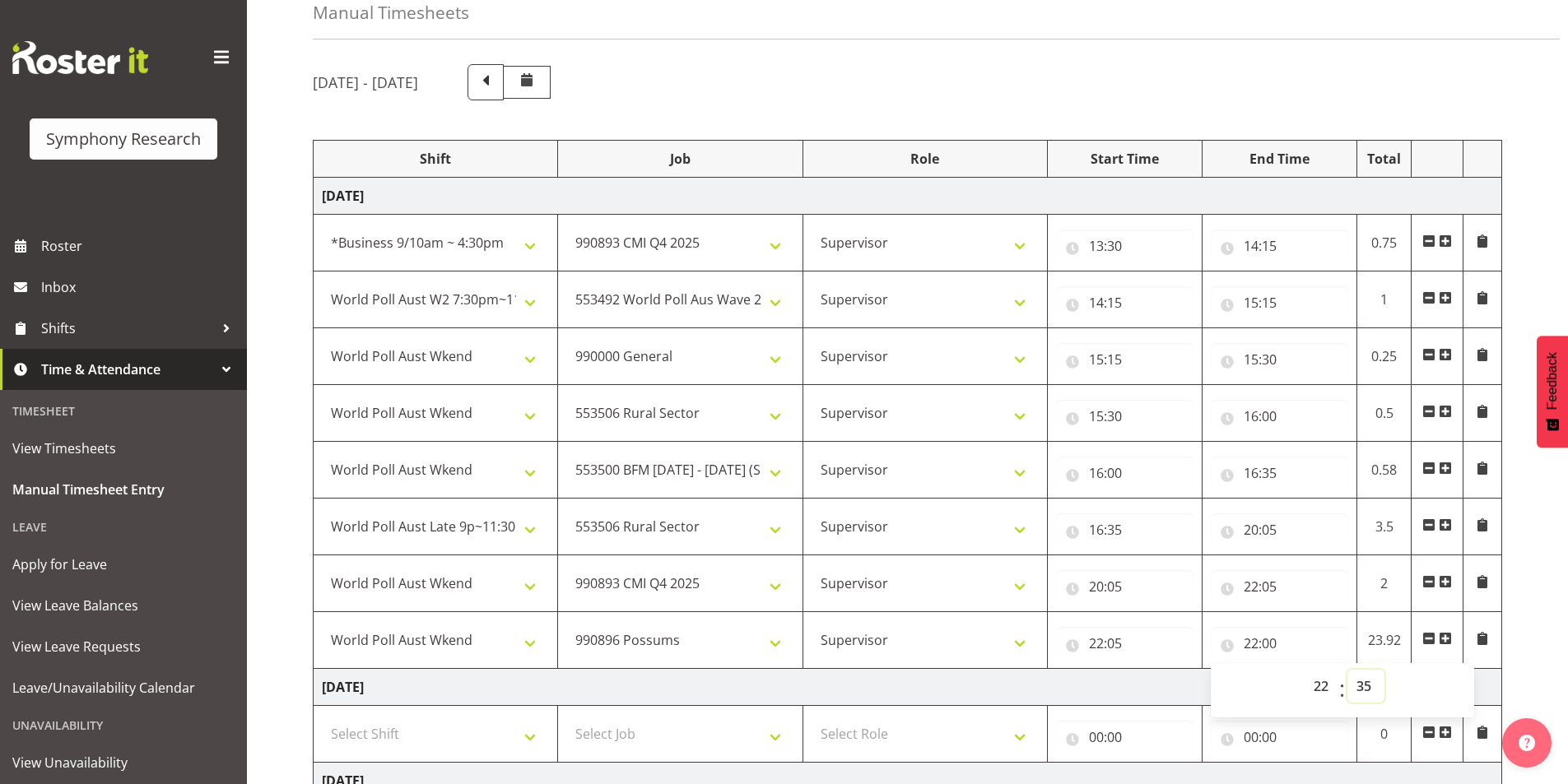
click at [1347, 669] on select "00 01 02 03 04 05 06 07 08 09 10 11 12 13 14 15 16 17 18 19 20 21 22 23 24 25 2…" at bounding box center [1365, 686] width 37 height 32
type input "22:35"
click at [1521, 613] on div "[DATE] - [DATE] Shift Job Role Start Time End Time Total [DATE] !!Weekend Resid…" at bounding box center [940, 687] width 1255 height 1271
click at [1442, 638] on span at bounding box center [1444, 638] width 14 height 14
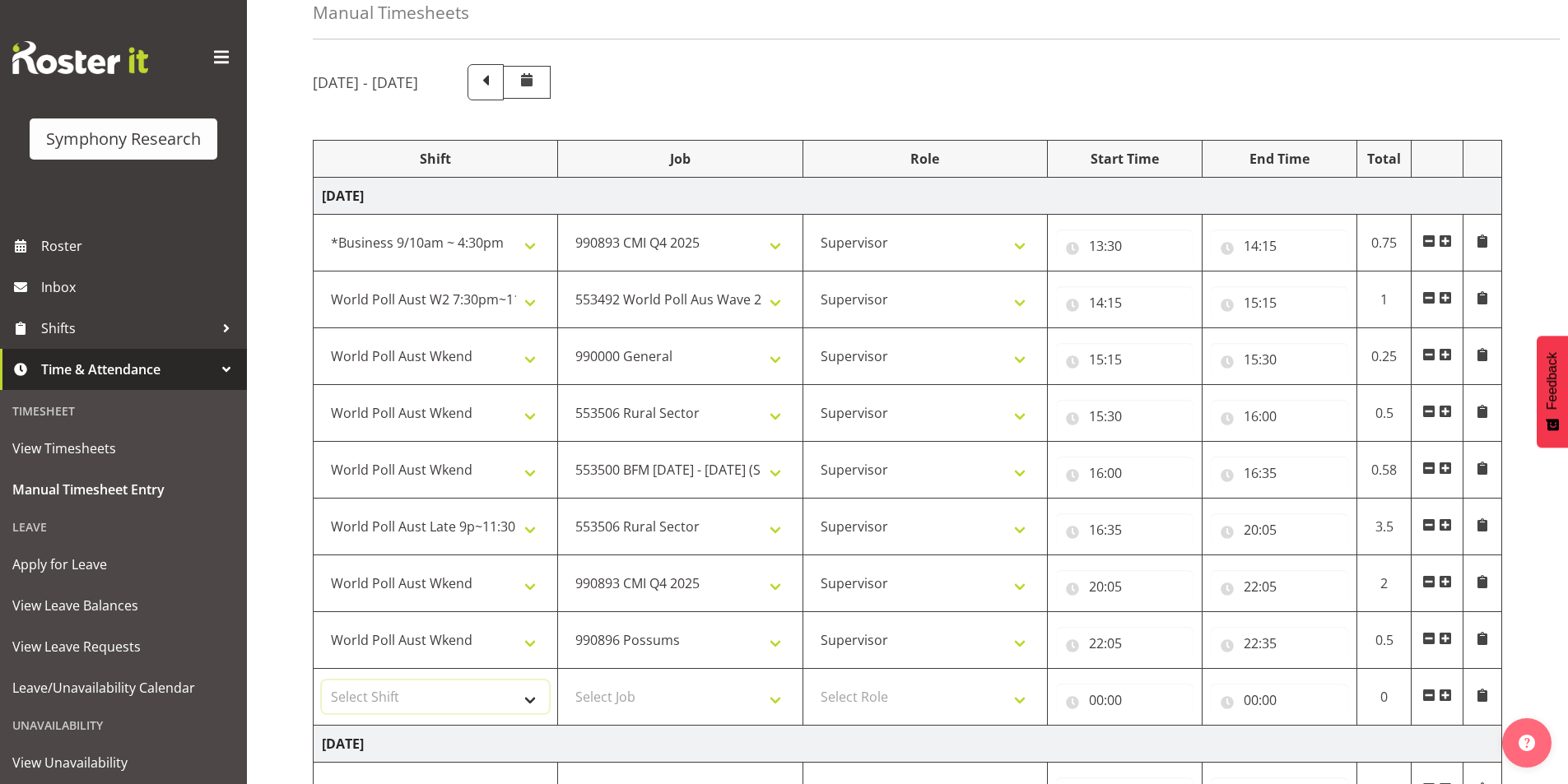
click at [417, 693] on select "Select Shift !!Weekend Residential (Roster IT Shift Label) *Business 9/10am ~ 4…" at bounding box center [435, 696] width 227 height 32
select select "57511"
click at [321, 680] on select "Select Shift !!Weekend Residential (Roster IT Shift Label) *Business 9/10am ~ 4…" at bounding box center [435, 696] width 227 height 32
click at [649, 686] on select "Select Job 550060 IF Admin 553492 World Poll Aus Wave 2 Main 2025 553493 World …" at bounding box center [680, 696] width 227 height 32
select select "9426"
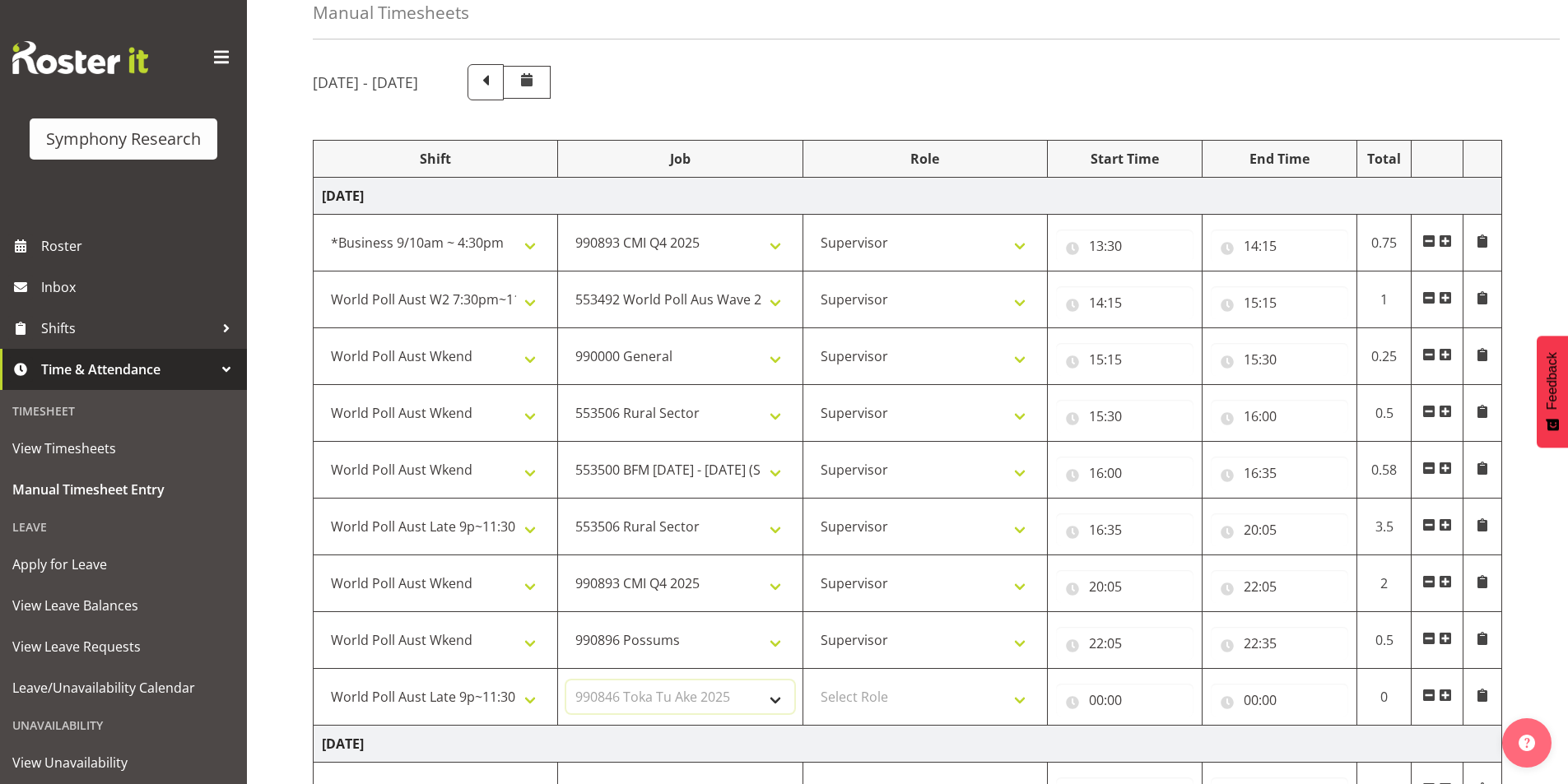
click at [566, 680] on select "Select Job 550060 IF Admin 553492 World Poll Aus Wave 2 Main 2025 553493 World …" at bounding box center [680, 696] width 227 height 32
click at [853, 684] on select "Select Role Interviewing Briefing Supervisor" at bounding box center [925, 696] width 227 height 32
select select "45"
click at [812, 680] on select "Select Role Interviewing Briefing Supervisor" at bounding box center [925, 696] width 227 height 32
click at [1105, 696] on input "00:00" at bounding box center [1125, 700] width 137 height 32
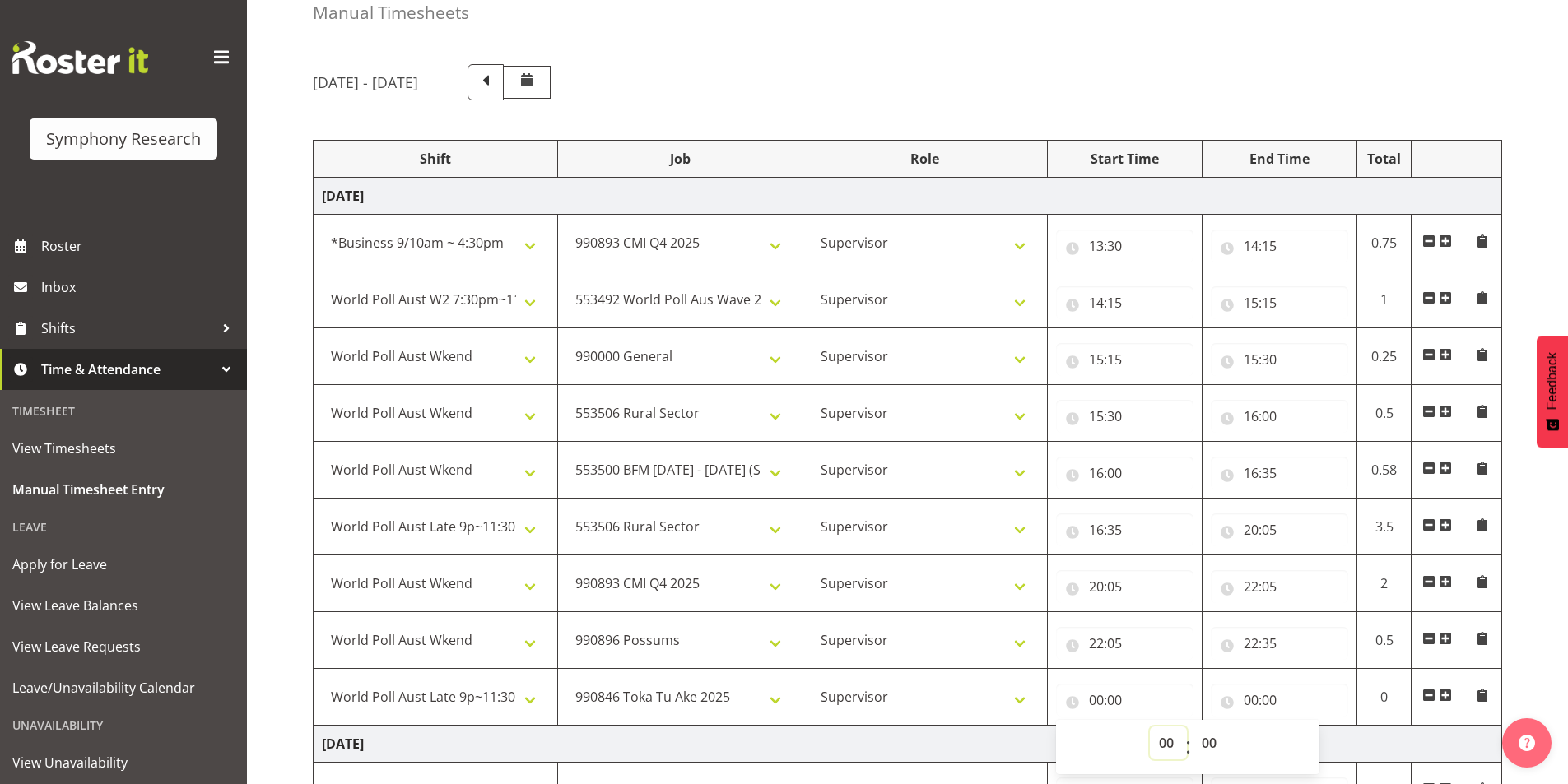
click at [1158, 734] on select "00 01 02 03 04 05 06 07 08 09 10 11 12 13 14 15 16 17 18 19 20 21 22 23" at bounding box center [1167, 742] width 37 height 32
select select "22"
click at [1149, 726] on select "00 01 02 03 04 05 06 07 08 09 10 11 12 13 14 15 16 17 18 19 20 21 22 23" at bounding box center [1167, 742] width 37 height 32
type input "22:00"
click at [1209, 741] on select "00 01 02 03 04 05 06 07 08 09 10 11 12 13 14 15 16 17 18 19 20 21 22 23 24 25 2…" at bounding box center [1211, 742] width 37 height 32
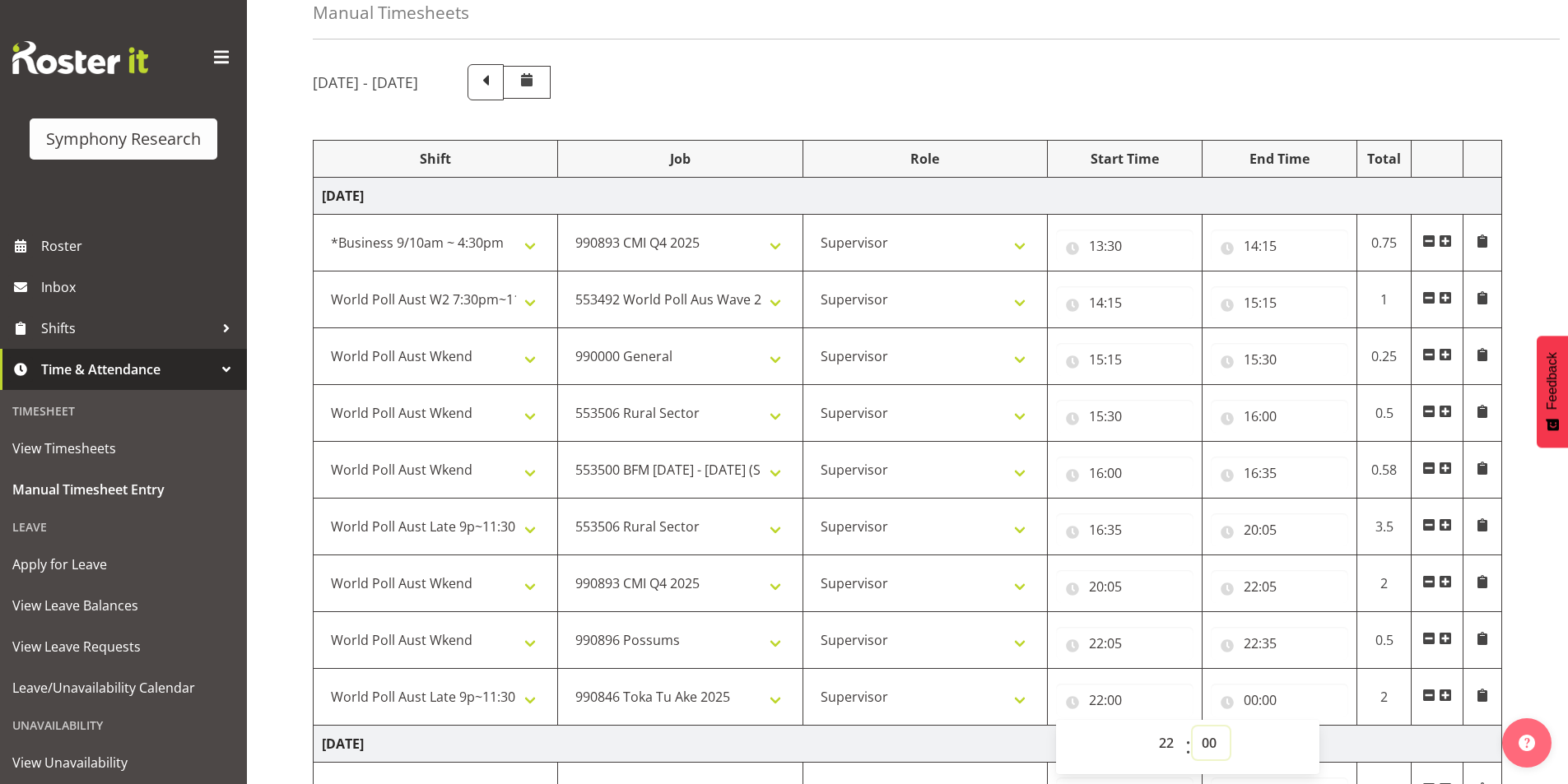
select select "35"
click at [1192, 726] on select "00 01 02 03 04 05 06 07 08 09 10 11 12 13 14 15 16 17 18 19 20 21 22 23 24 25 2…" at bounding box center [1211, 742] width 37 height 32
type input "22:35"
click at [1253, 702] on input "00:00" at bounding box center [1279, 700] width 137 height 32
click at [1318, 752] on select "00 01 02 03 04 05 06 07 08 09 10 11 12 13 14 15 16 17 18 19 20 21 22 23" at bounding box center [1322, 742] width 37 height 32
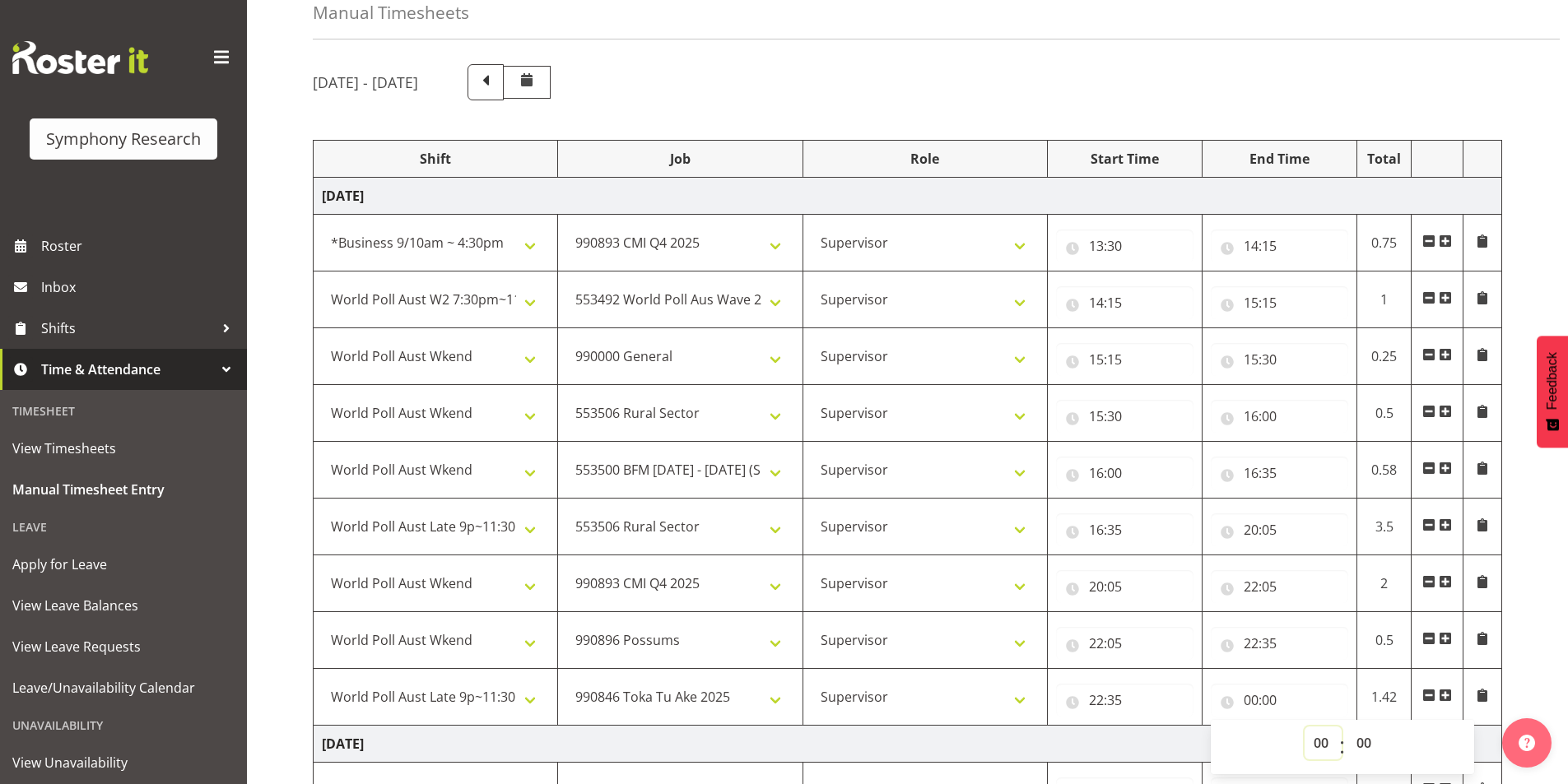
select select "22"
click at [1304, 726] on select "00 01 02 03 04 05 06 07 08 09 10 11 12 13 14 15 16 17 18 19 20 21 22 23" at bounding box center [1322, 742] width 37 height 32
type input "22:00"
click at [1366, 743] on select "00 01 02 03 04 05 06 07 08 09 10 11 12 13 14 15 16 17 18 19 20 21 22 23 24 25 2…" at bounding box center [1365, 742] width 37 height 32
select select "40"
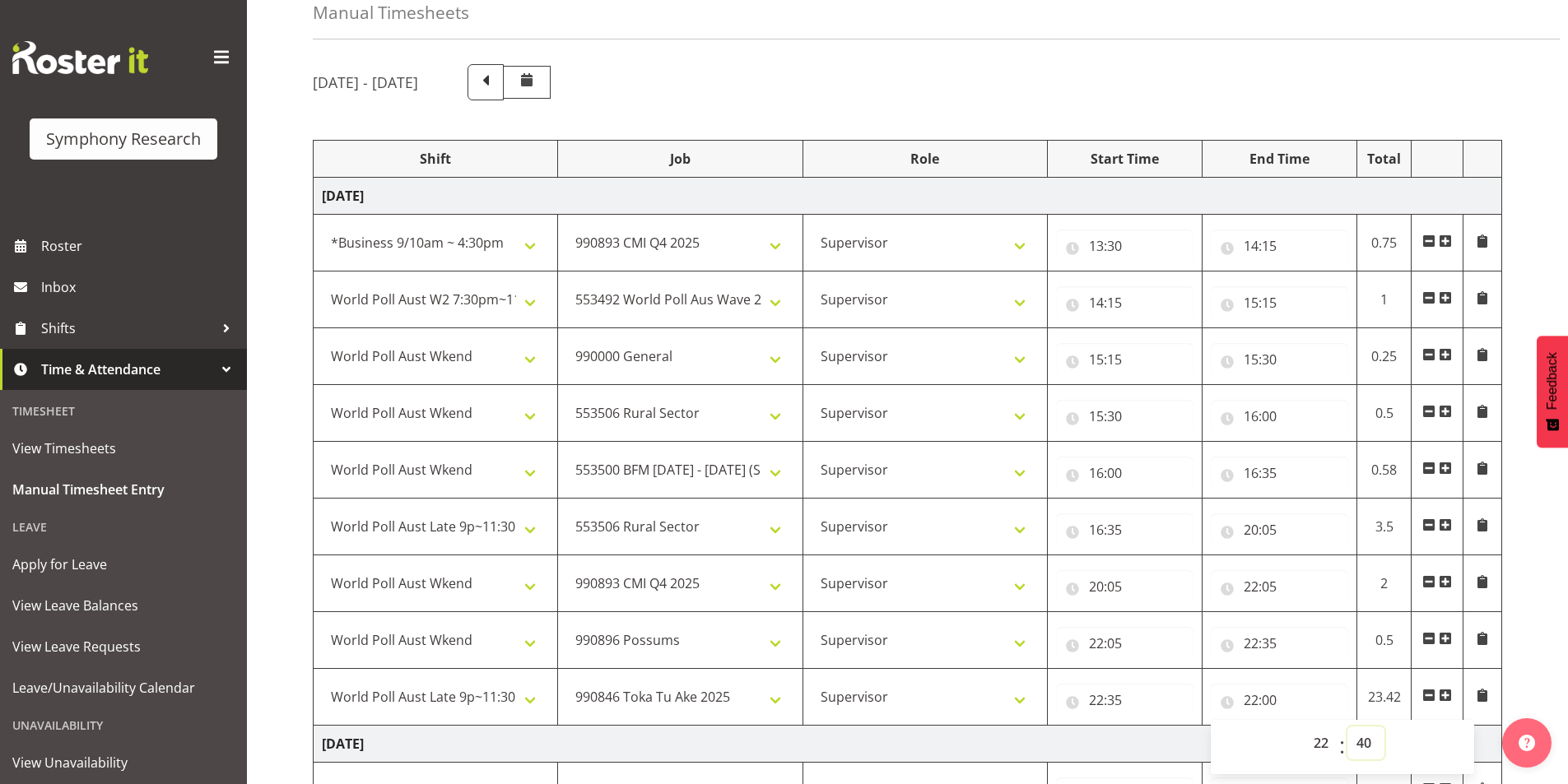
click at [1347, 726] on select "00 01 02 03 04 05 06 07 08 09 10 11 12 13 14 15 16 17 18 19 20 21 22 23 24 25 2…" at bounding box center [1365, 742] width 37 height 32
type input "22:40"
click at [1527, 602] on div "[DATE] - [DATE] Shift Job Role Start Time End Time Total [DATE] !!Weekend Resid…" at bounding box center [940, 715] width 1255 height 1328
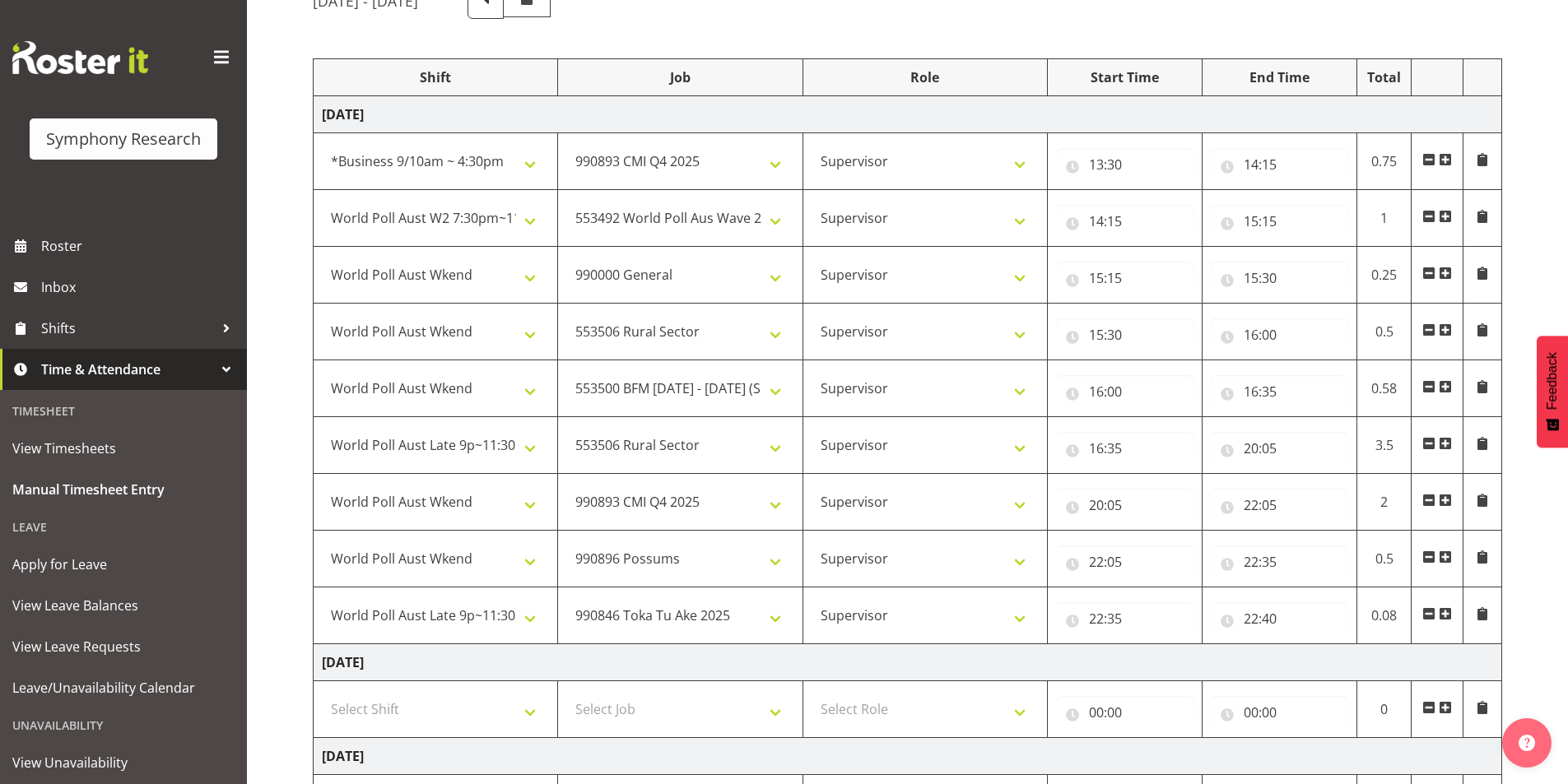
scroll to position [164, 0]
click at [1443, 613] on span at bounding box center [1444, 613] width 14 height 14
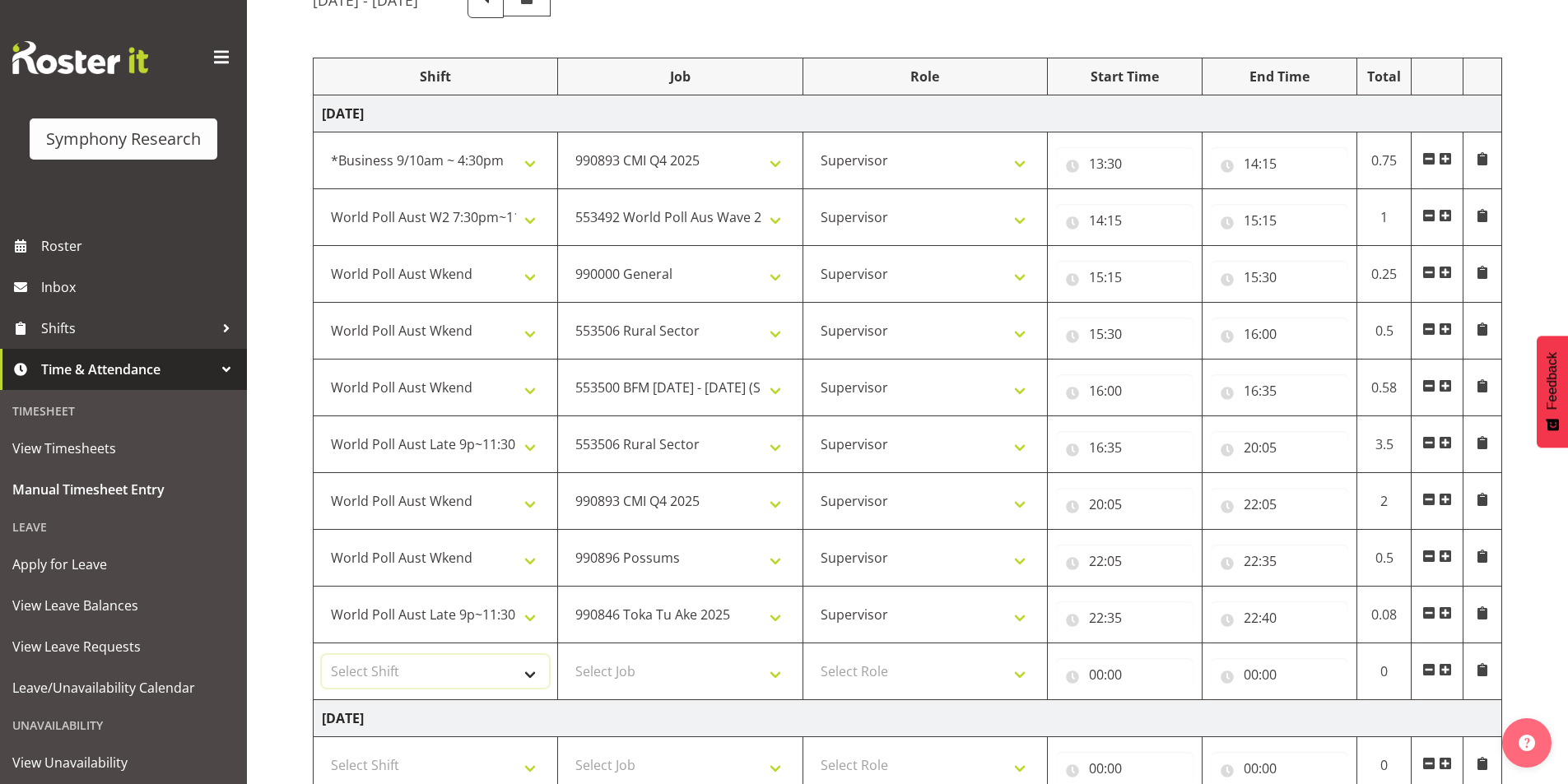
drag, startPoint x: 377, startPoint y: 667, endPoint x: 380, endPoint y: 656, distance: 11.4
click at [377, 667] on select "Select Shift !!Weekend Residential (Roster IT Shift Label) *Business 9/10am ~ 4…" at bounding box center [435, 671] width 227 height 32
select select "11547"
click at [321, 655] on select "Select Shift !!Weekend Residential (Roster IT Shift Label) *Business 9/10am ~ 4…" at bounding box center [435, 671] width 227 height 32
click at [635, 669] on select "Select Job 550060 IF Admin 553492 World Poll Aus Wave 2 Main 2025 553493 World …" at bounding box center [680, 671] width 227 height 32
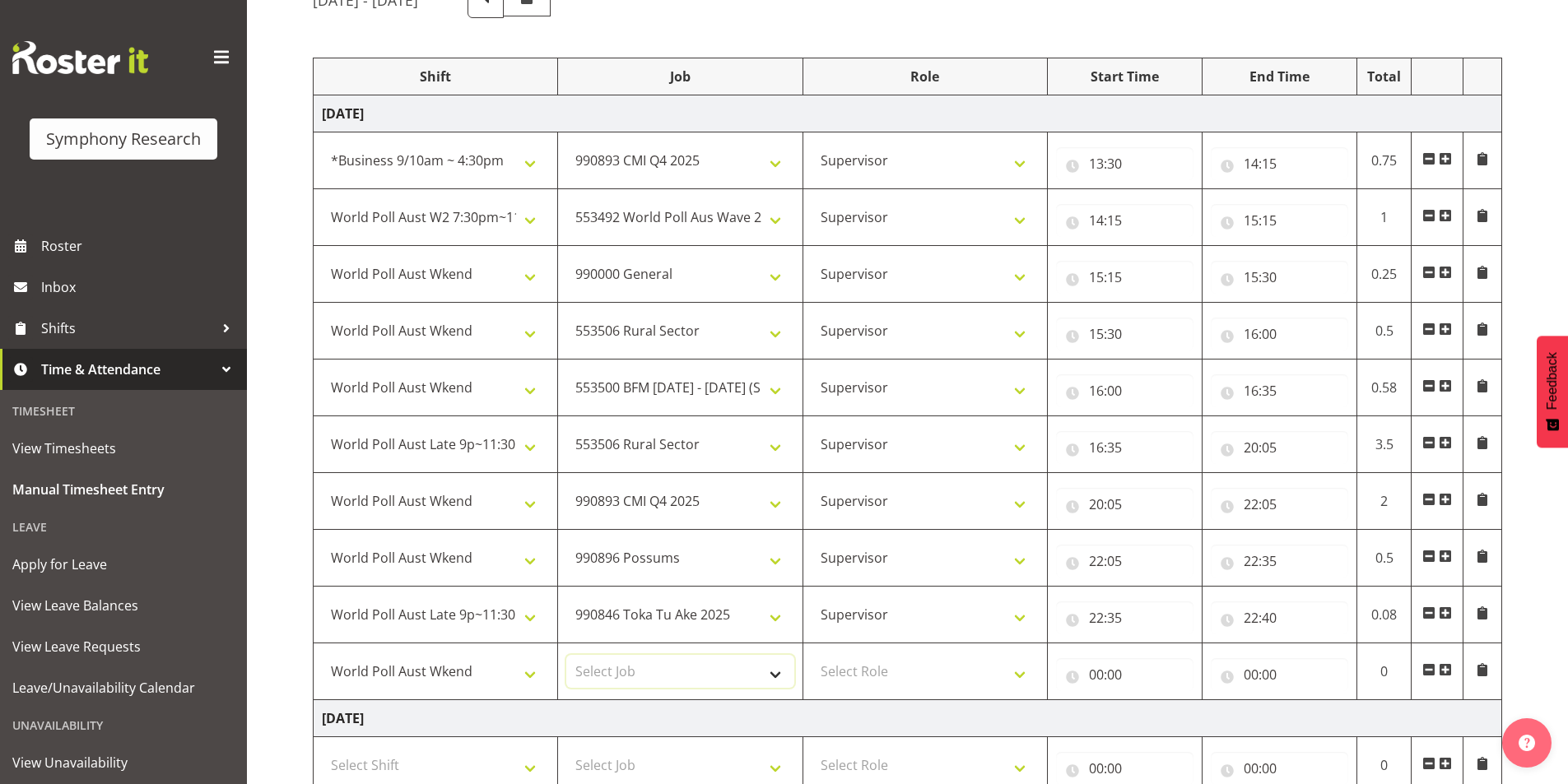
select select "743"
click at [566, 655] on select "Select Job 550060 IF Admin 553492 World Poll Aus Wave 2 Main 2025 553493 World …" at bounding box center [680, 671] width 227 height 32
click at [844, 662] on select "Select Role Interviewing Briefing Supervisor" at bounding box center [925, 671] width 227 height 32
select select "45"
click at [812, 655] on select "Select Role Interviewing Briefing Supervisor" at bounding box center [925, 671] width 227 height 32
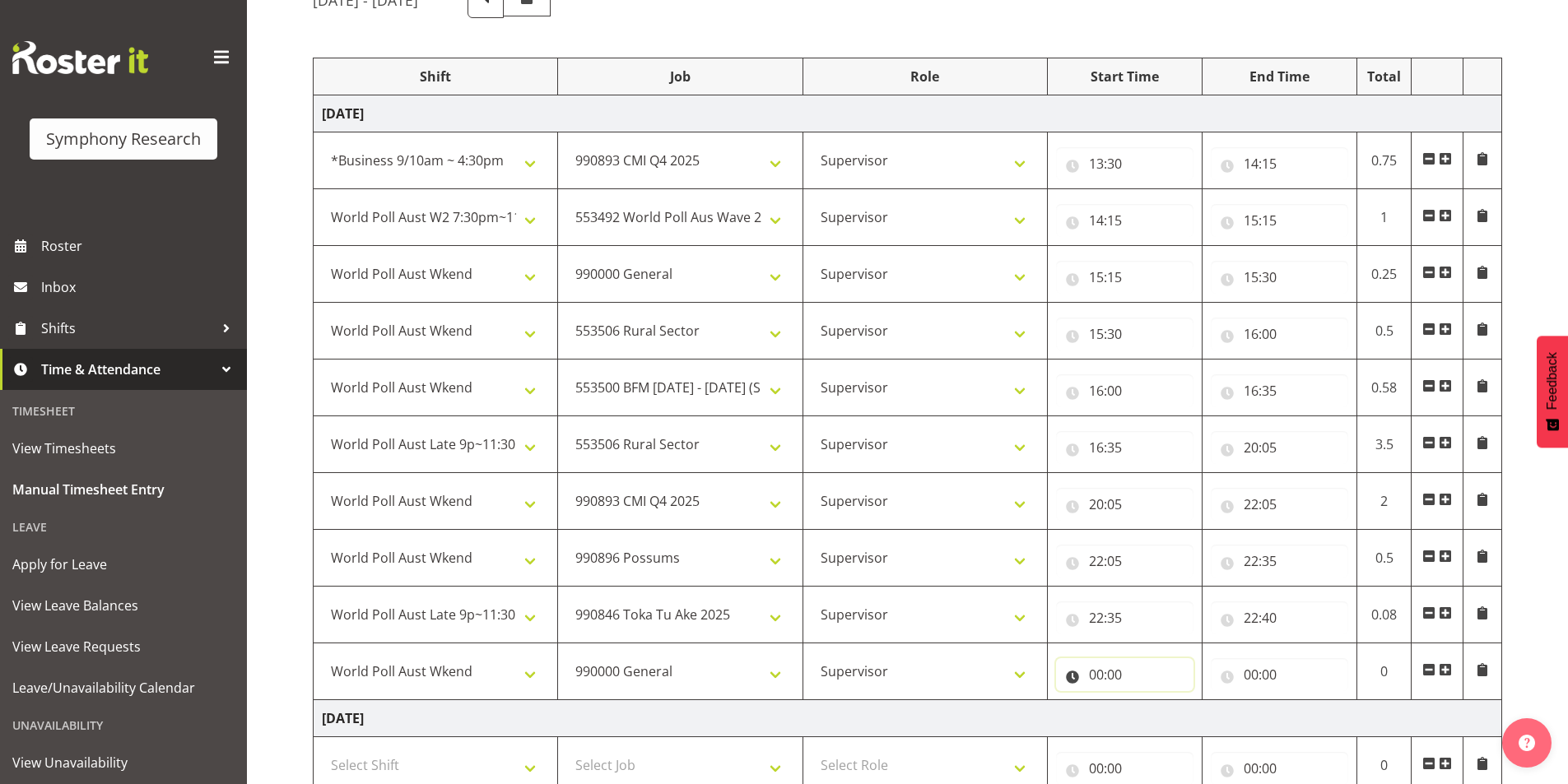
click at [1096, 671] on input "00:00" at bounding box center [1125, 674] width 137 height 32
click at [1164, 707] on select "00 01 02 03 04 05 06 07 08 09 10 11 12 13 14 15 16 17 18 19 20 21 22 23" at bounding box center [1167, 717] width 37 height 32
select select "23"
click at [1149, 701] on select "00 01 02 03 04 05 06 07 08 09 10 11 12 13 14 15 16 17 18 19 20 21 22 23" at bounding box center [1167, 717] width 37 height 32
type input "23:00"
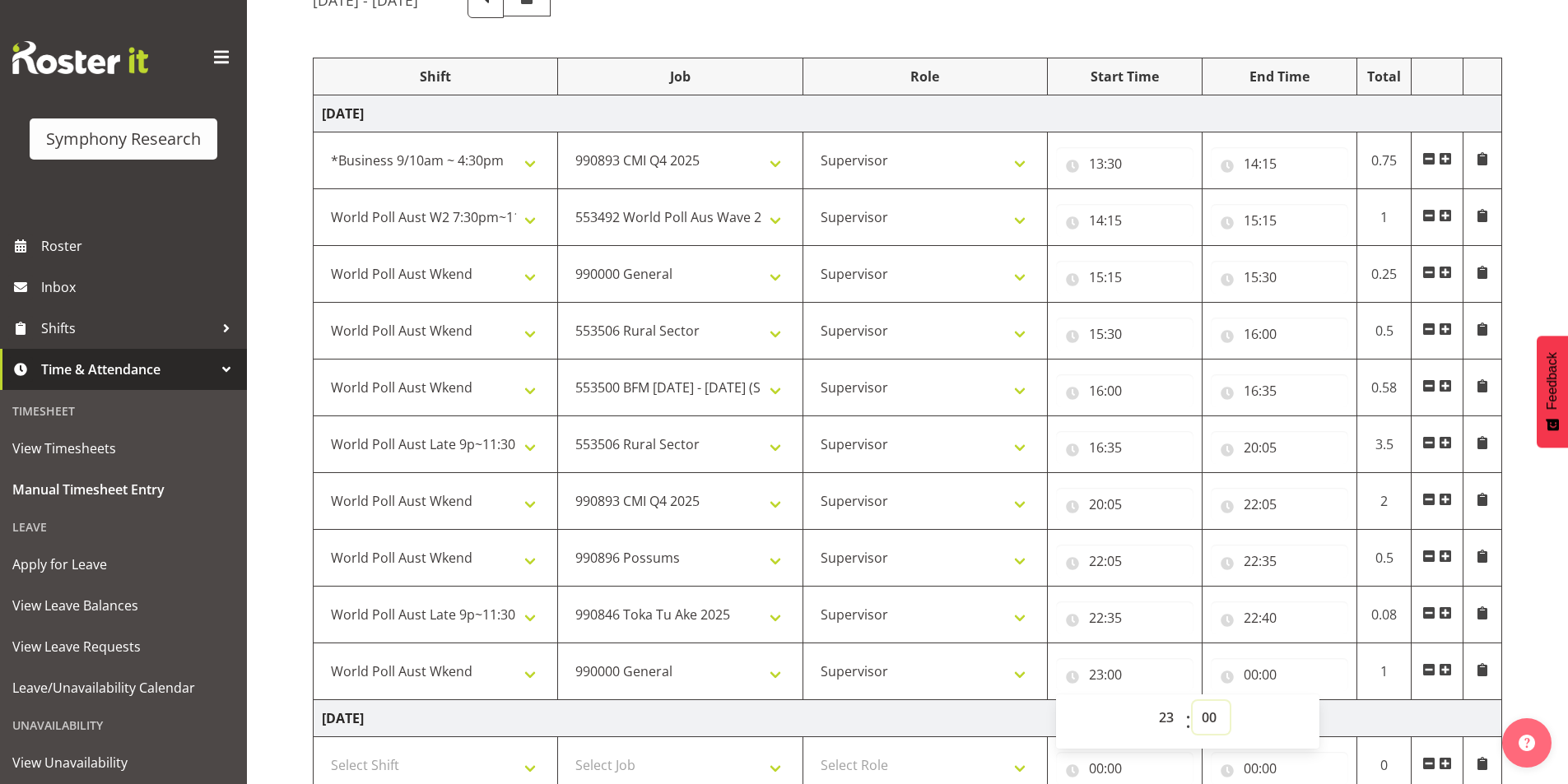
click at [1205, 719] on select "00 01 02 03 04 05 06 07 08 09 10 11 12 13 14 15 16 17 18 19 20 21 22 23 24 25 2…" at bounding box center [1211, 717] width 37 height 32
select select "5"
click at [1192, 701] on select "00 01 02 03 04 05 06 07 08 09 10 11 12 13 14 15 16 17 18 19 20 21 22 23 24 25 2…" at bounding box center [1211, 717] width 37 height 32
type input "23:05"
click at [1259, 678] on input "00:00" at bounding box center [1279, 674] width 137 height 32
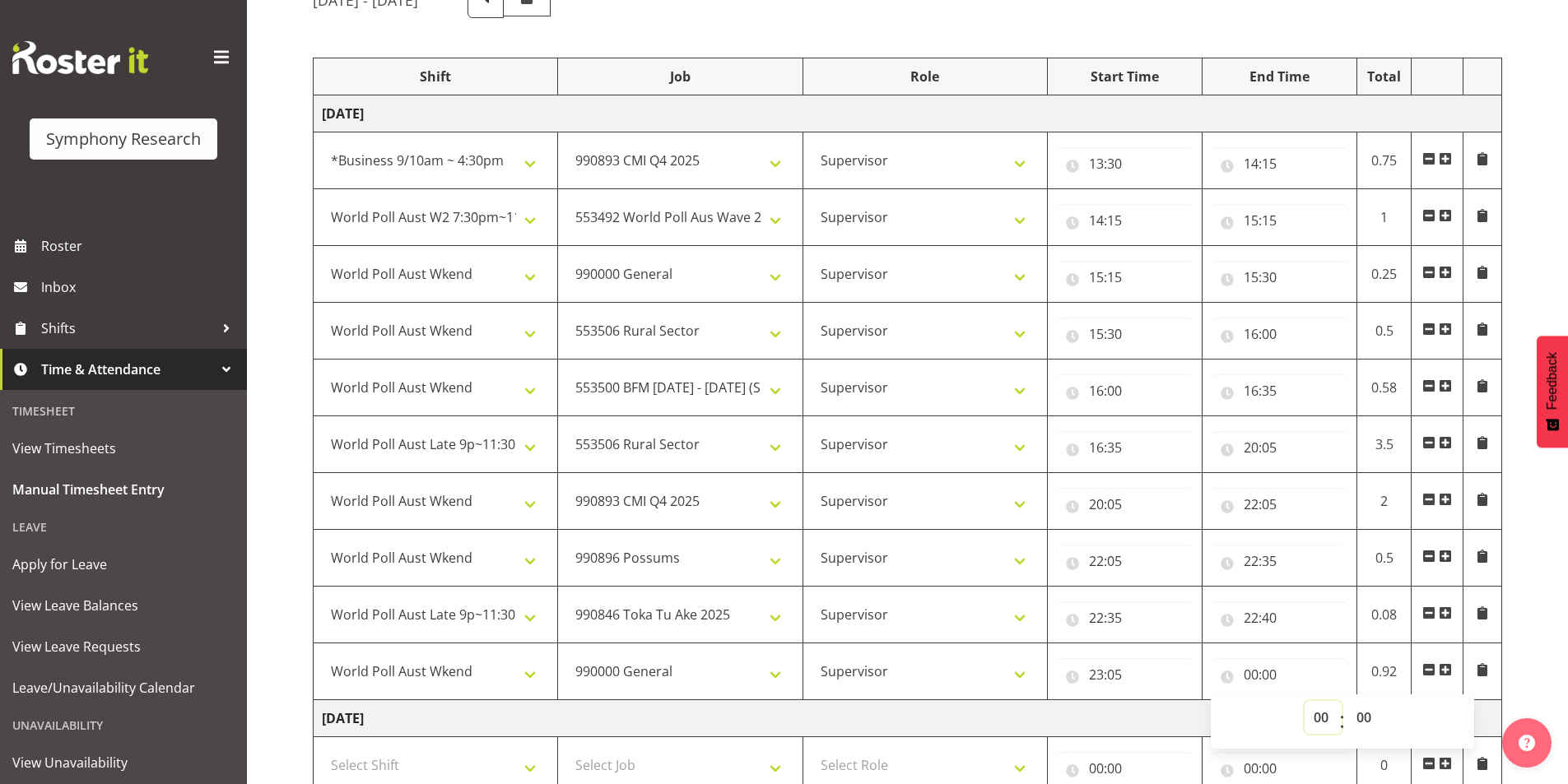
click at [1324, 720] on select "00 01 02 03 04 05 06 07 08 09 10 11 12 13 14 15 16 17 18 19 20 21 22 23" at bounding box center [1322, 717] width 37 height 32
select select "23"
click at [1304, 701] on select "00 01 02 03 04 05 06 07 08 09 10 11 12 13 14 15 16 17 18 19 20 21 22 23" at bounding box center [1322, 717] width 37 height 32
type input "23:00"
click at [1376, 717] on select "00 01 02 03 04 05 06 07 08 09 10 11 12 13 14 15 16 17 18 19 20 21 22 23 24 25 2…" at bounding box center [1365, 717] width 37 height 32
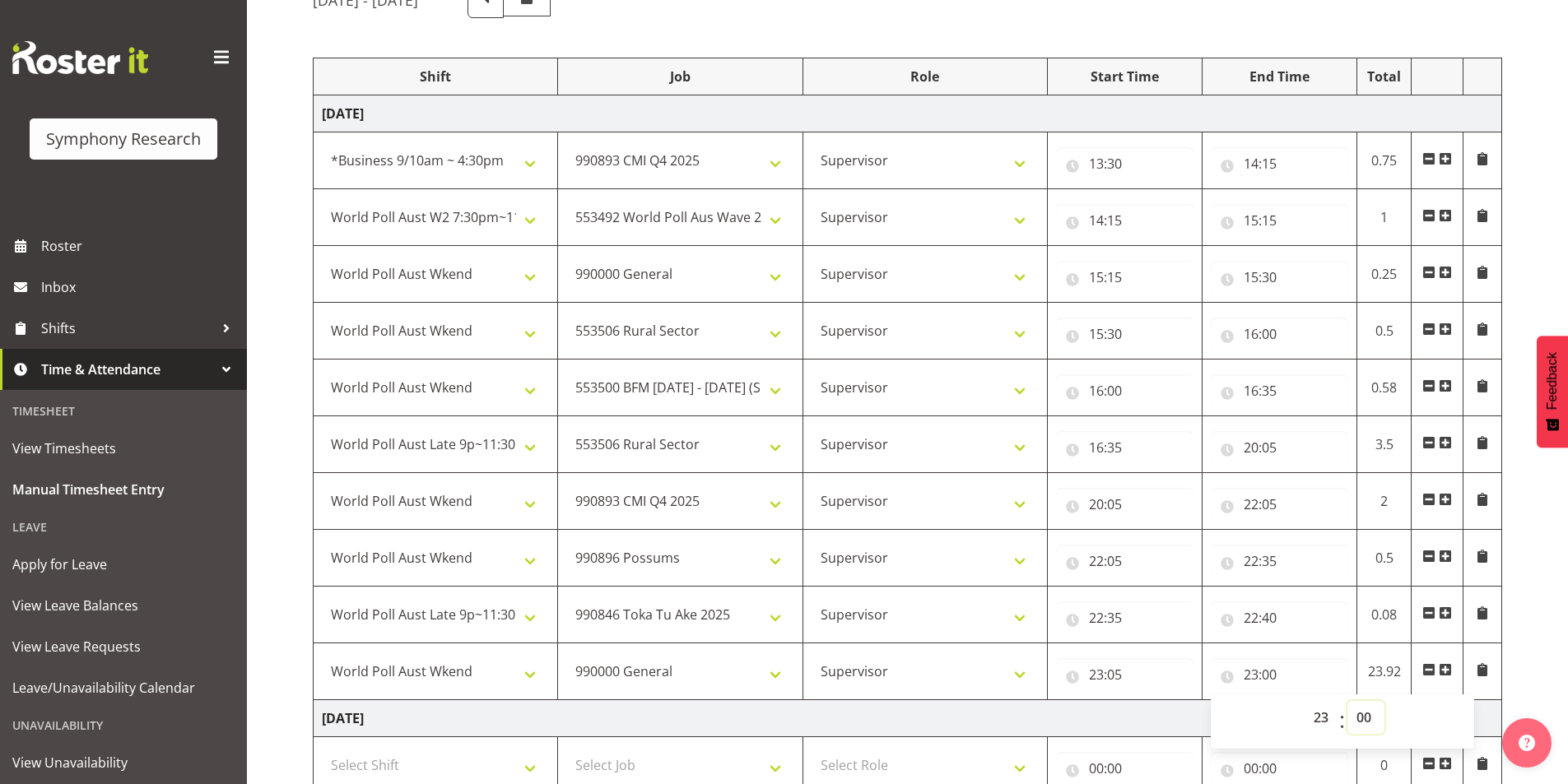
select select "10"
click at [1347, 701] on select "00 01 02 03 04 05 06 07 08 09 10 11 12 13 14 15 16 17 18 19 20 21 22 23 24 25 2…" at bounding box center [1365, 717] width 37 height 32
type input "23:10"
click at [1551, 586] on div "[DATE] - [DATE] Shift Job Role Start Time End Time Total [DATE] !!Weekend Resid…" at bounding box center [940, 661] width 1255 height 1385
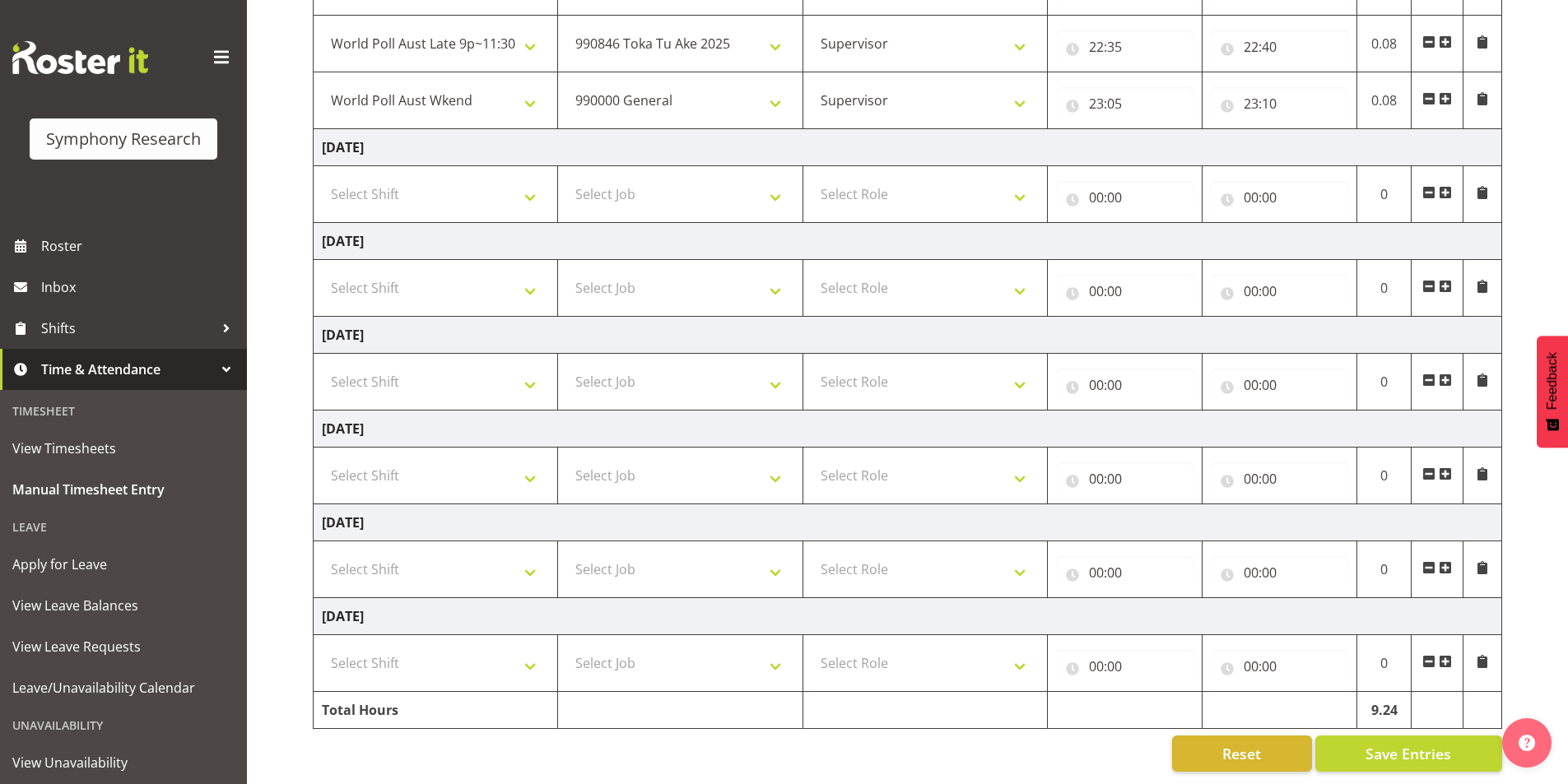
scroll to position [748, 0]
click at [1410, 742] on span "Save Entries" at bounding box center [1407, 753] width 86 height 22
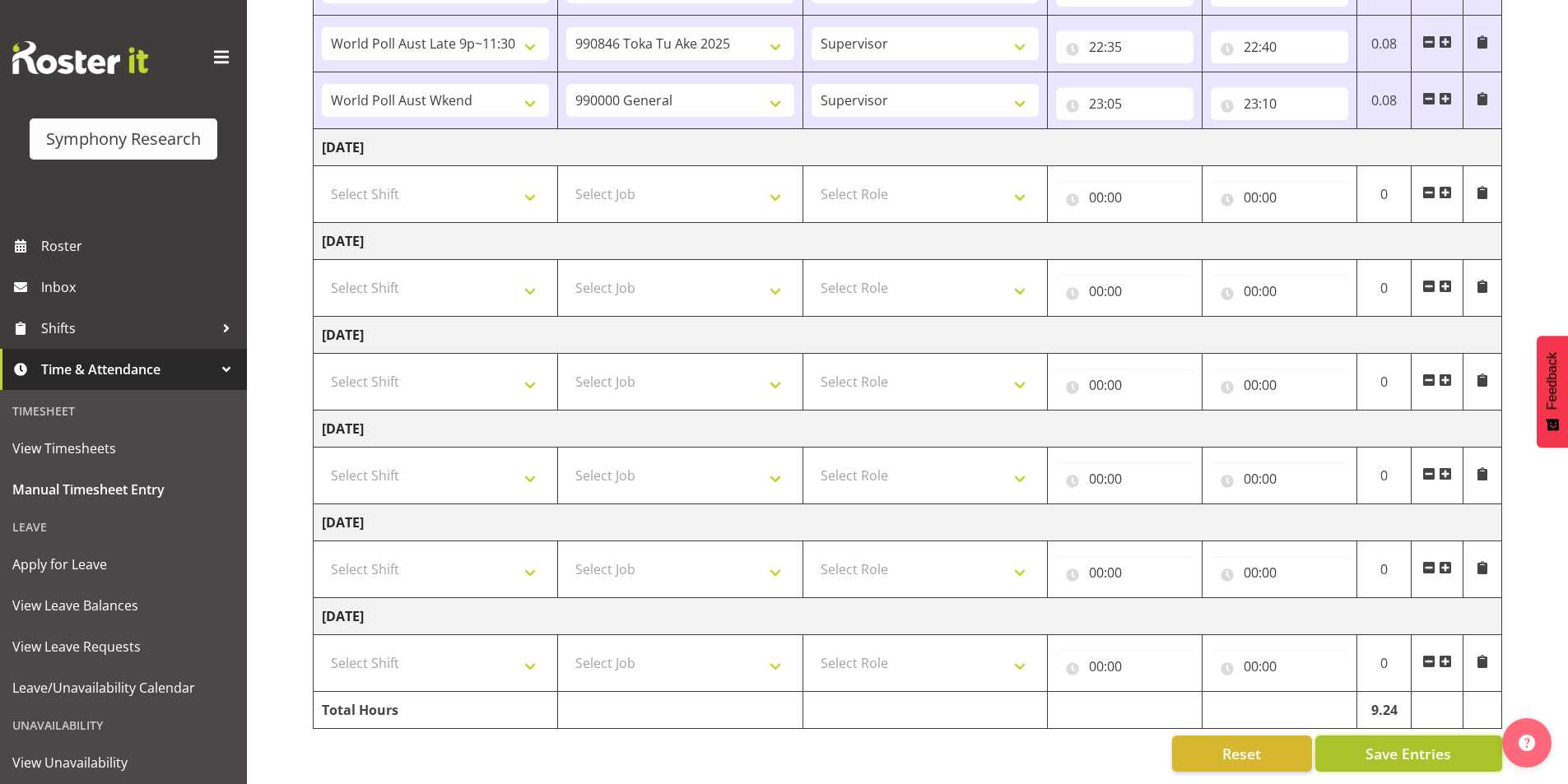
click at [1395, 735] on button "Save Entries" at bounding box center [1408, 753] width 187 height 36
